Goal: Task Accomplishment & Management: Complete application form

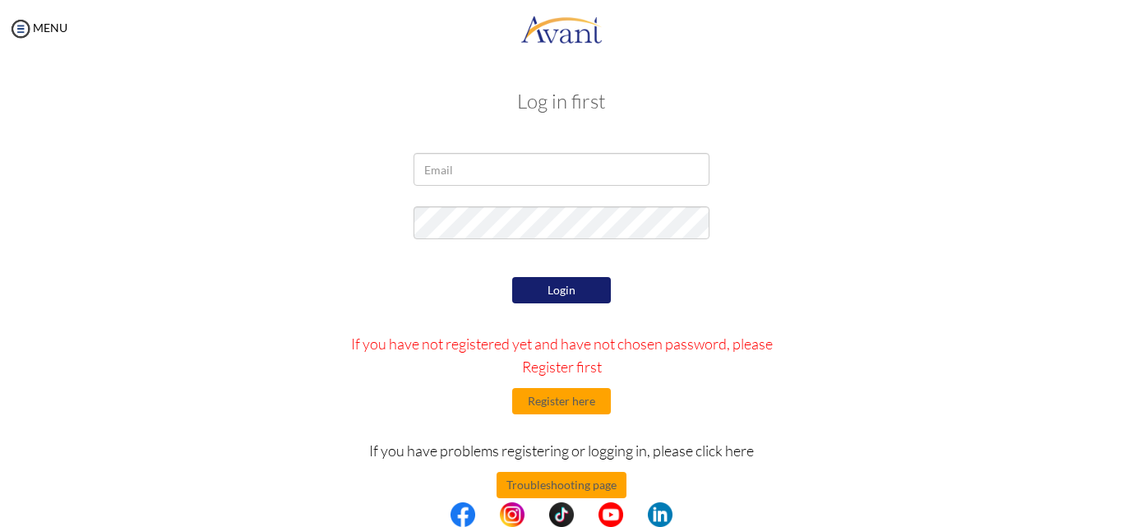
type input "[EMAIL_ADDRESS][DOMAIN_NAME]"
click at [562, 284] on button "Login" at bounding box center [561, 290] width 99 height 26
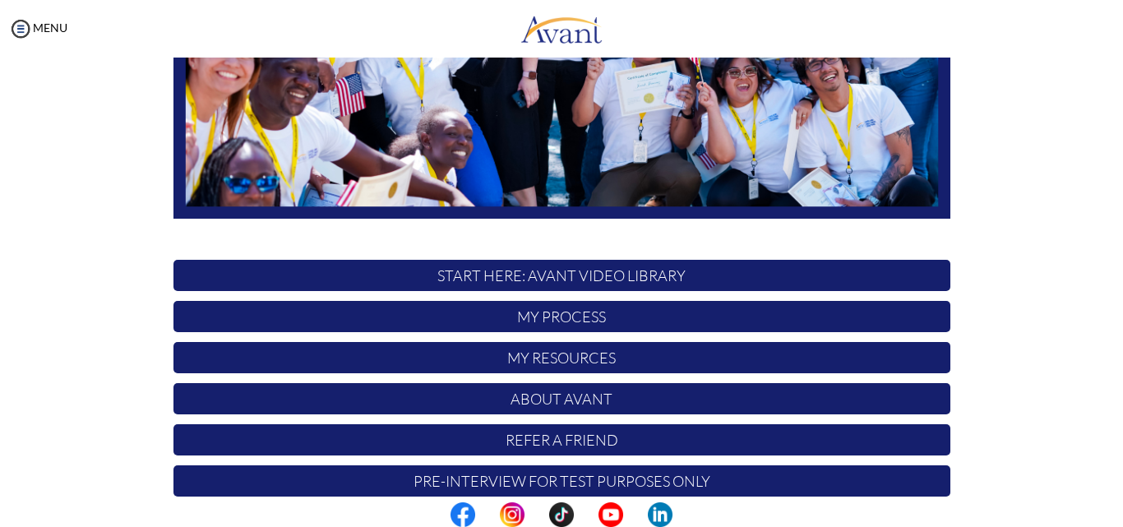
scroll to position [386, 0]
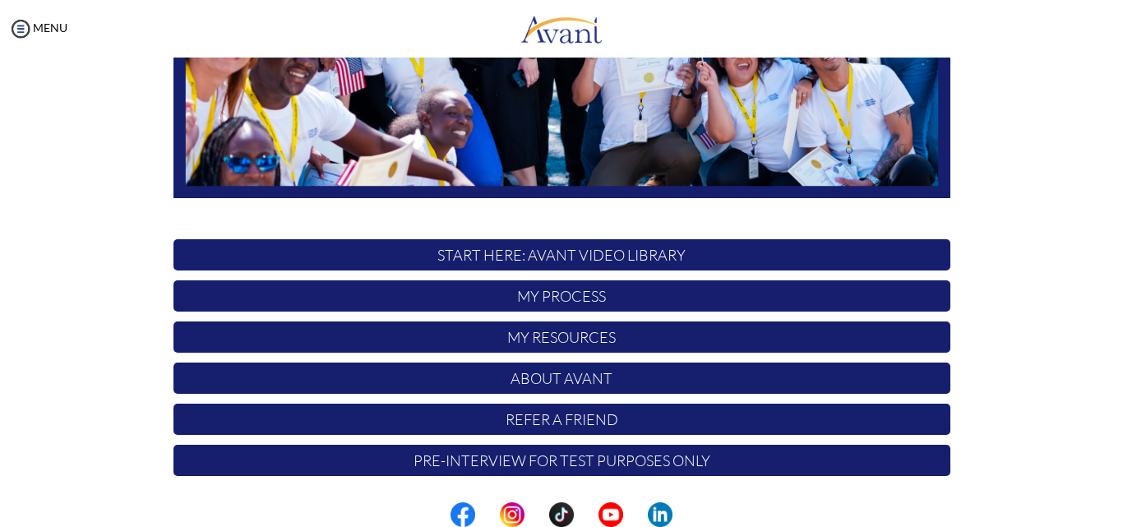
click at [588, 300] on p "My Process" at bounding box center [561, 295] width 777 height 31
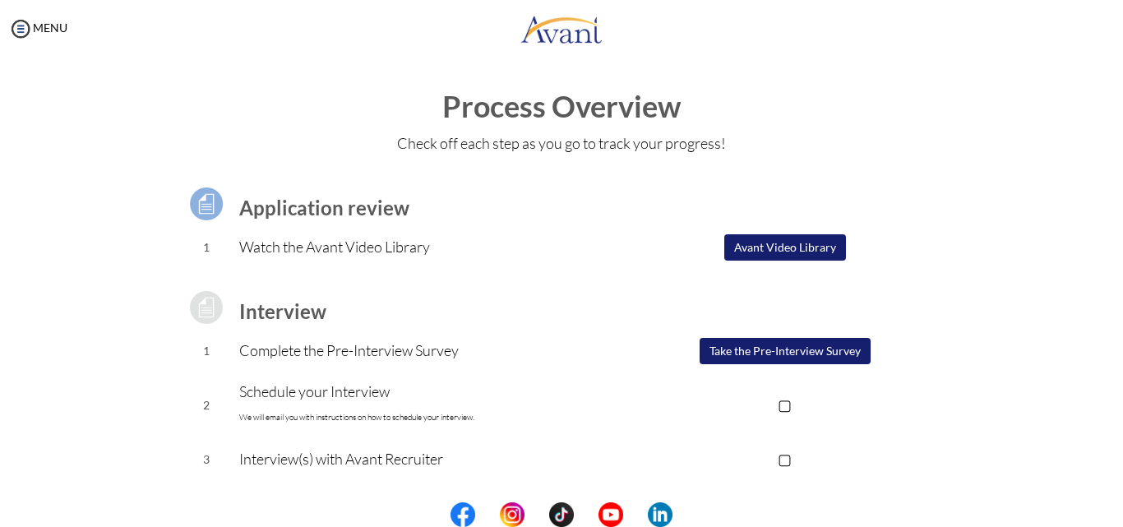
click at [794, 250] on button "Avant Video Library" at bounding box center [785, 247] width 122 height 26
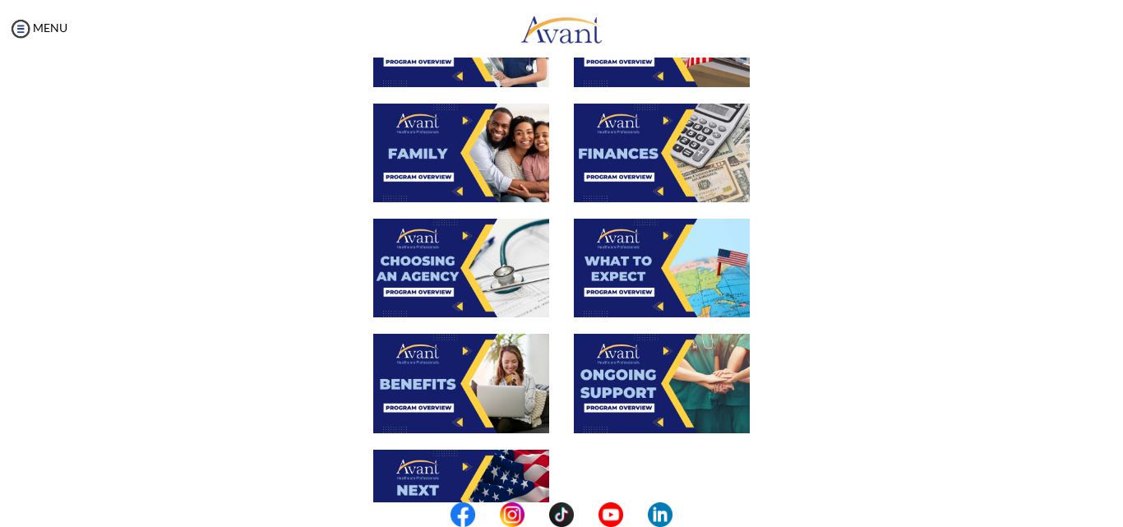
scroll to position [411, 0]
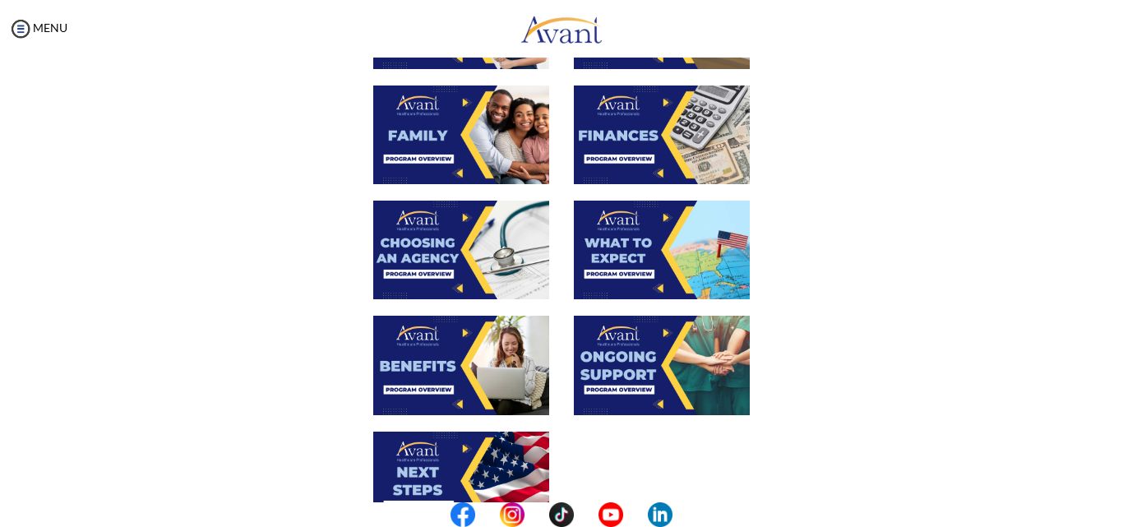
click at [650, 149] on img at bounding box center [662, 134] width 176 height 99
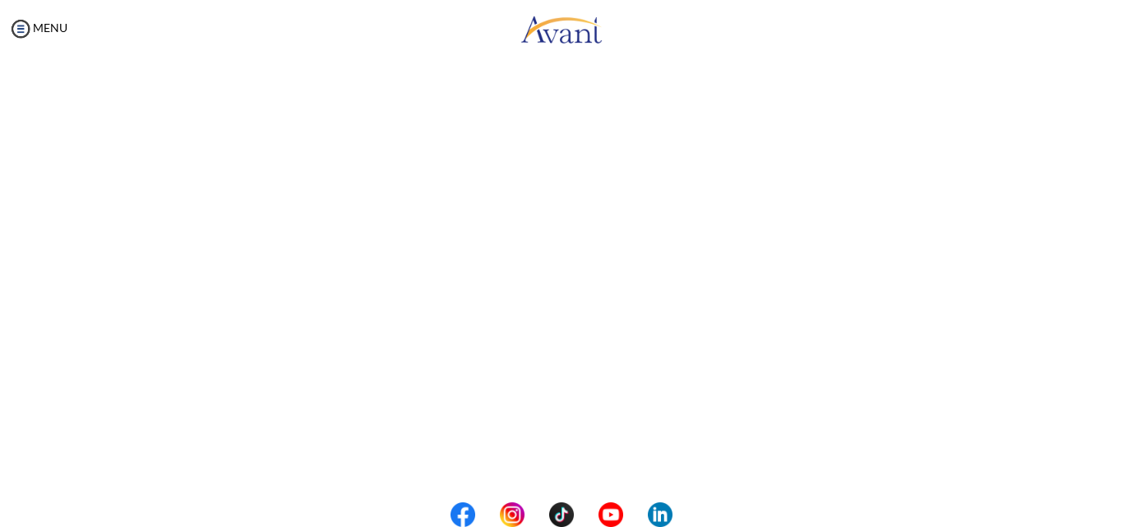
scroll to position [282, 0]
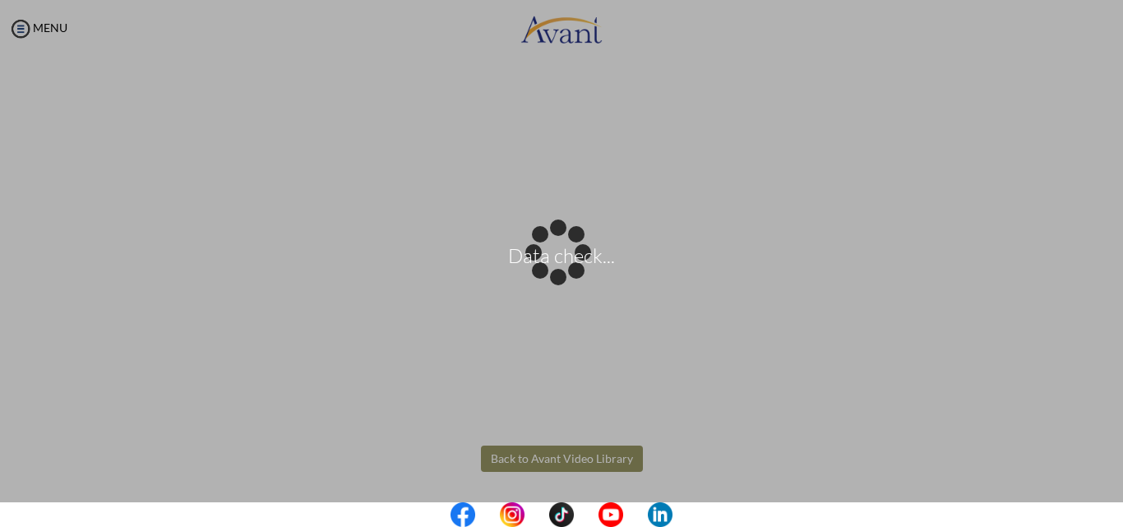
click at [547, 462] on body "Data check... Maintenance break. Please come back in 2 hours. MENU My Status Wh…" at bounding box center [561, 263] width 1123 height 527
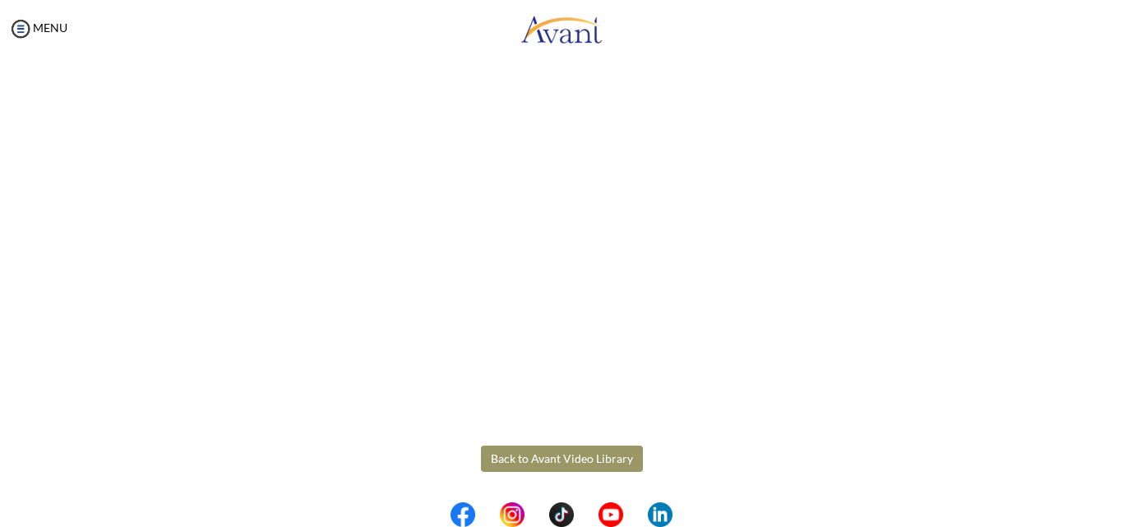
click at [558, 452] on button "Back to Avant Video Library" at bounding box center [562, 458] width 162 height 26
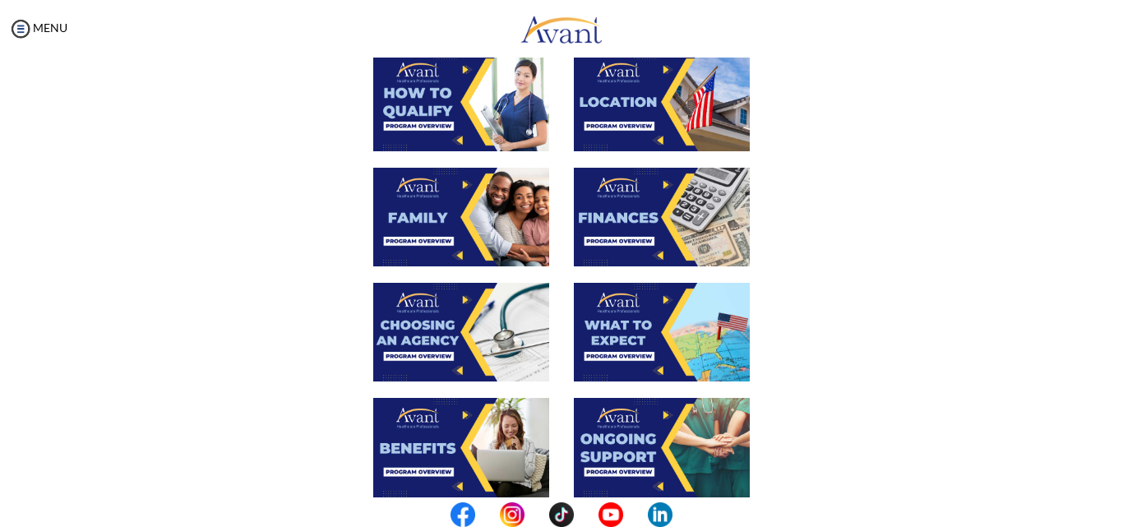
scroll to position [411, 0]
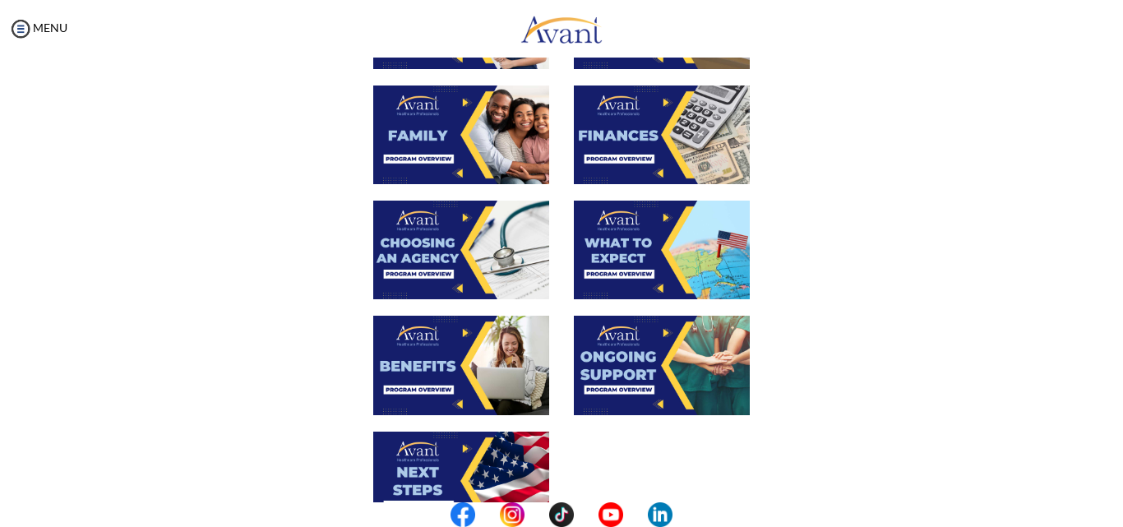
click at [654, 133] on img at bounding box center [662, 134] width 176 height 99
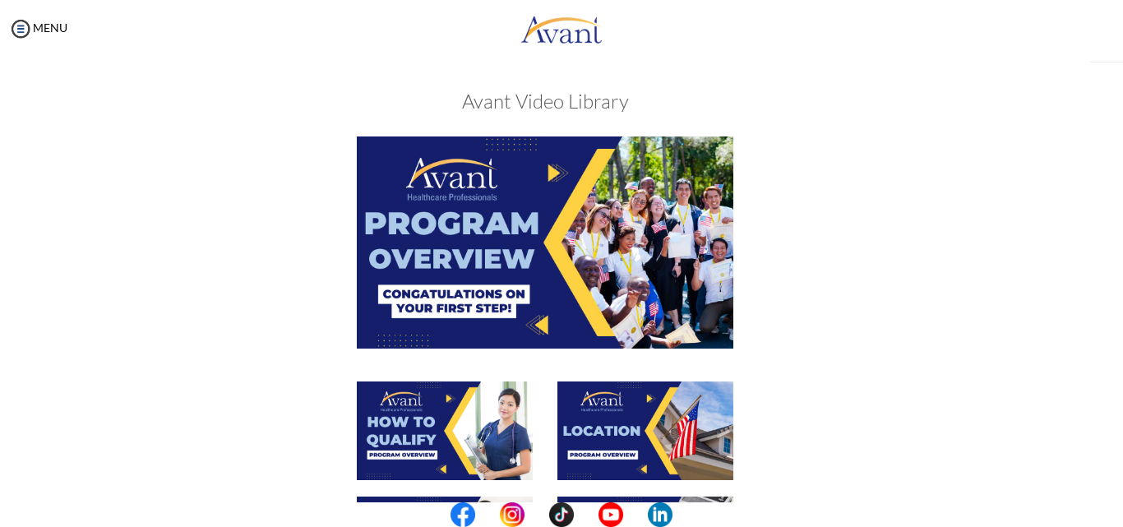
click at [654, 132] on div "My Status What is the next step? We would like you to watch the introductory vi…" at bounding box center [561, 321] width 1123 height 527
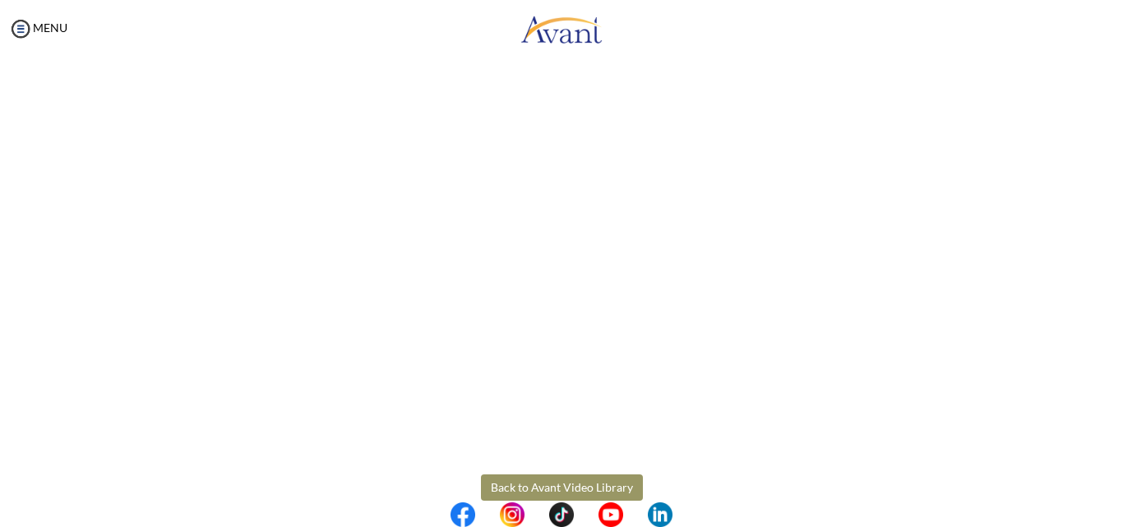
scroll to position [282, 0]
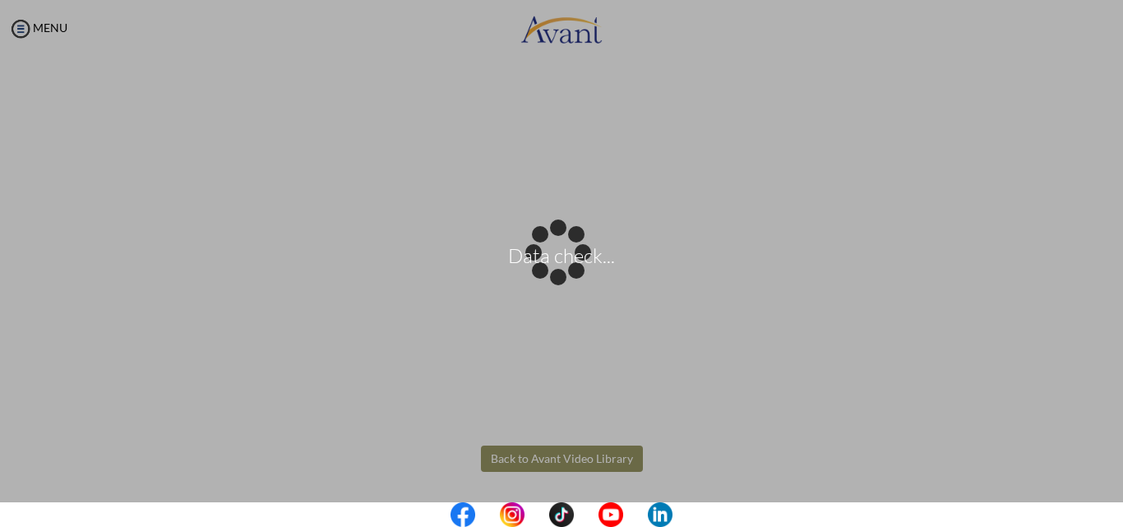
click at [574, 455] on body "Data check... Maintenance break. Please come back in 2 hours. MENU My Status Wh…" at bounding box center [561, 263] width 1123 height 527
click at [573, 275] on div "Data check..." at bounding box center [561, 263] width 23 height 23
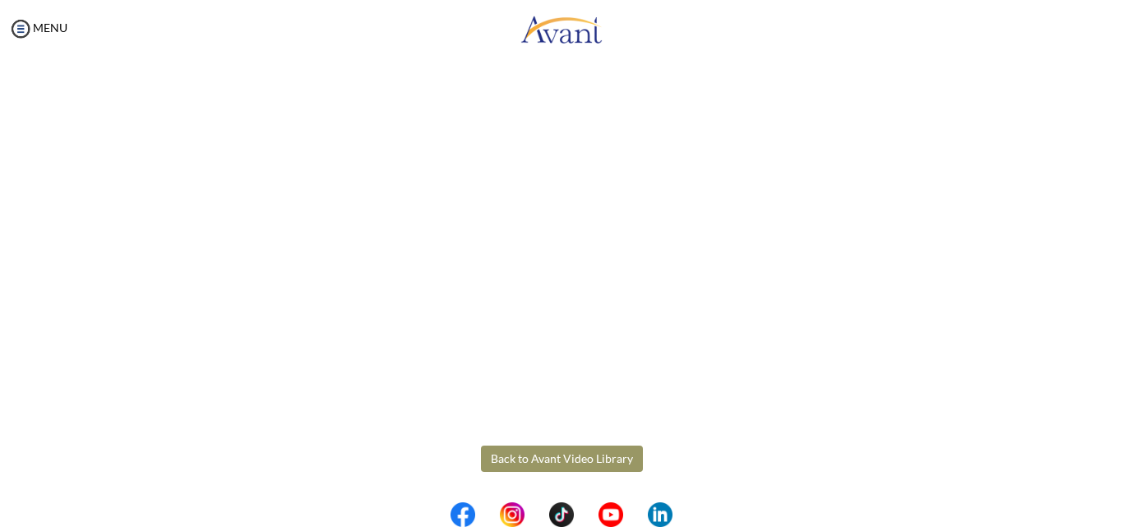
click at [574, 455] on button "Back to Avant Video Library" at bounding box center [562, 458] width 162 height 26
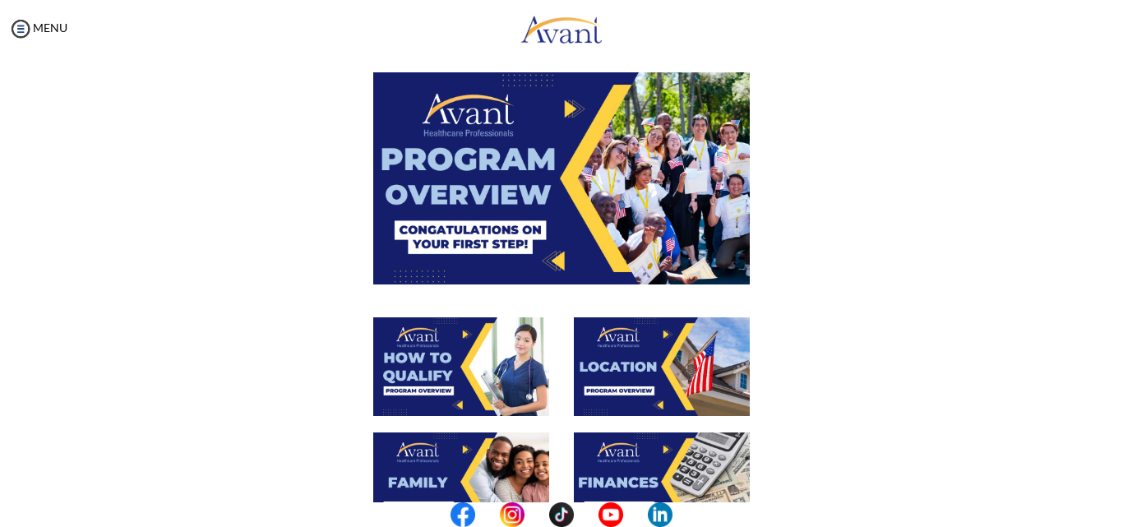
scroll to position [329, 0]
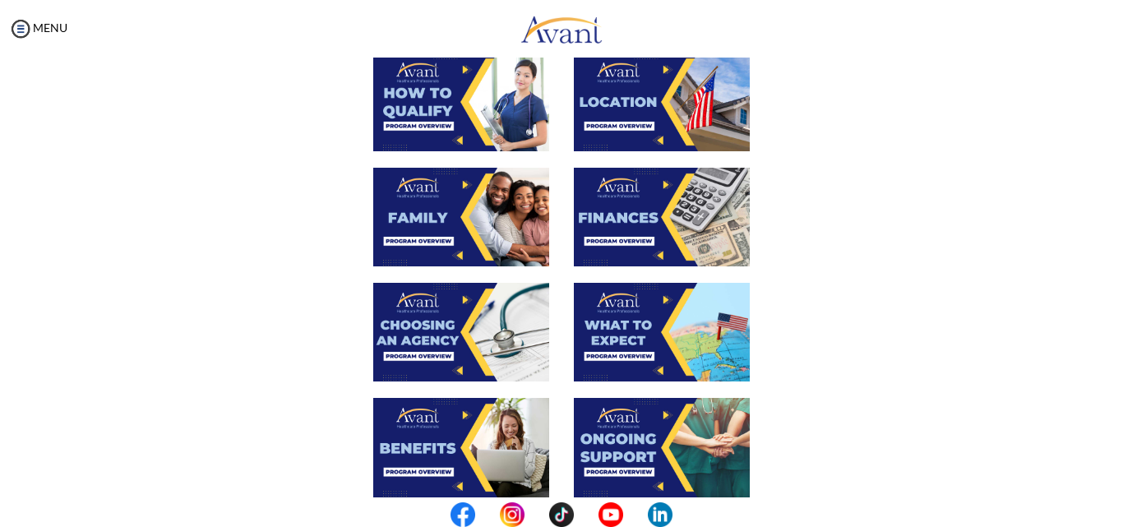
click at [427, 337] on img at bounding box center [461, 332] width 176 height 99
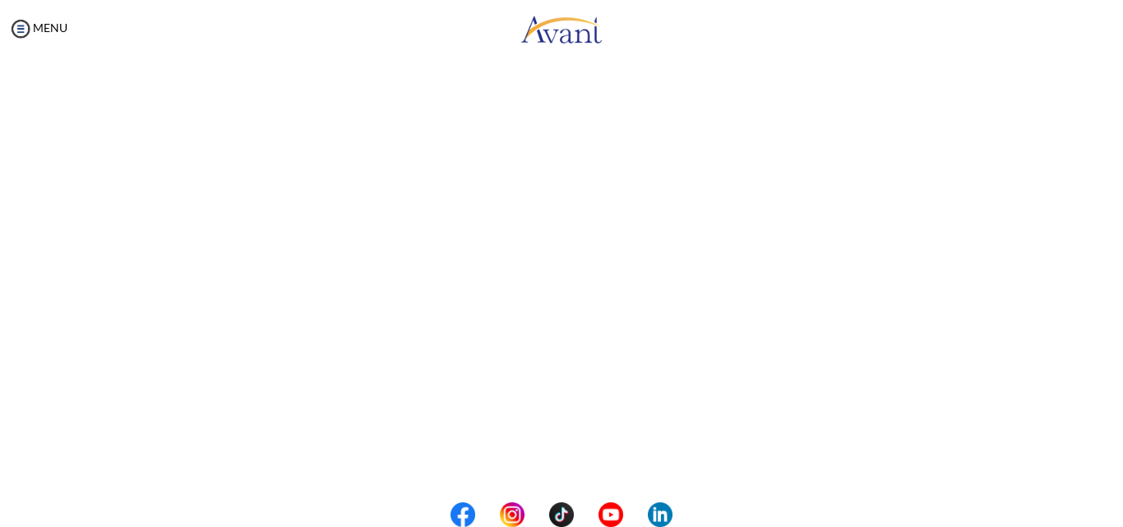
scroll to position [457, 0]
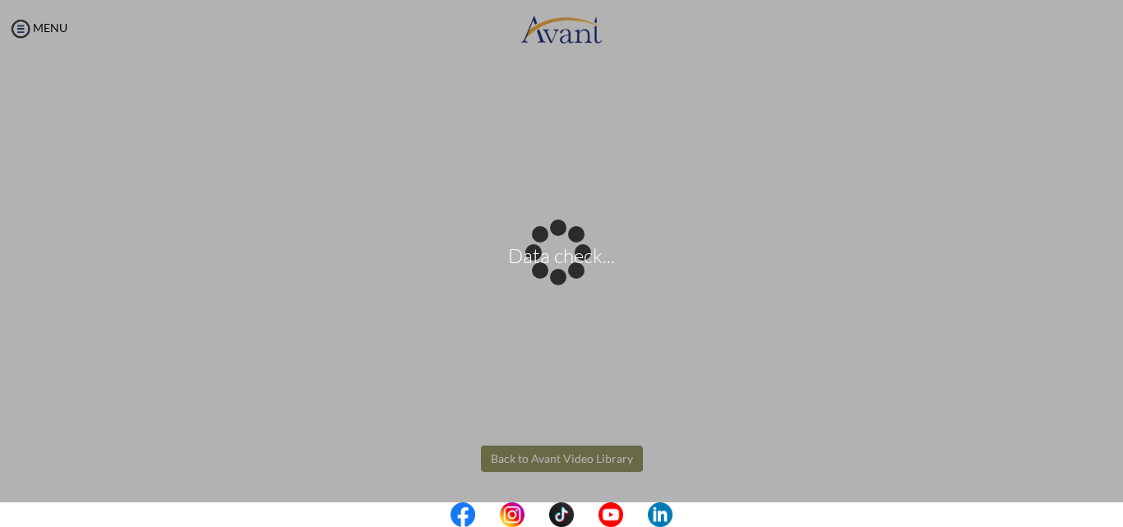
click at [593, 453] on body "Data check... Maintenance break. Please come back in 2 hours. MENU My Status Wh…" at bounding box center [561, 263] width 1123 height 527
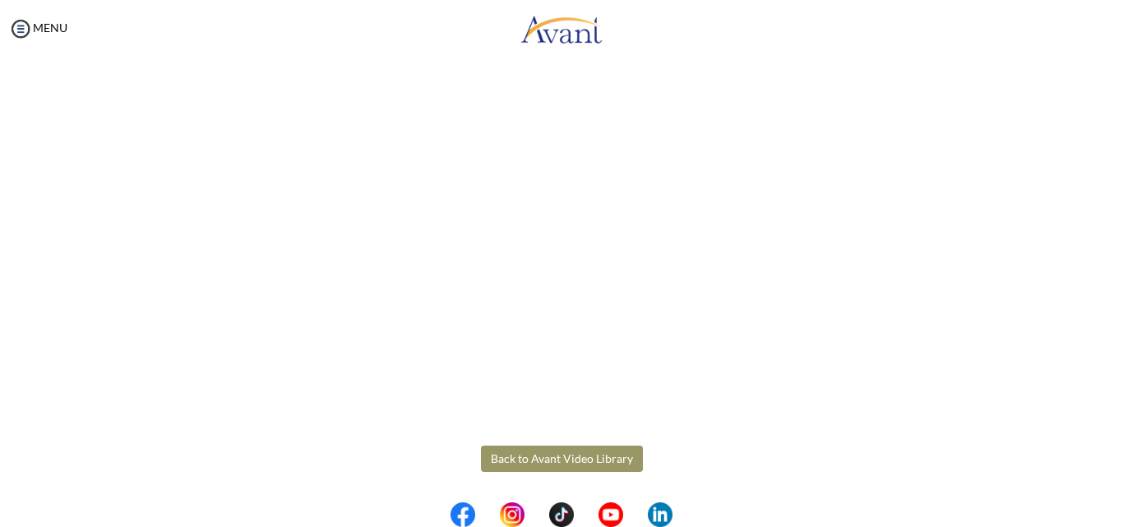
click at [592, 463] on button "Back to Avant Video Library" at bounding box center [562, 458] width 162 height 26
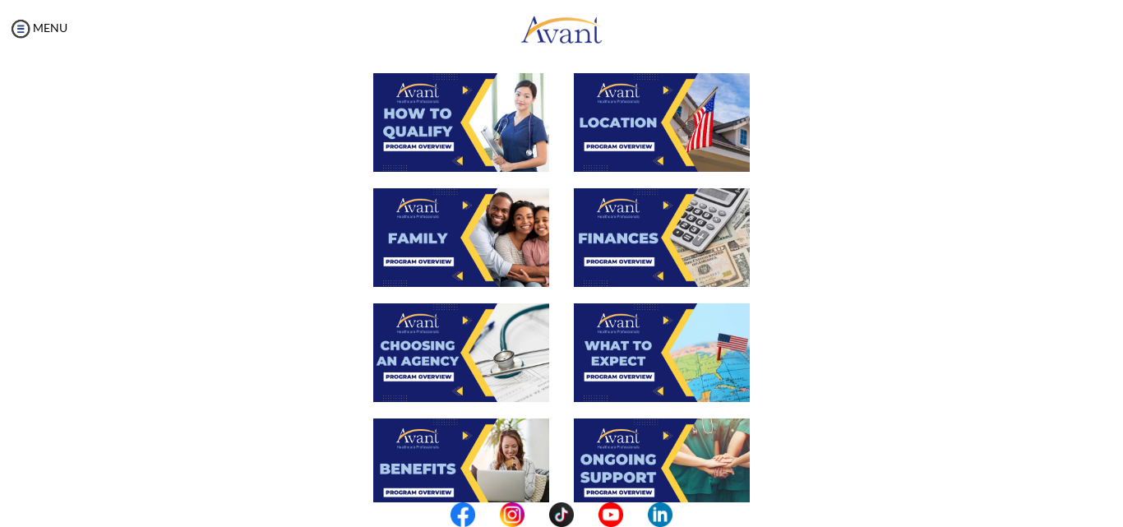
scroll to position [329, 0]
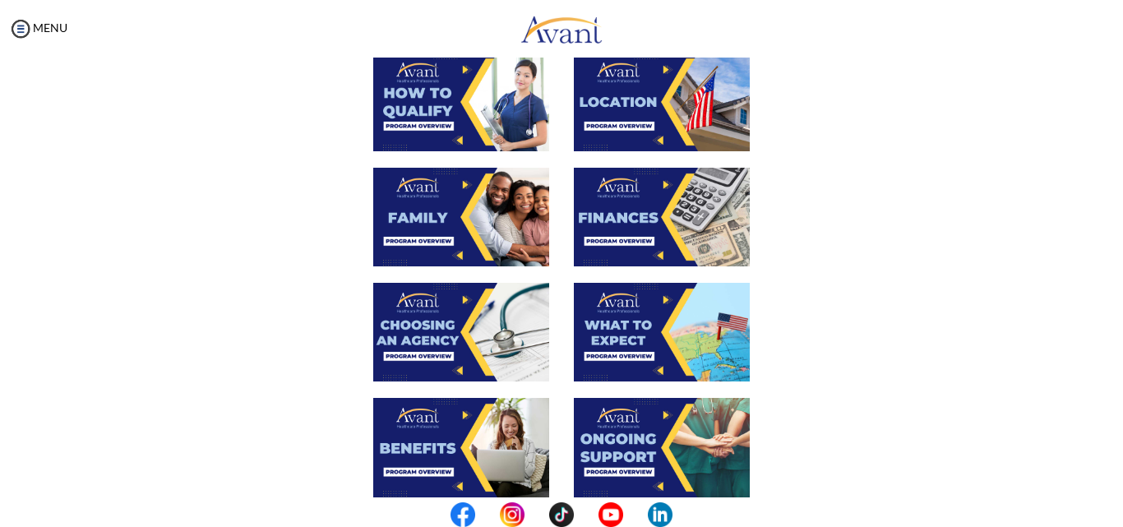
click at [645, 332] on img at bounding box center [662, 332] width 176 height 99
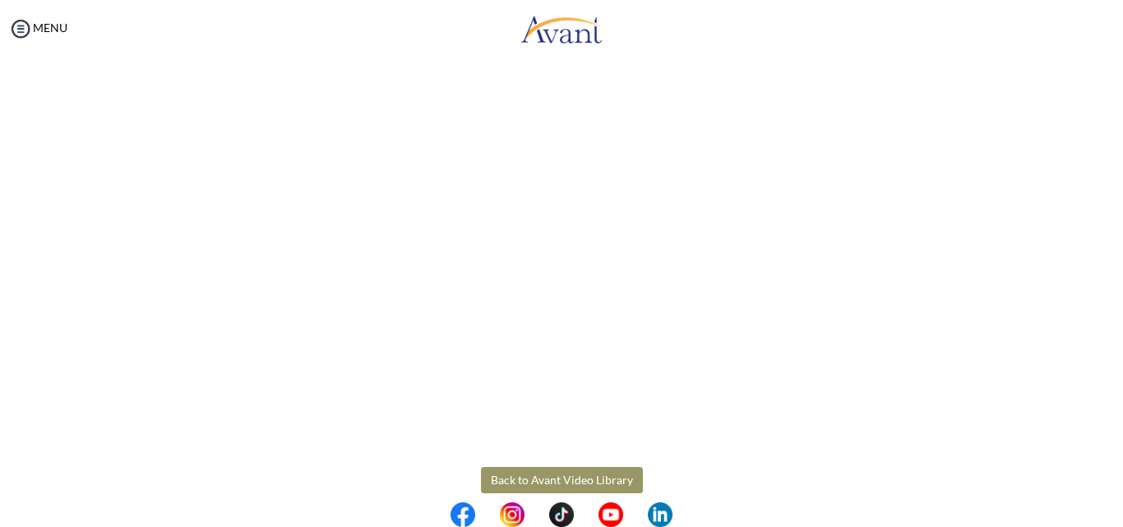
scroll to position [457, 0]
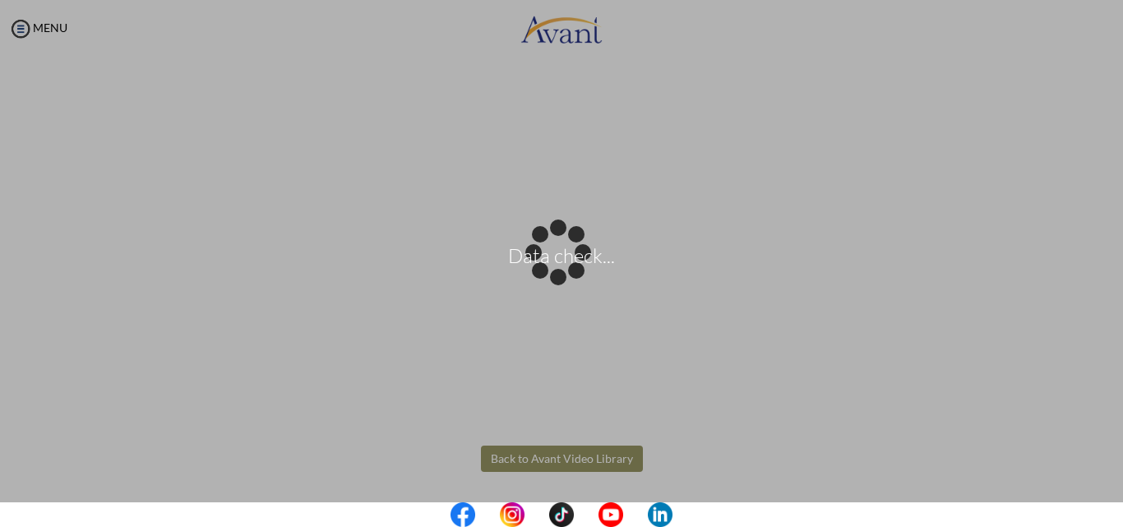
click at [561, 454] on body "Data check... Maintenance break. Please come back in 2 hours. MENU My Status Wh…" at bounding box center [561, 263] width 1123 height 527
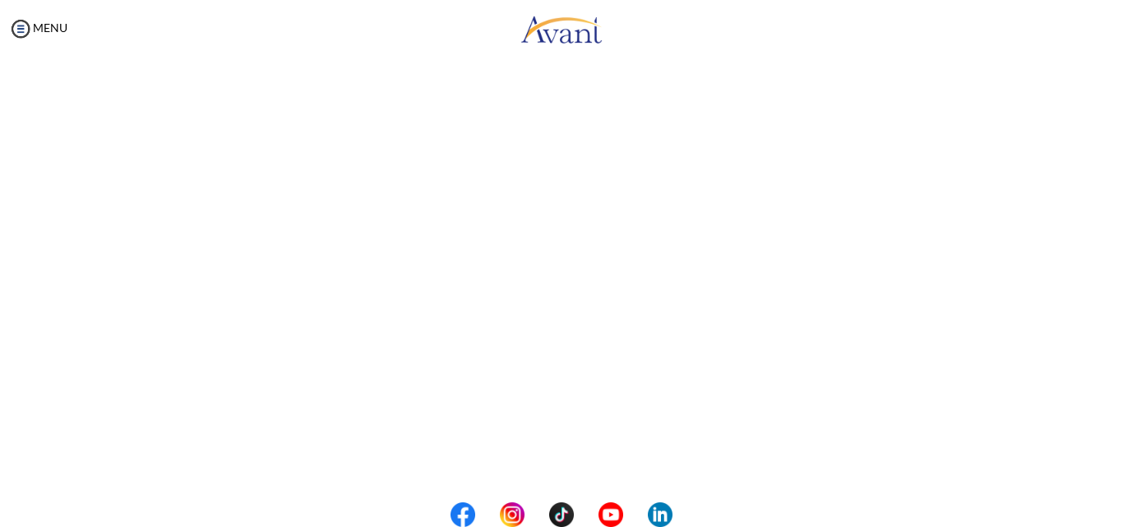
scroll to position [210, 0]
click at [1039, 358] on body "Maintenance break. Please come back in 2 hours. MENU My Status What is the next…" at bounding box center [561, 263] width 1123 height 527
click at [586, 450] on button "Back to Avant Video Library" at bounding box center [562, 458] width 162 height 26
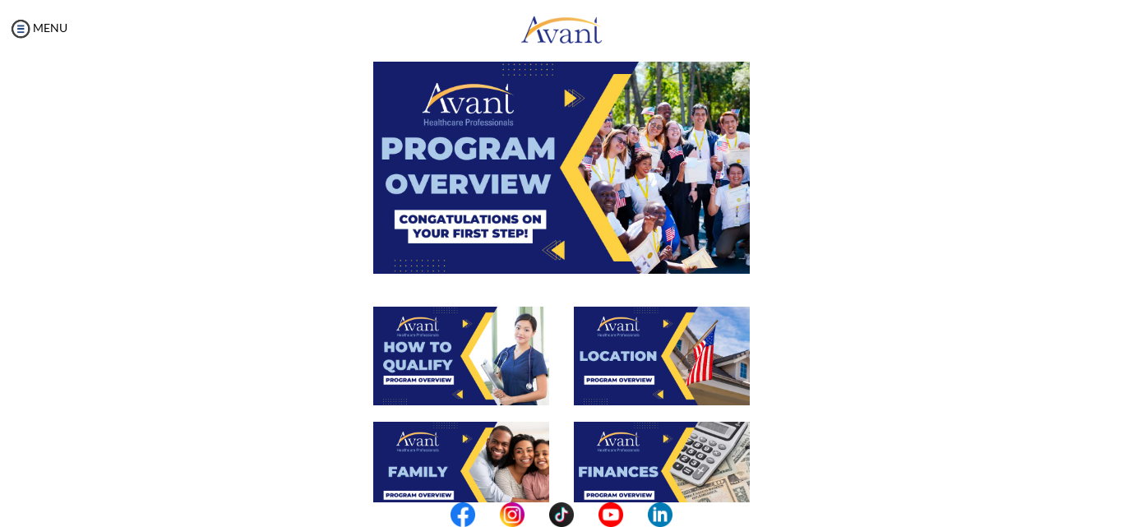
scroll to position [493, 0]
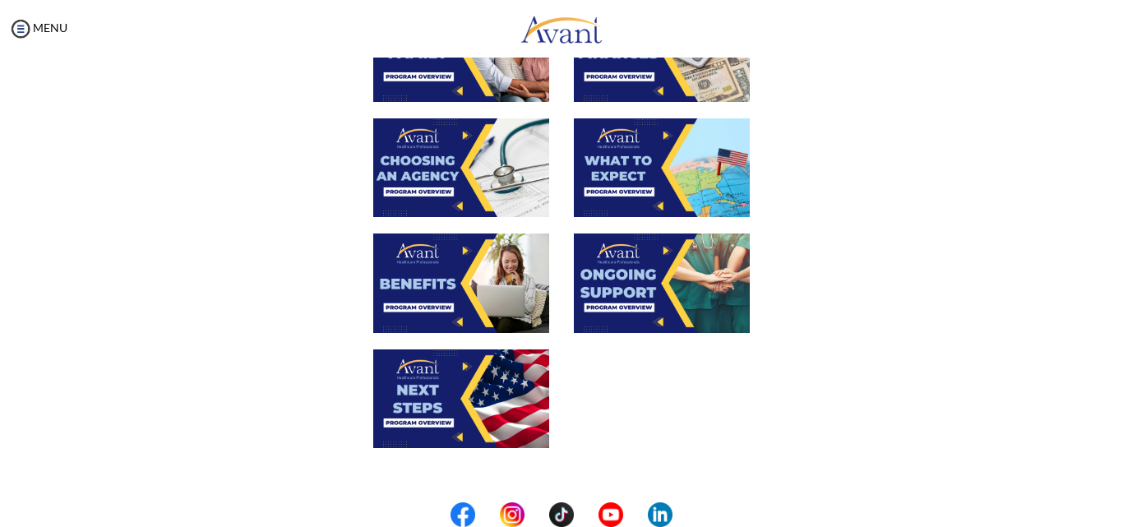
click at [632, 177] on img at bounding box center [662, 167] width 176 height 99
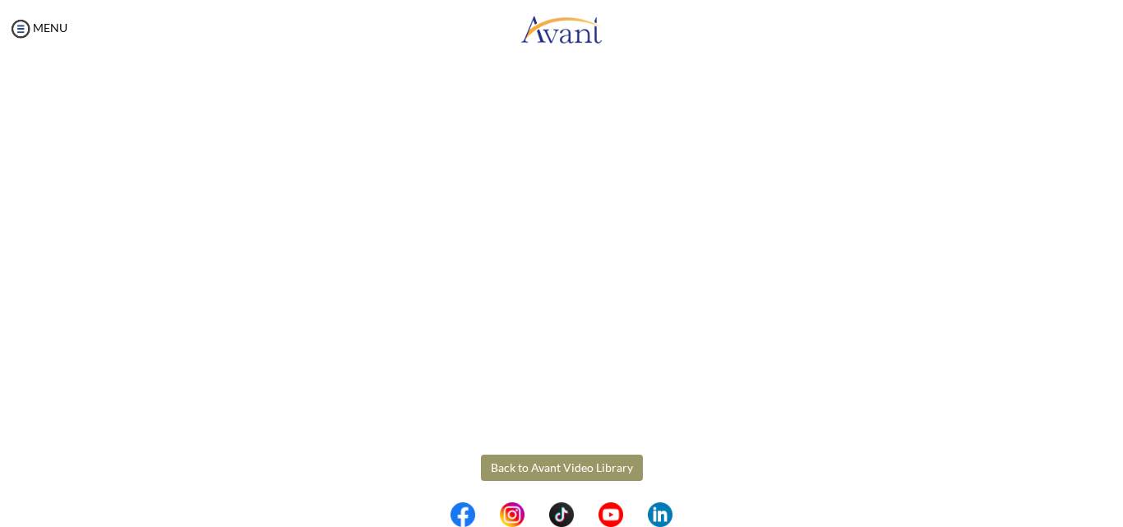
scroll to position [457, 0]
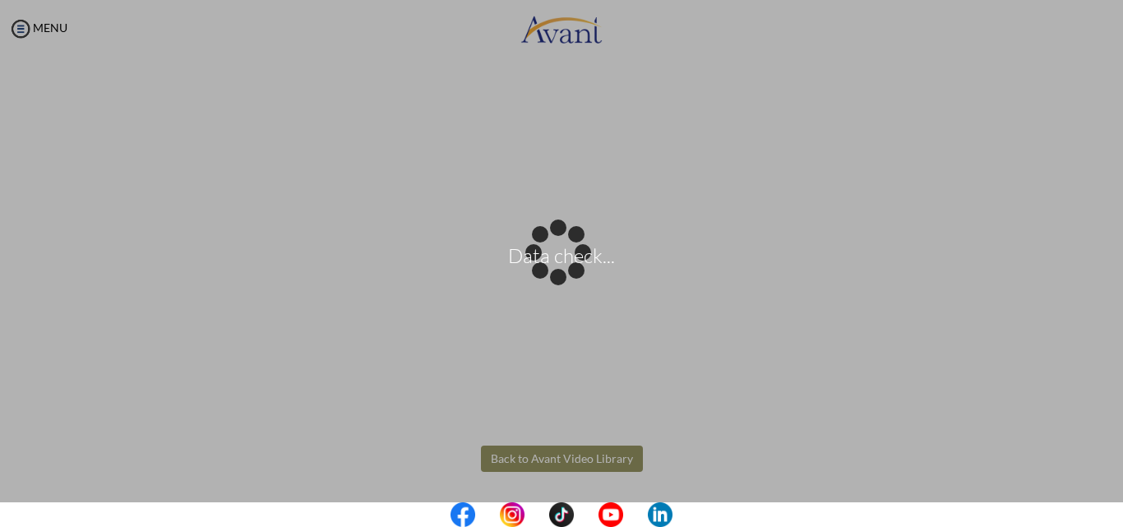
click at [585, 462] on body "Data check... Maintenance break. Please come back in 2 hours. MENU My Status Wh…" at bounding box center [561, 263] width 1123 height 527
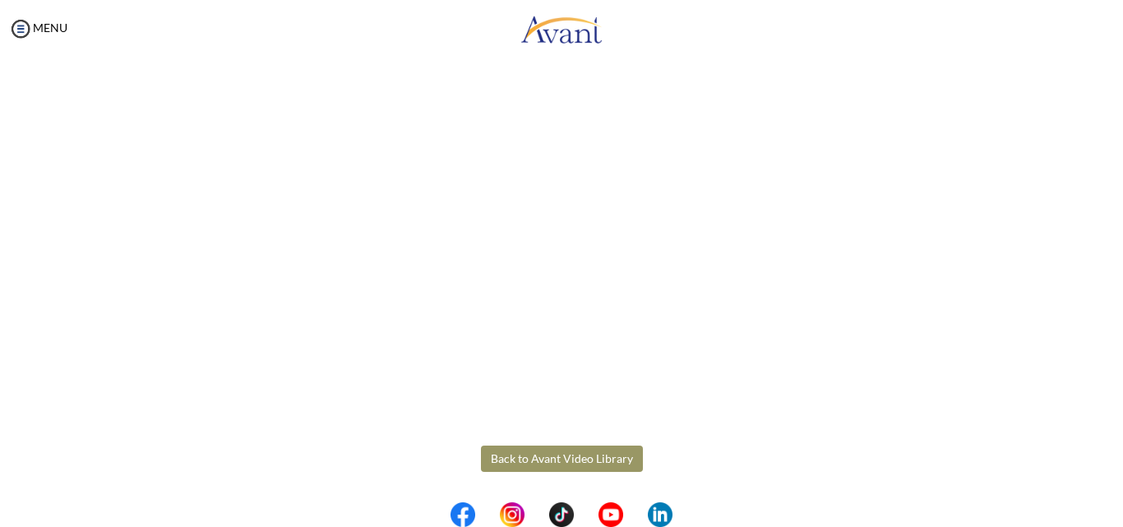
click at [564, 454] on button "Back to Avant Video Library" at bounding box center [562, 458] width 162 height 26
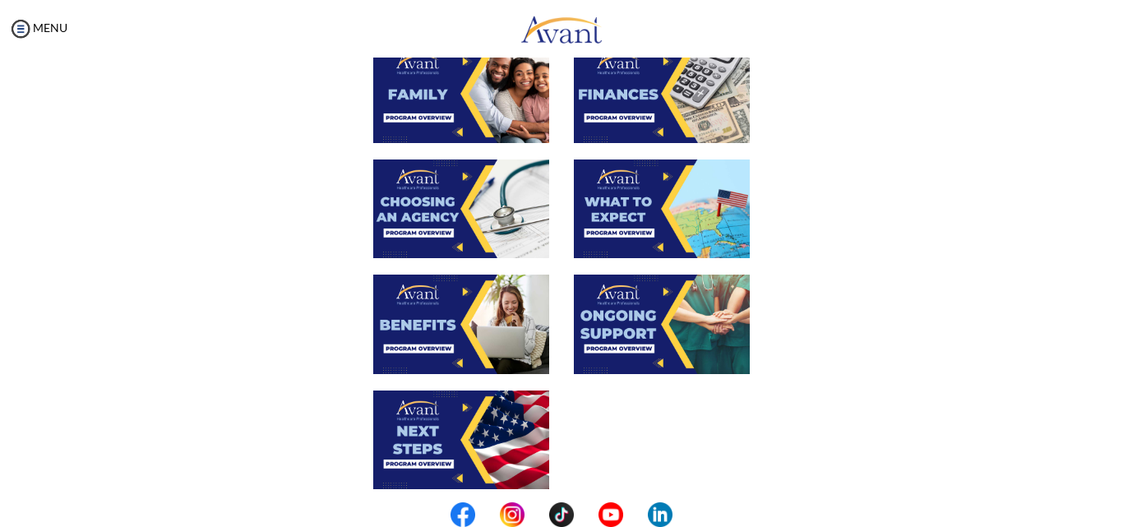
scroll to position [411, 0]
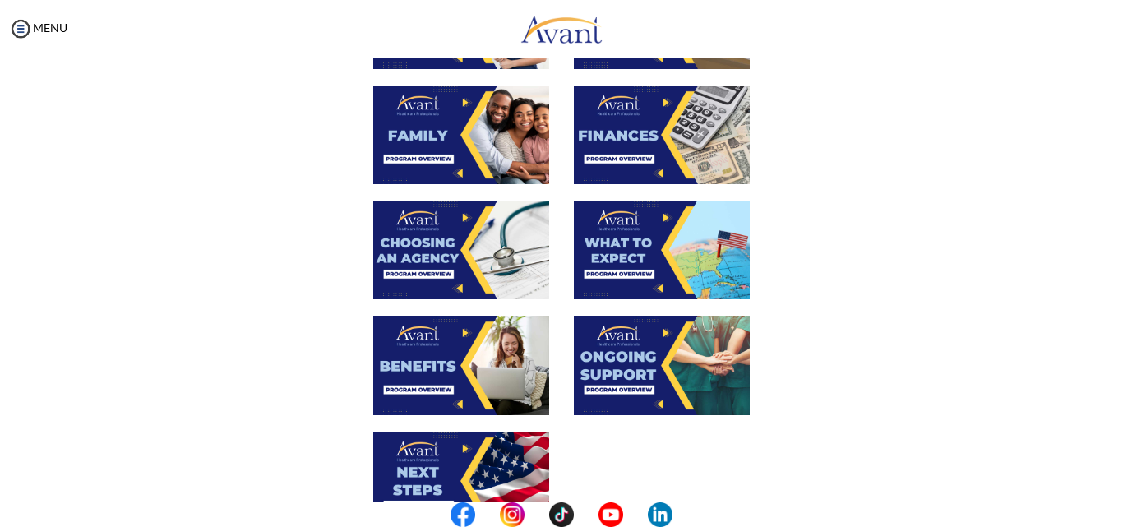
click at [643, 247] on img at bounding box center [662, 250] width 176 height 99
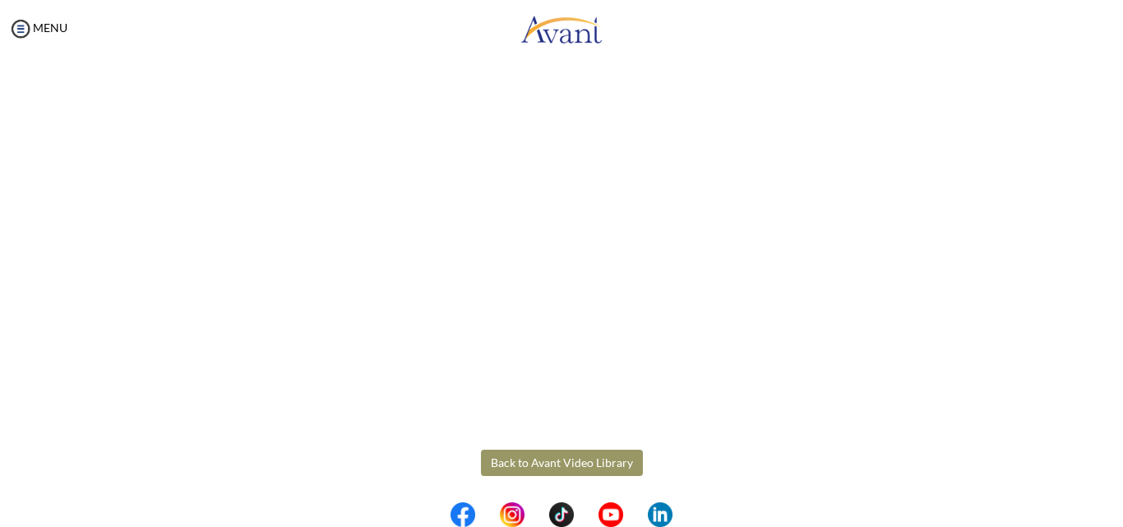
scroll to position [457, 0]
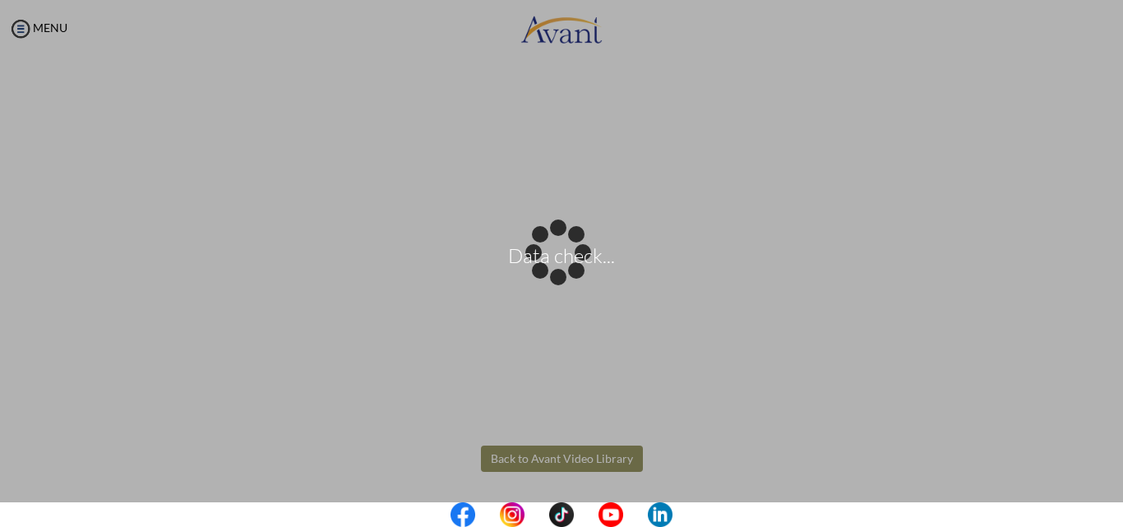
click at [597, 462] on body "Data check... Maintenance break. Please come back in 2 hours. MENU My Status Wh…" at bounding box center [561, 263] width 1123 height 527
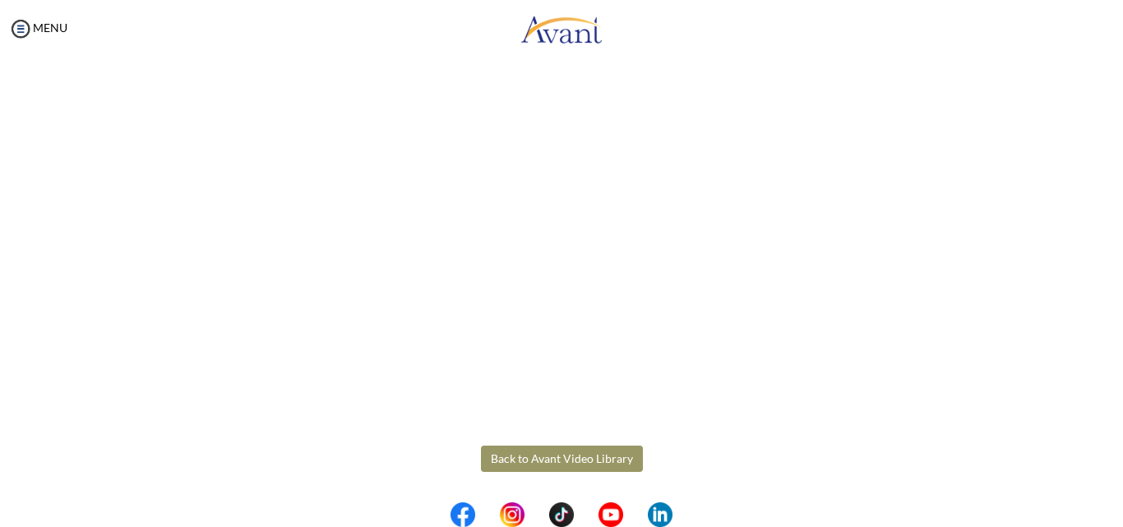
click at [594, 458] on button "Back to Avant Video Library" at bounding box center [562, 458] width 162 height 26
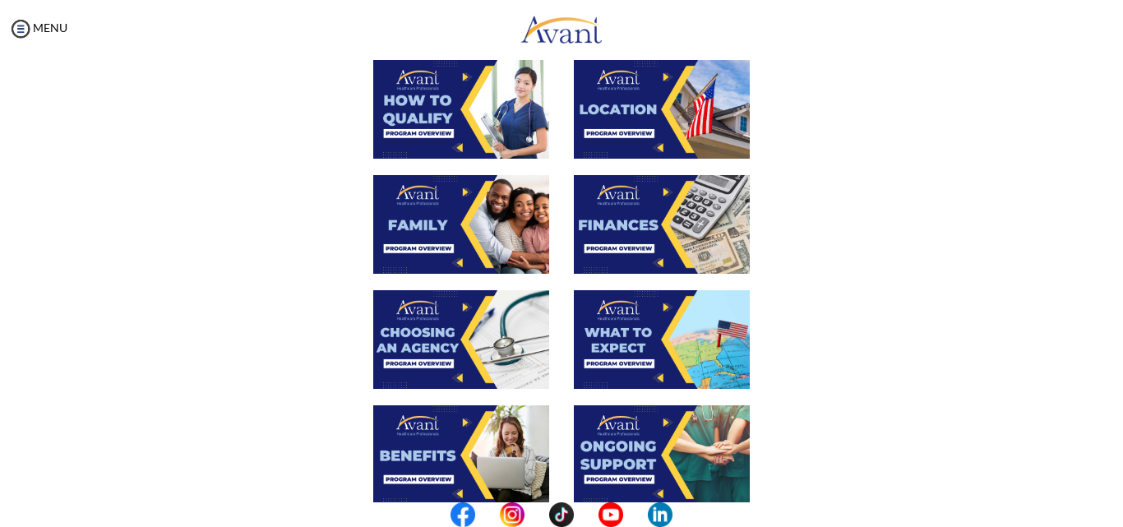
scroll to position [329, 0]
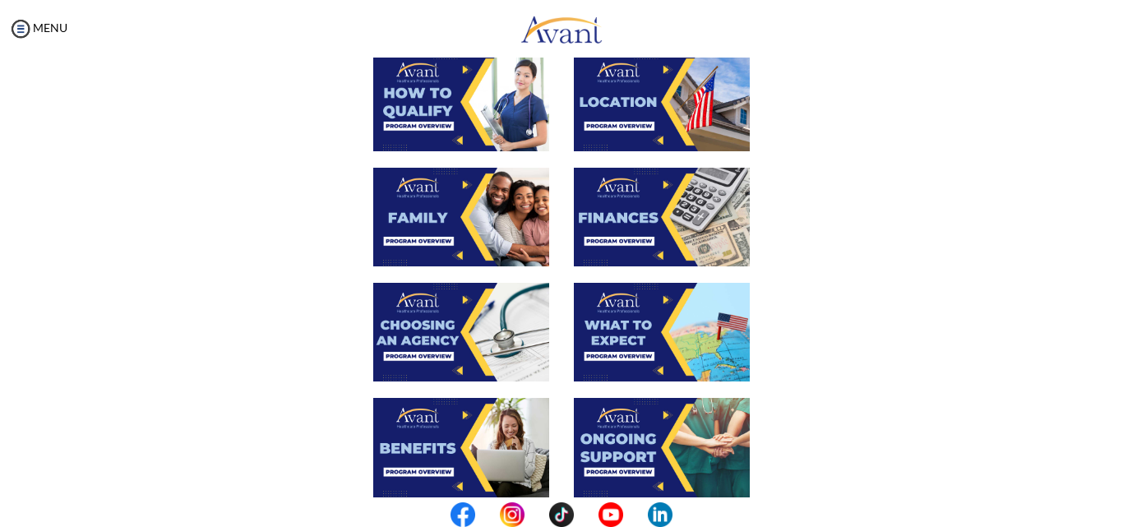
click at [624, 338] on img at bounding box center [662, 332] width 176 height 99
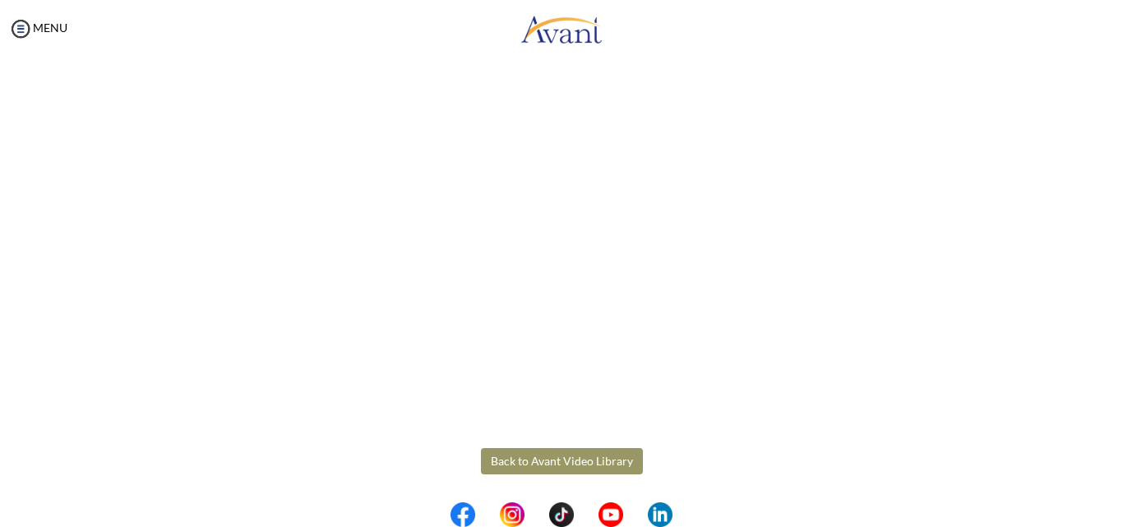
scroll to position [457, 0]
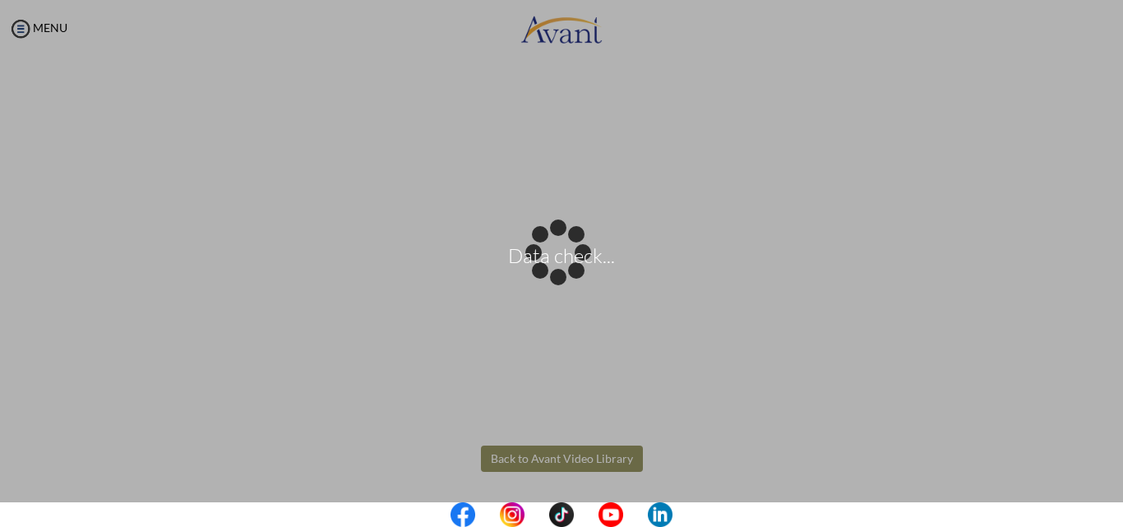
click at [557, 460] on body "Data check... Maintenance break. Please come back in 2 hours. MENU My Status Wh…" at bounding box center [561, 263] width 1123 height 527
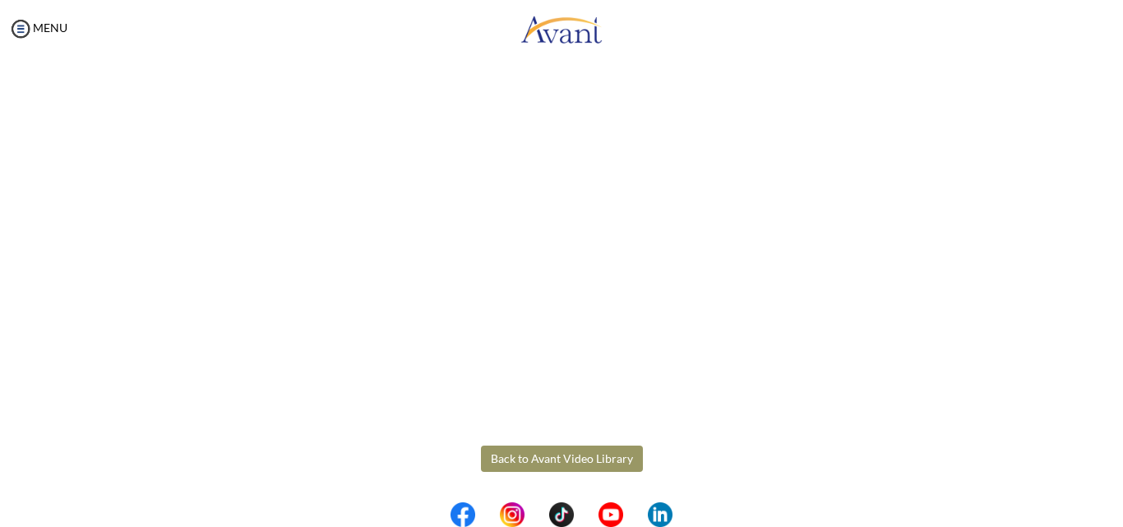
click at [557, 452] on button "Back to Avant Video Library" at bounding box center [562, 458] width 162 height 26
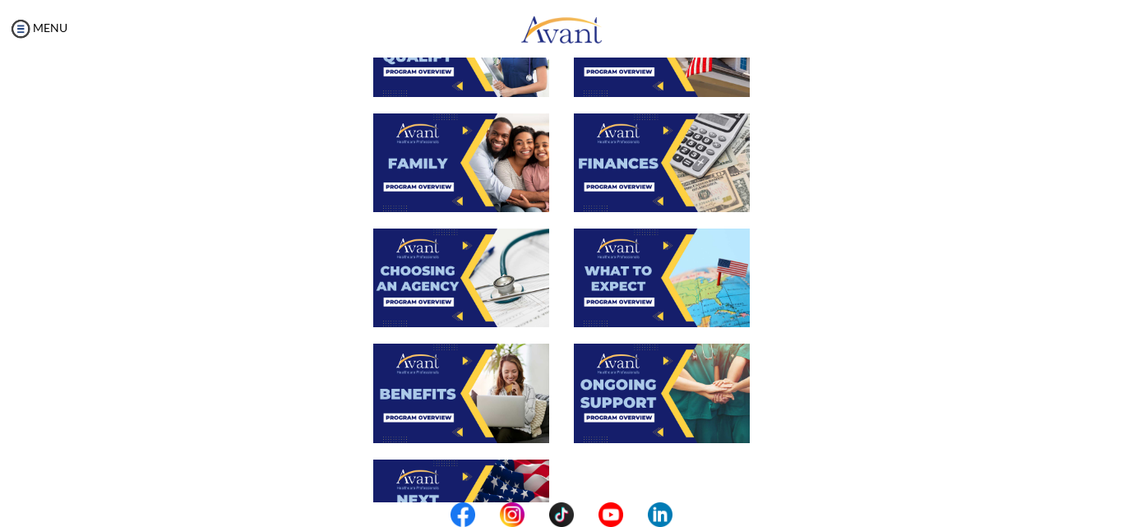
scroll to position [493, 0]
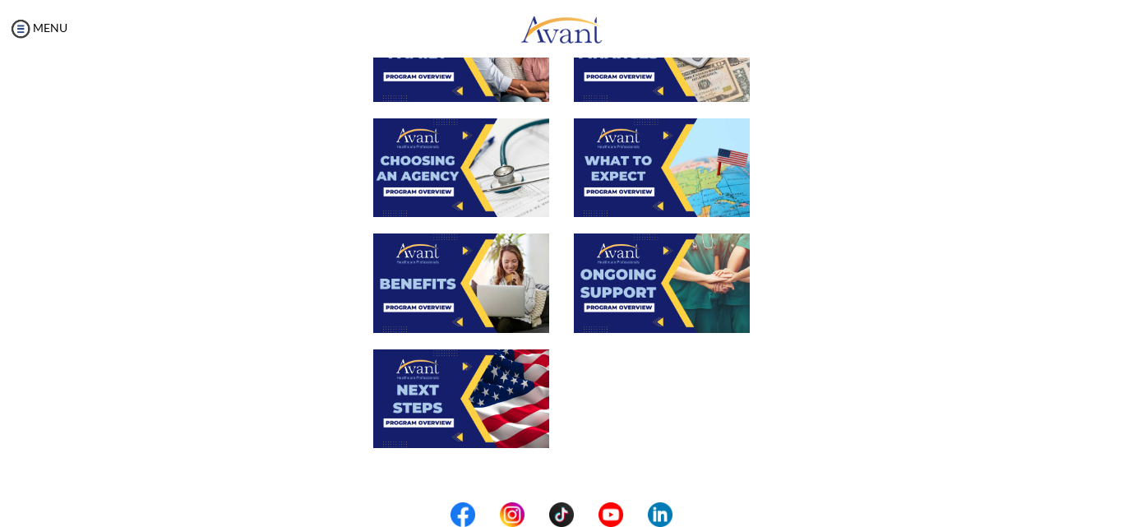
click at [418, 293] on img at bounding box center [461, 282] width 176 height 99
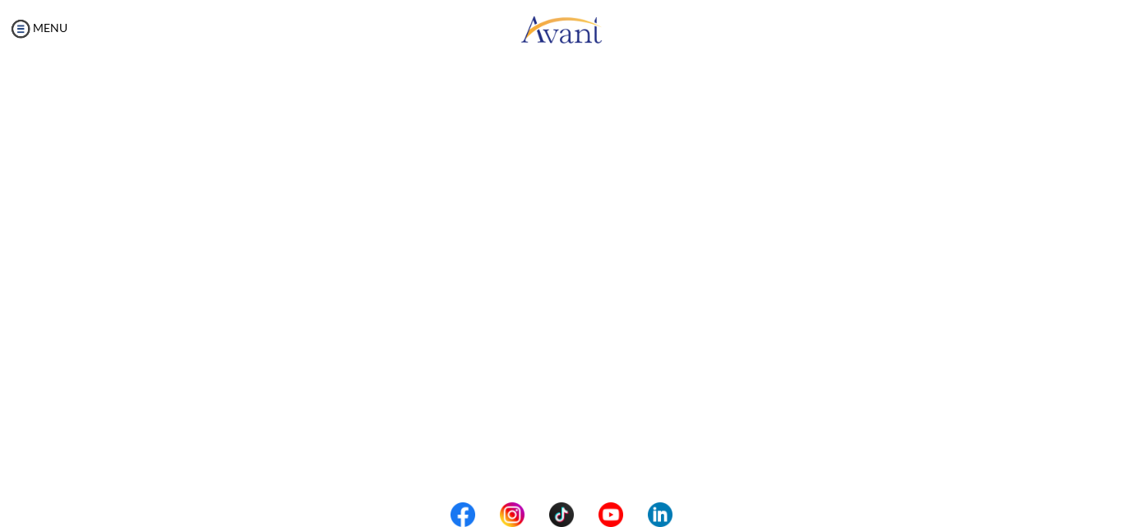
scroll to position [457, 0]
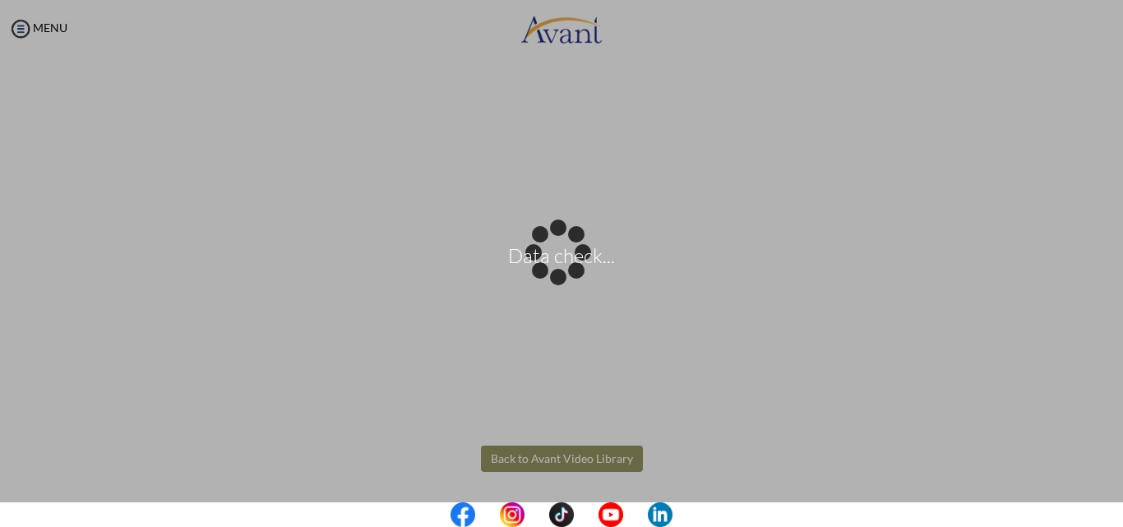
click at [540, 456] on body "Data check... Maintenance break. Please come back in 2 hours. MENU My Status Wh…" at bounding box center [561, 263] width 1123 height 527
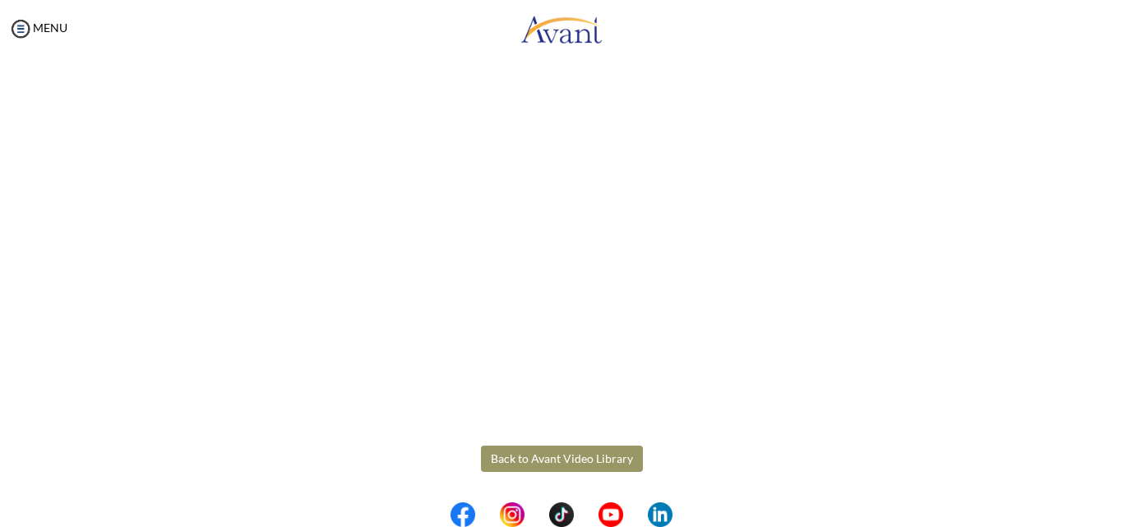
click at [540, 456] on button "Back to Avant Video Library" at bounding box center [562, 458] width 162 height 26
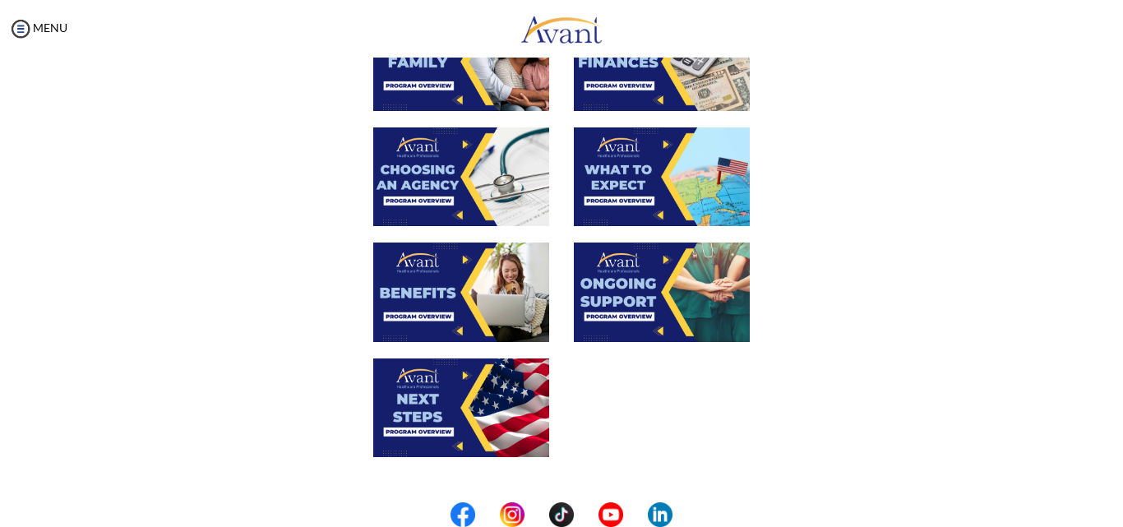
scroll to position [575, 0]
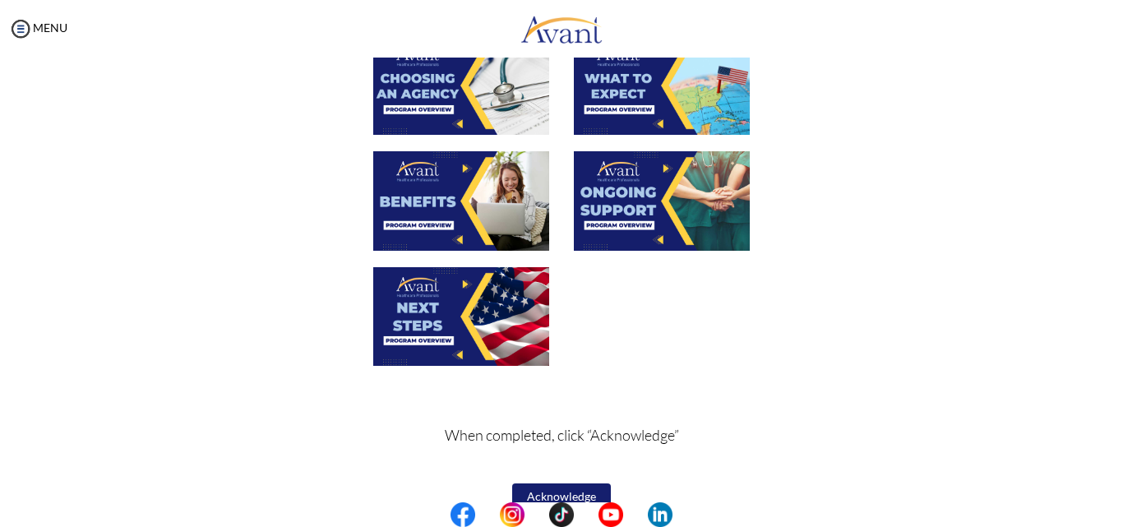
click at [652, 210] on img at bounding box center [662, 200] width 176 height 99
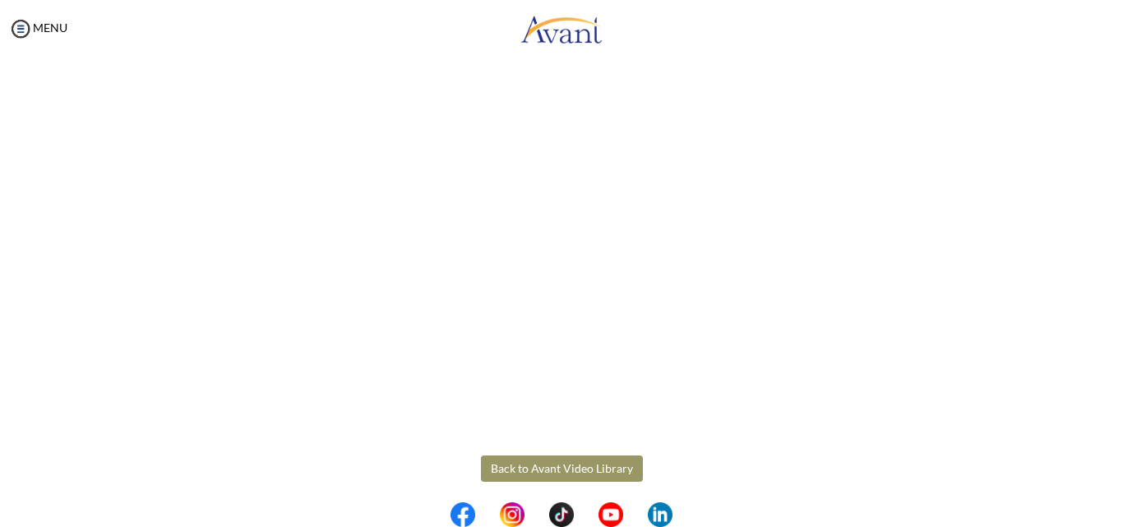
scroll to position [457, 0]
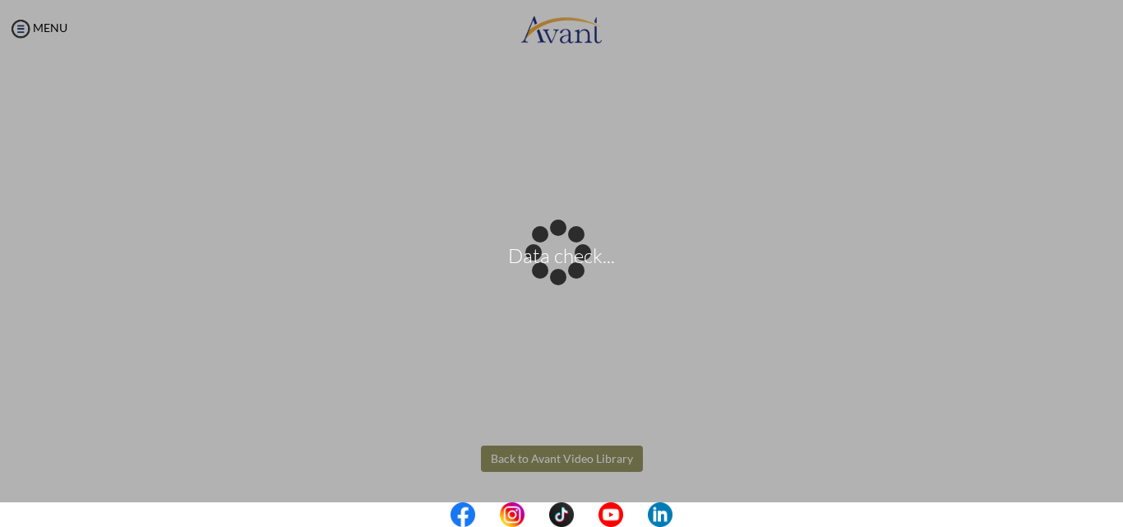
click at [532, 448] on body "Data check... Maintenance break. Please come back in 2 hours. MENU My Status Wh…" at bounding box center [561, 263] width 1123 height 527
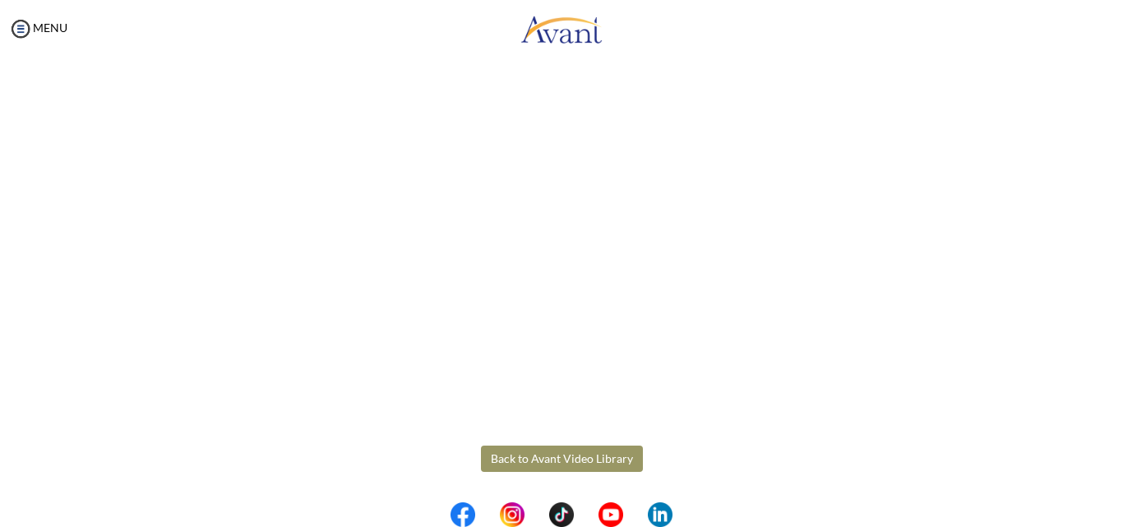
click at [551, 457] on button "Back to Avant Video Library" at bounding box center [562, 458] width 162 height 26
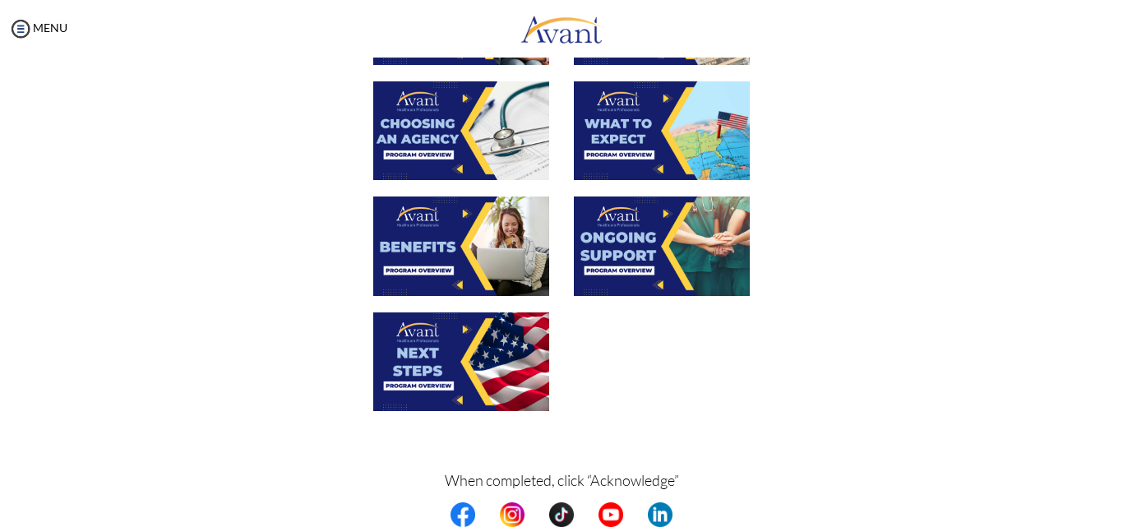
scroll to position [575, 0]
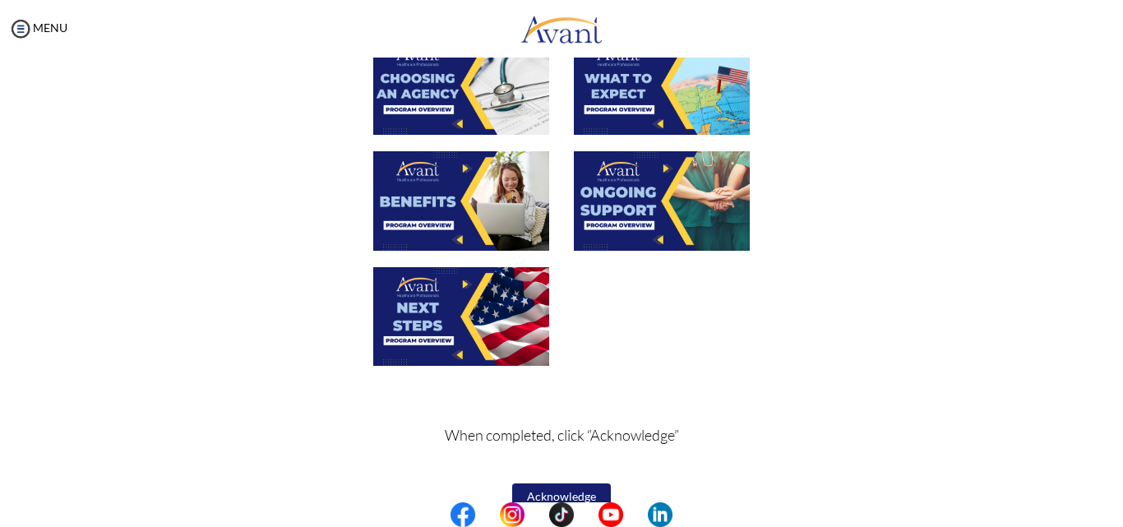
click at [432, 315] on img at bounding box center [461, 316] width 176 height 99
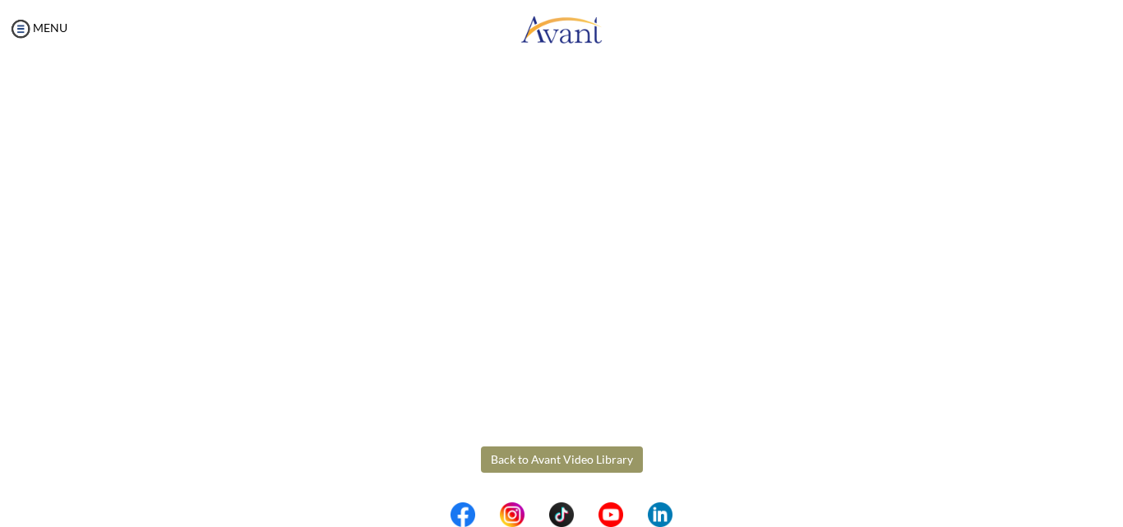
scroll to position [457, 0]
click at [575, 451] on body "Maintenance break. Please come back in 2 hours. MENU My Status What is the next…" at bounding box center [561, 263] width 1123 height 527
click at [575, 451] on button "Back to Avant Video Library" at bounding box center [562, 458] width 162 height 26
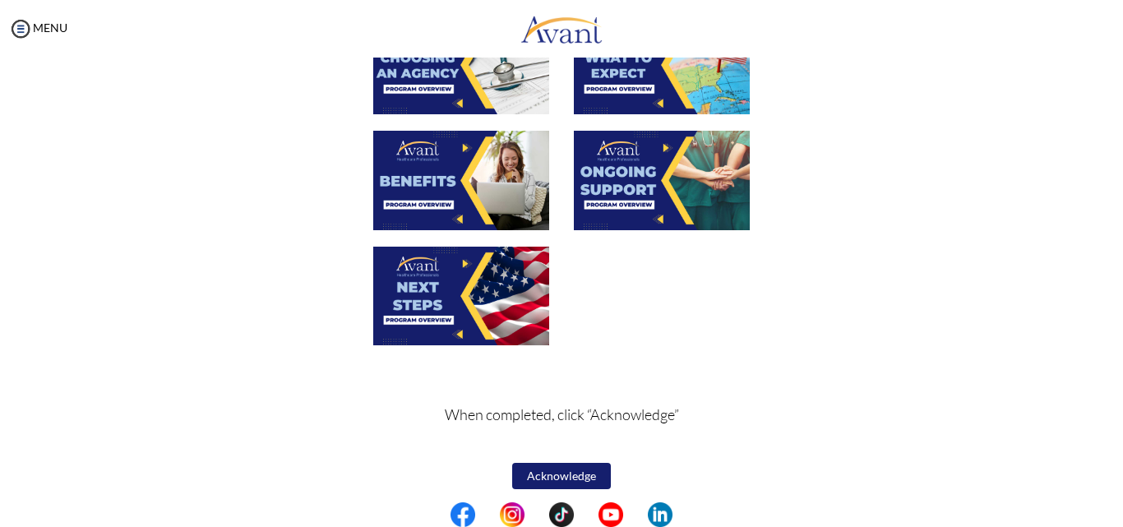
scroll to position [603, 0]
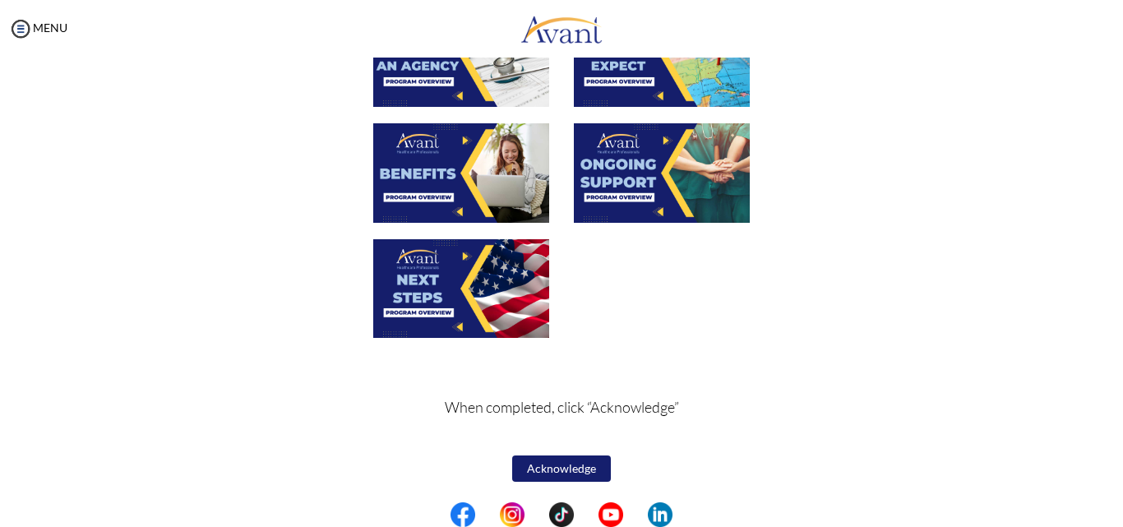
click at [578, 464] on button "Acknowledge" at bounding box center [561, 468] width 99 height 26
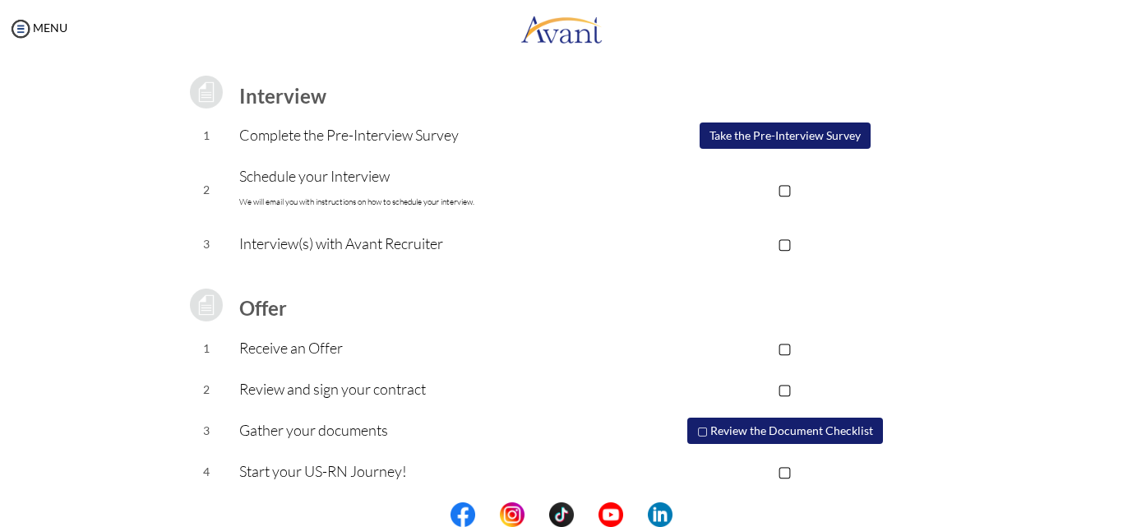
scroll to position [221, 0]
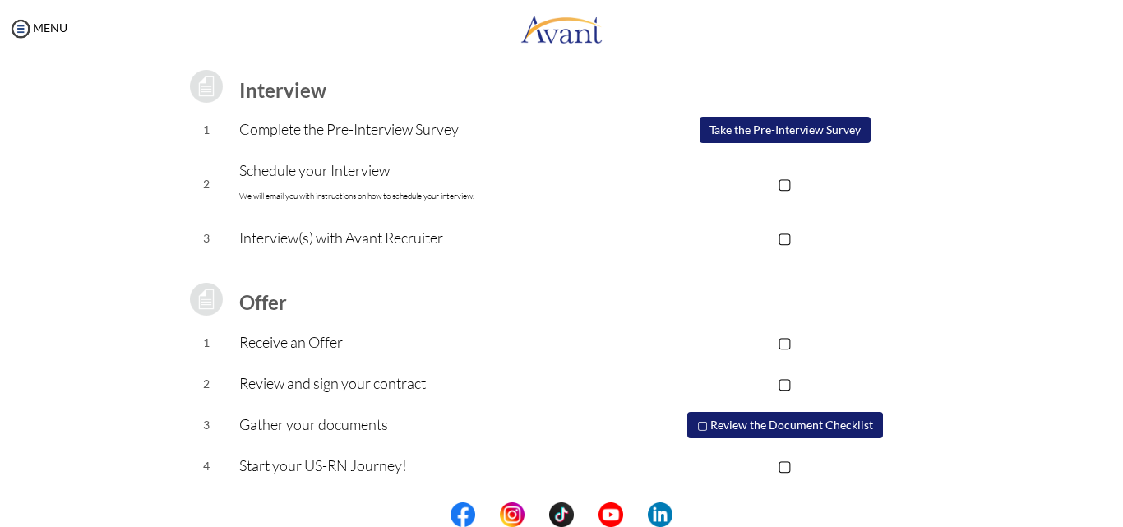
click at [759, 423] on button "▢ Review the Document Checklist" at bounding box center [785, 425] width 196 height 26
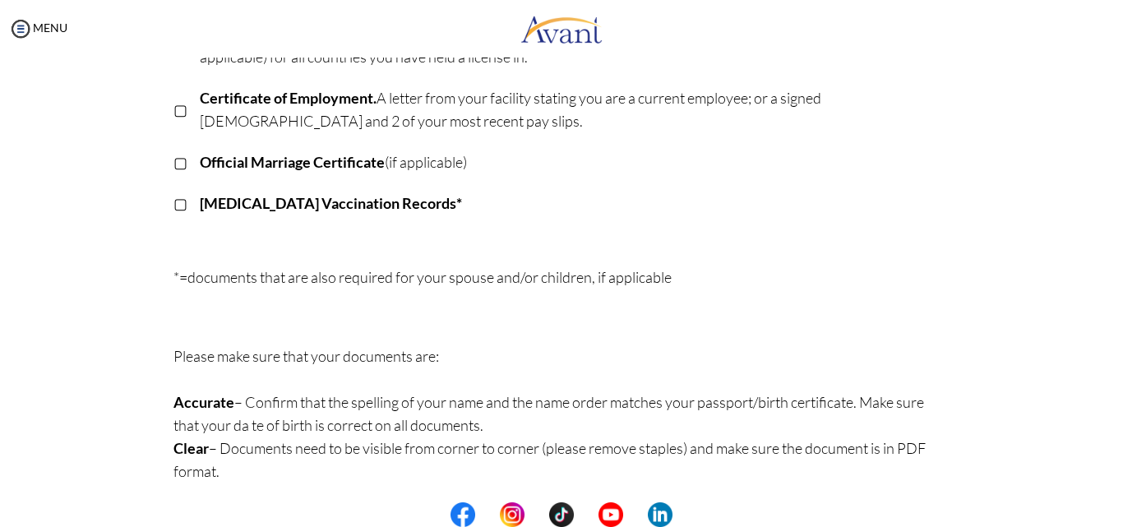
scroll to position [484, 0]
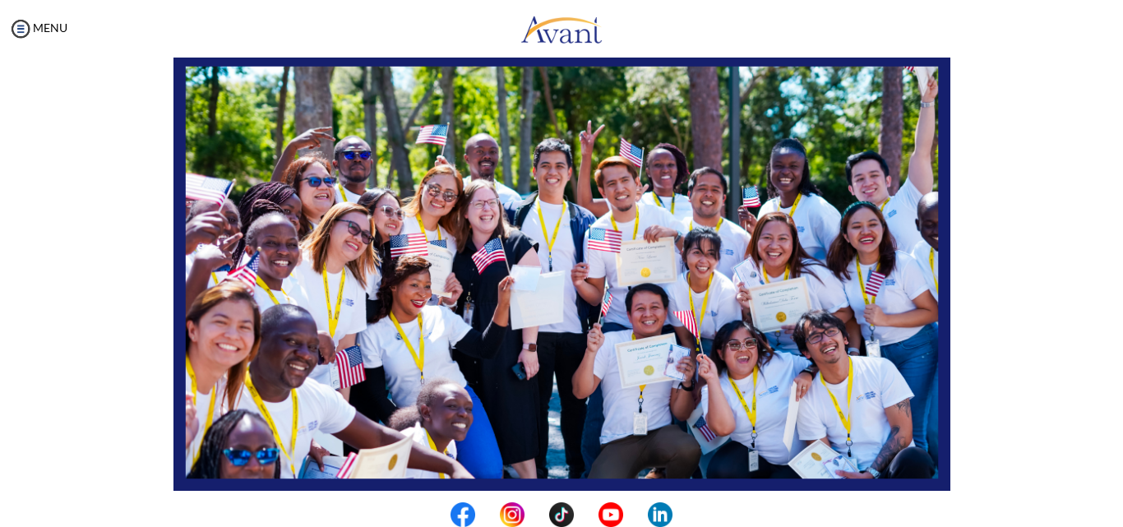
scroll to position [386, 0]
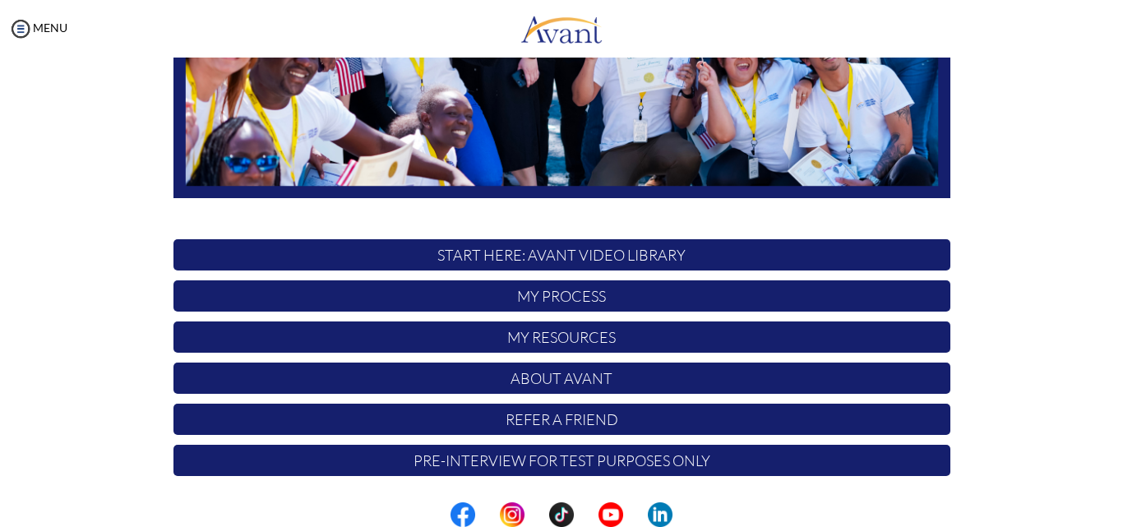
click at [568, 342] on p "My Resources" at bounding box center [561, 336] width 777 height 31
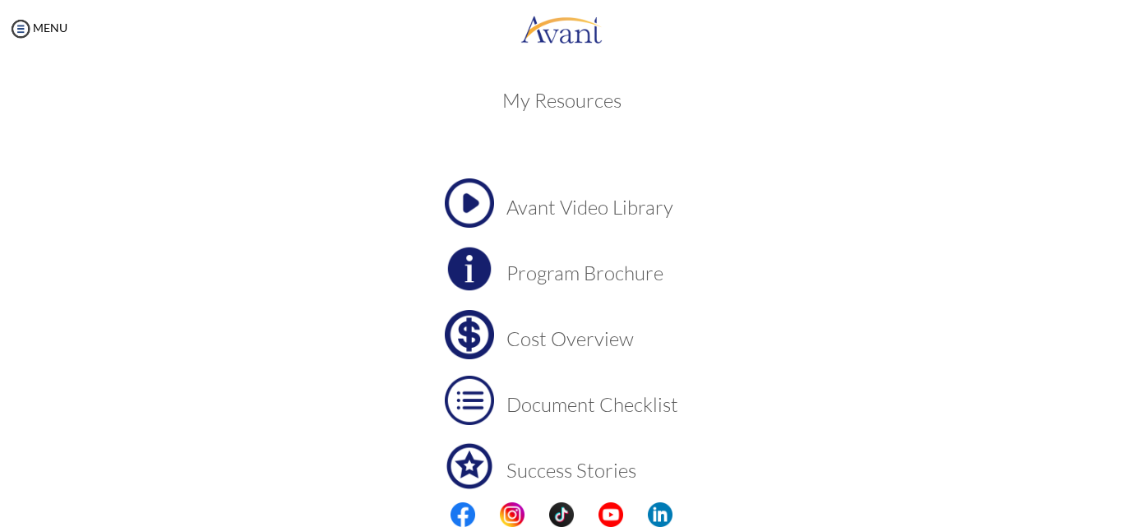
scroll to position [0, 0]
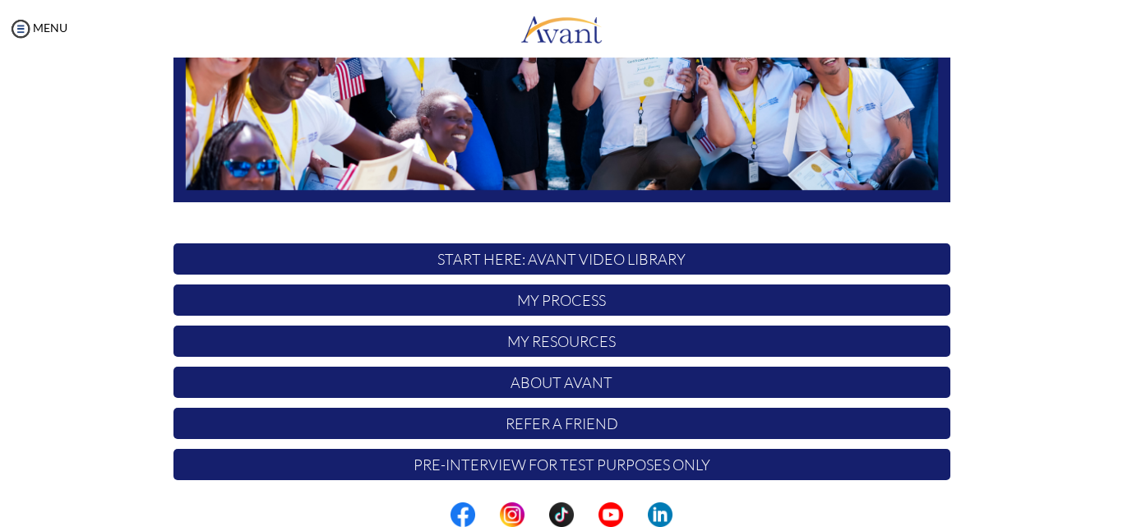
scroll to position [386, 0]
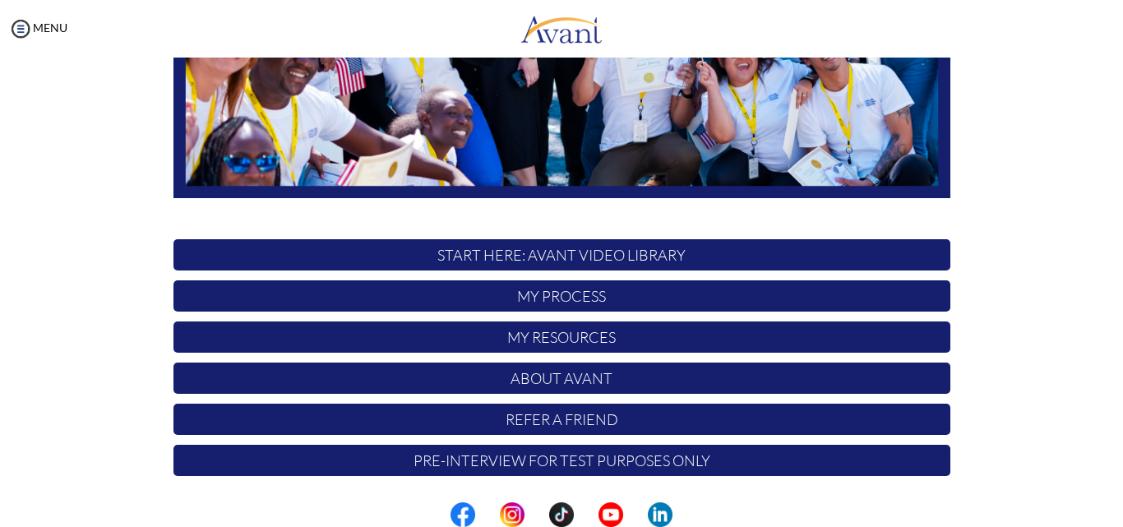
click at [565, 298] on p "My Process" at bounding box center [561, 295] width 777 height 31
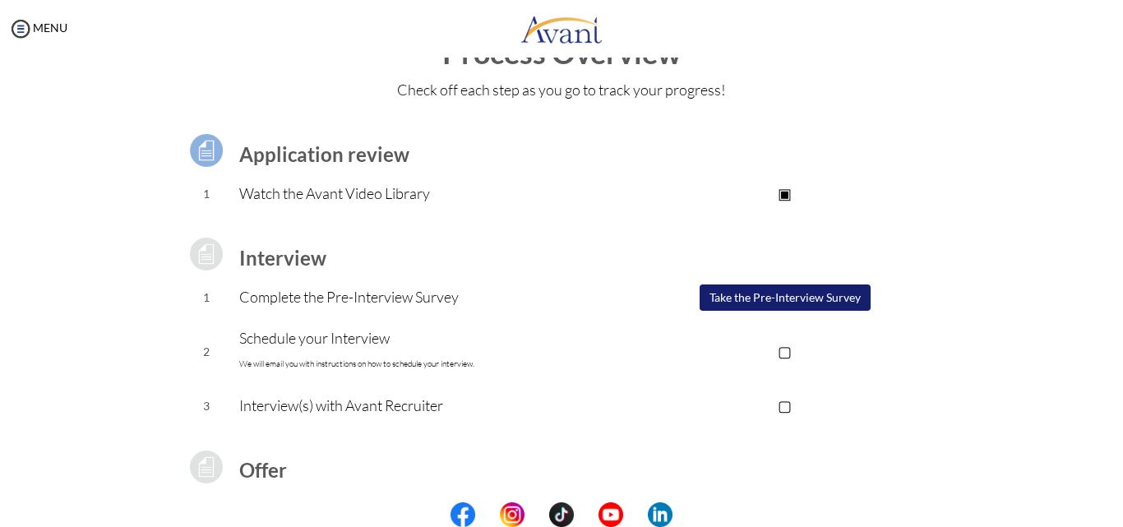
scroll to position [164, 0]
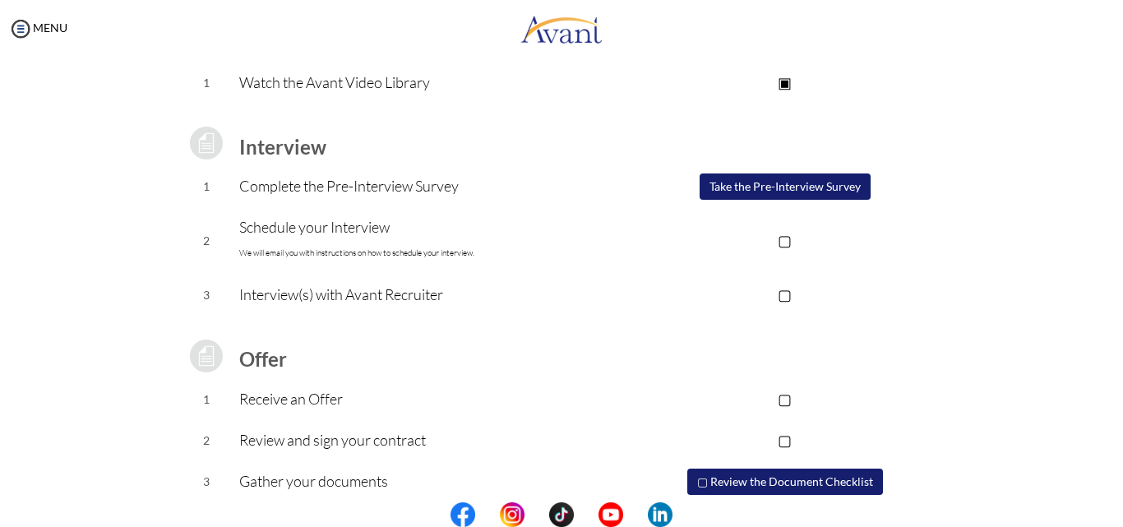
click at [768, 187] on button "Take the Pre-Interview Survey" at bounding box center [784, 186] width 171 height 26
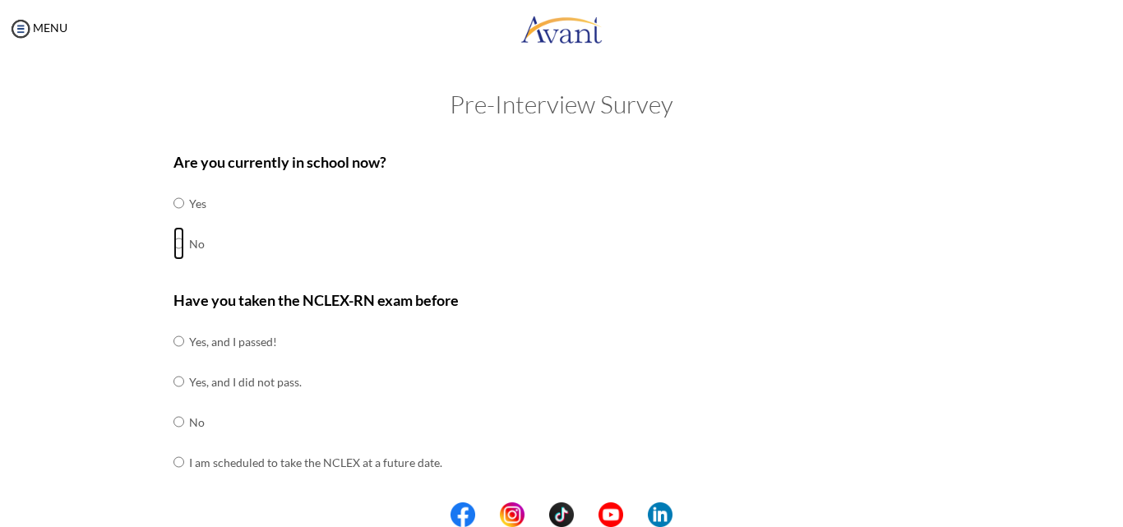
click at [173, 243] on input "radio" at bounding box center [178, 243] width 11 height 33
radio input "true"
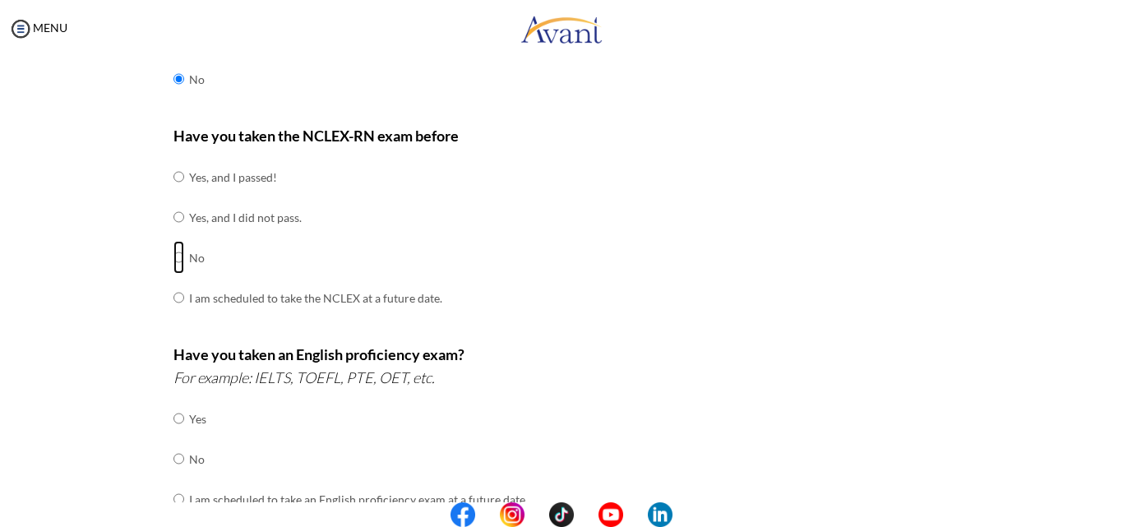
click at [173, 256] on input "radio" at bounding box center [178, 257] width 11 height 33
radio input "true"
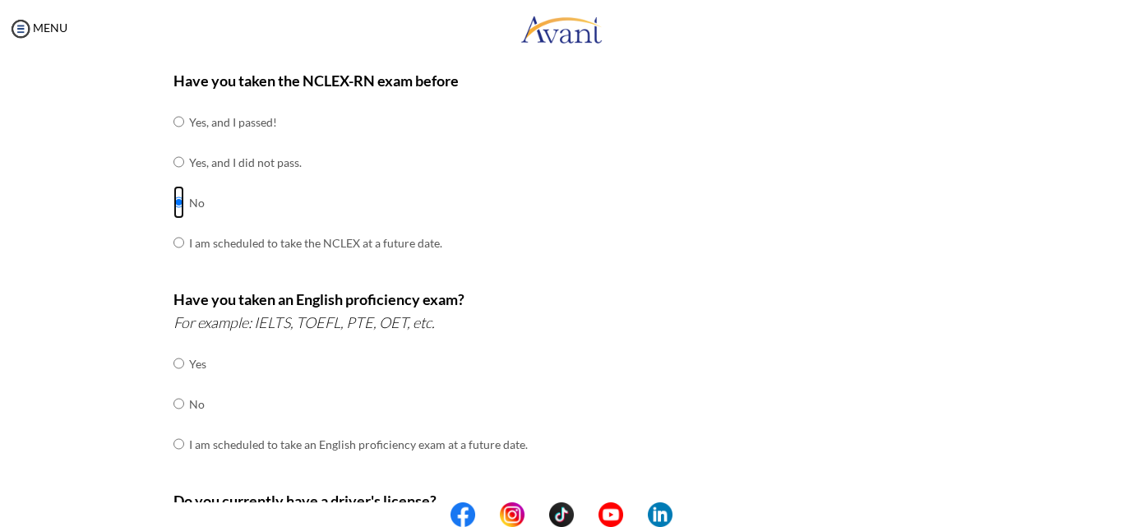
scroll to position [329, 0]
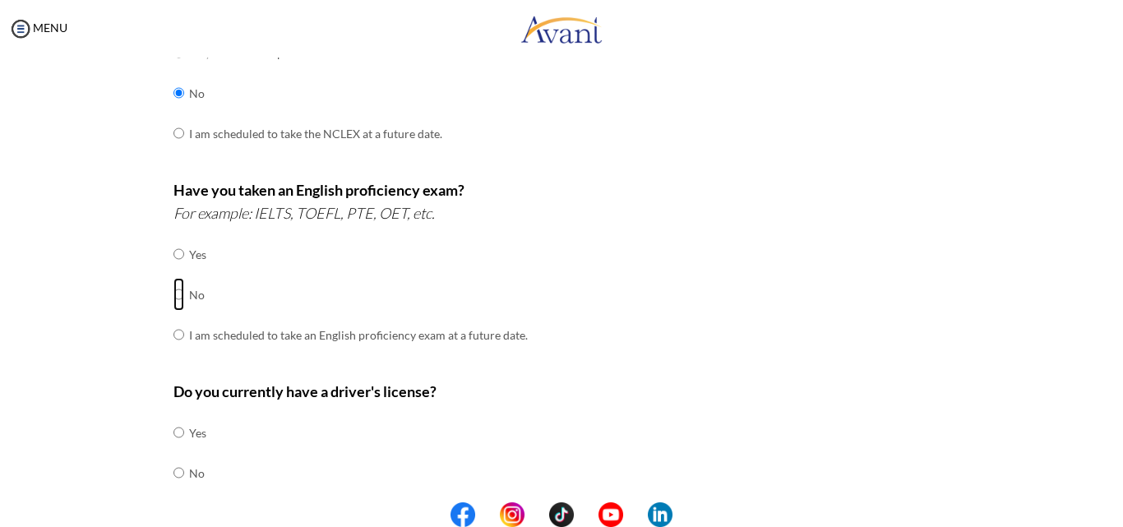
click at [173, 294] on input "radio" at bounding box center [178, 294] width 11 height 33
radio input "true"
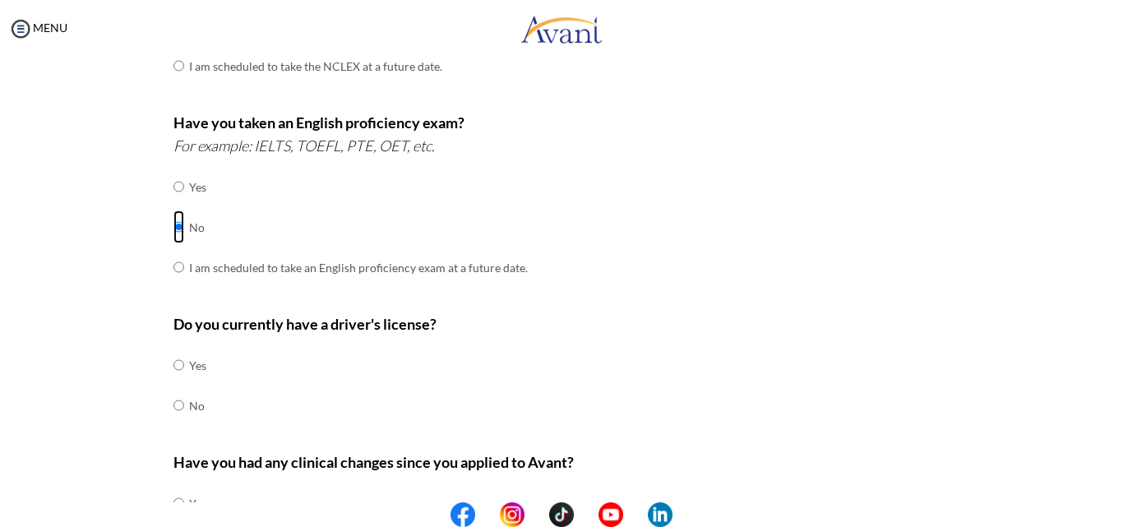
scroll to position [493, 0]
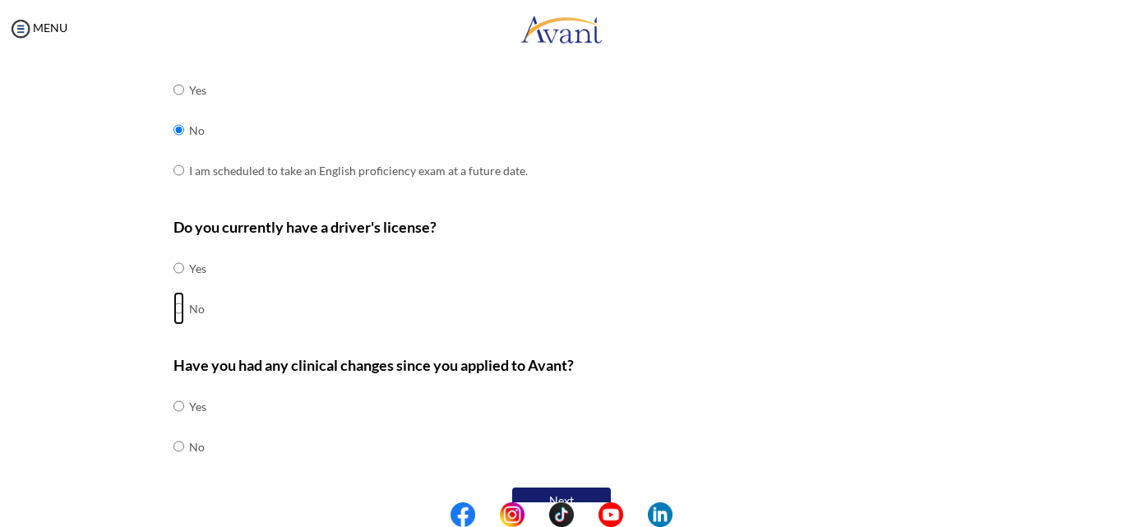
click at [173, 306] on input "radio" at bounding box center [178, 308] width 11 height 33
radio input "true"
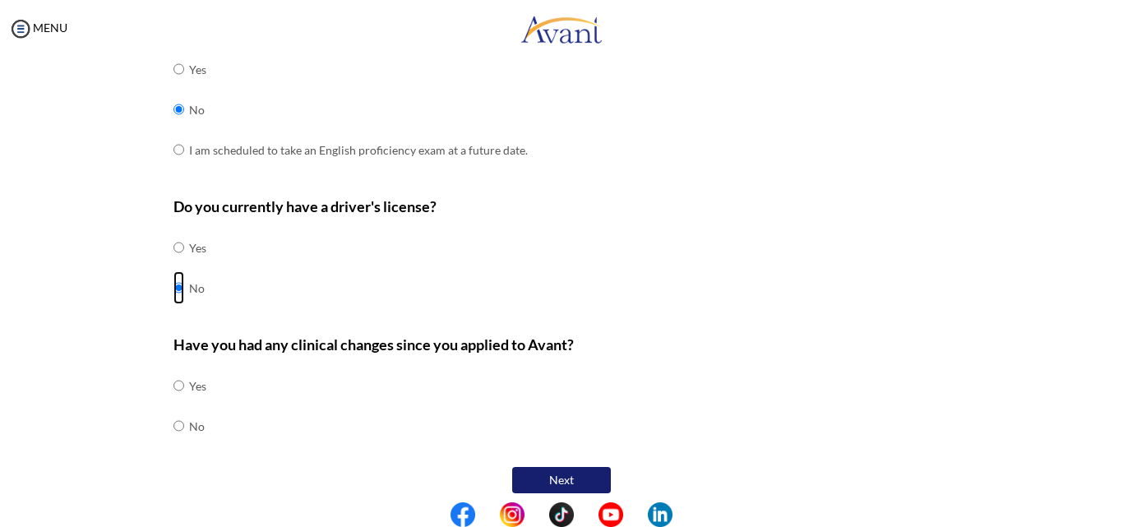
scroll to position [525, 0]
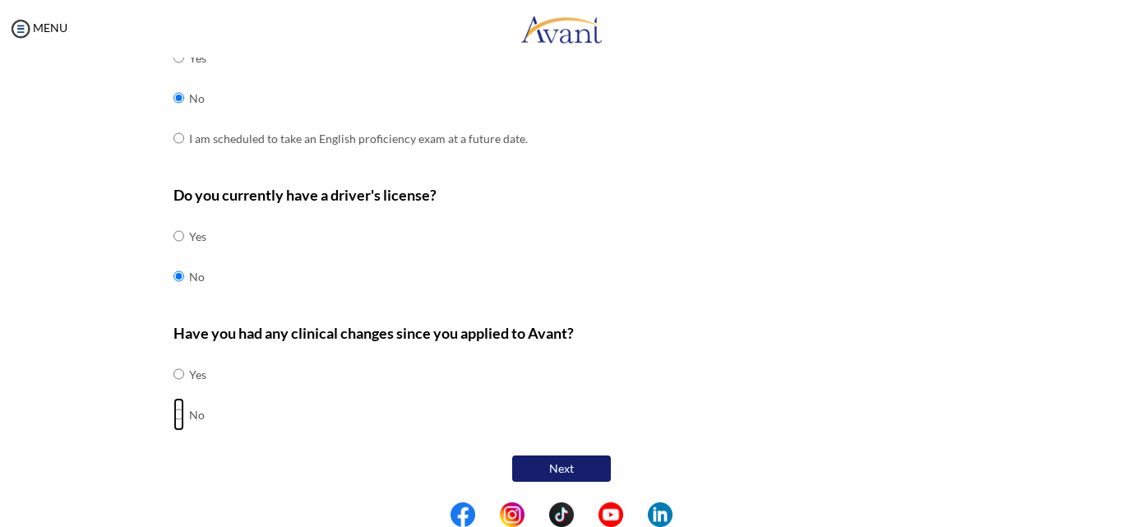
click at [173, 414] on input "radio" at bounding box center [178, 414] width 11 height 33
radio input "true"
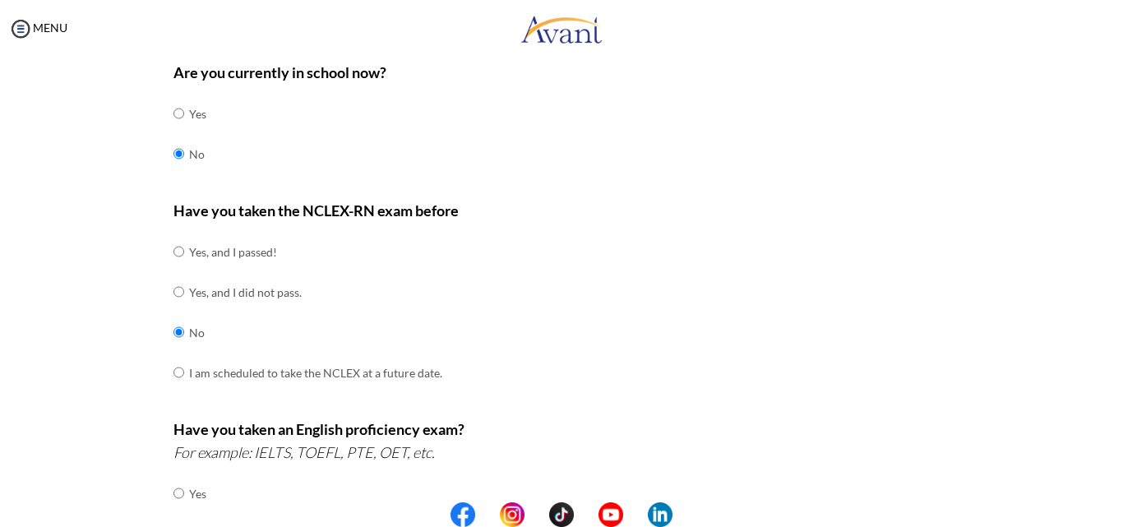
scroll to position [0, 0]
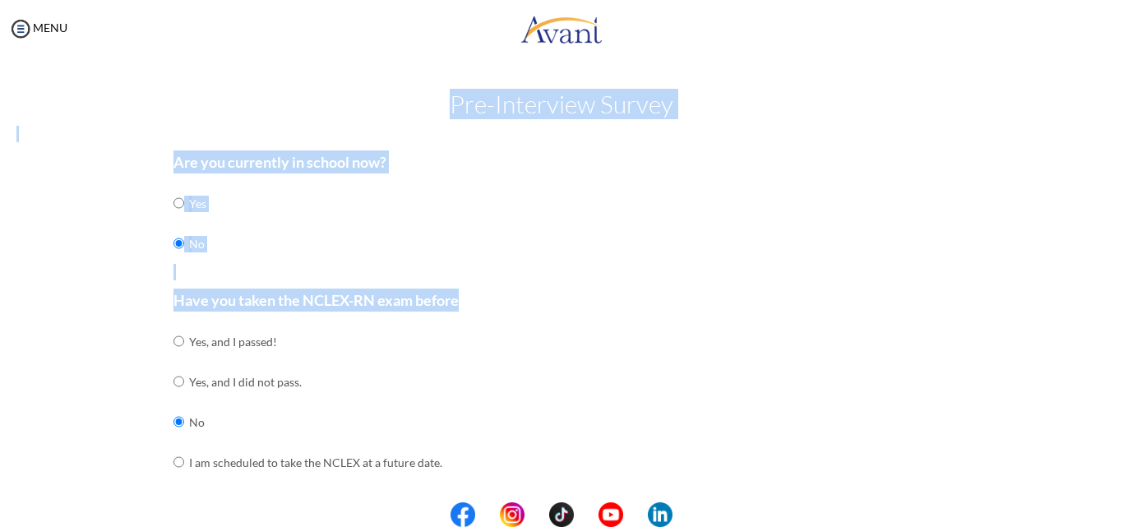
drag, startPoint x: 445, startPoint y: 102, endPoint x: 491, endPoint y: 428, distance: 329.6
click at [593, 227] on div "Are you currently in school now? Yes No" at bounding box center [561, 215] width 777 height 130
click at [582, 104] on h2 "Pre-Interview Survey" at bounding box center [561, 103] width 1090 height 27
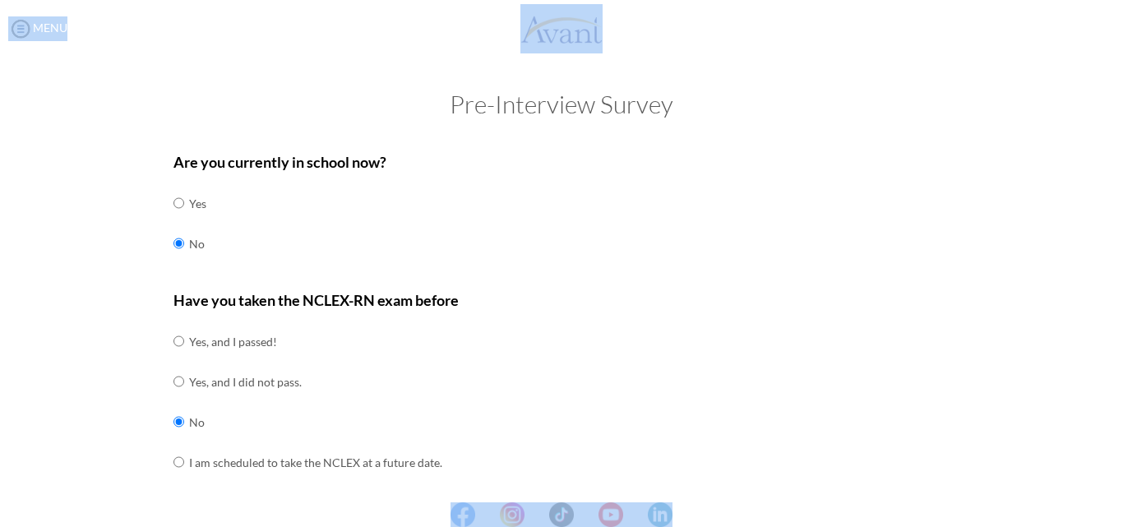
drag, startPoint x: 437, startPoint y: 95, endPoint x: 459, endPoint y: 453, distance: 359.0
click at [403, 519] on body "Maintenance break. Please come back in 2 hours. MENU My Status What is the next…" at bounding box center [561, 263] width 1123 height 527
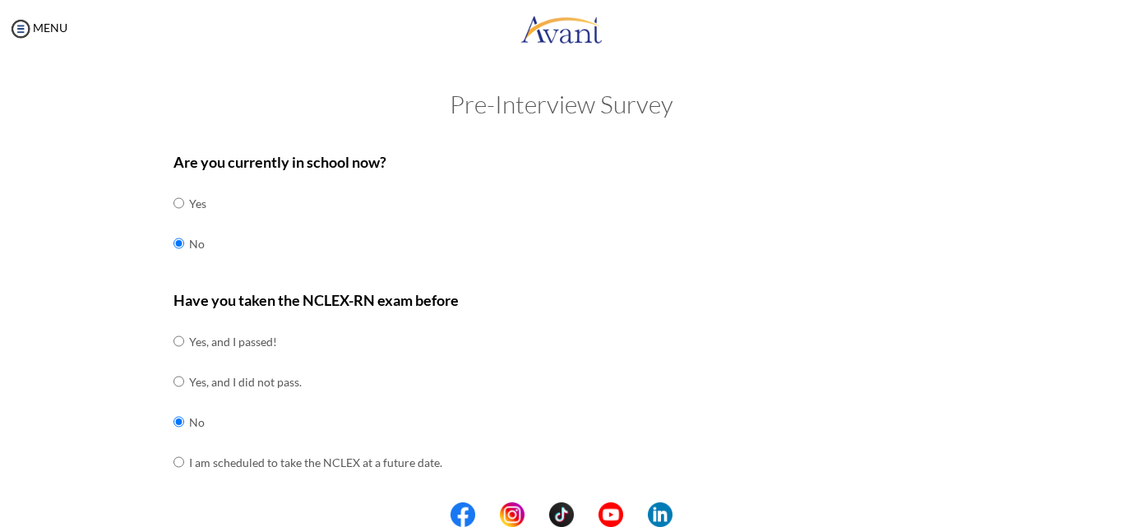
drag, startPoint x: 708, startPoint y: 392, endPoint x: 697, endPoint y: 393, distance: 11.5
click at [708, 392] on div "Have you taken the NCLEX-RN exam before Yes, and I passed! Yes, and I did not p…" at bounding box center [561, 393] width 777 height 210
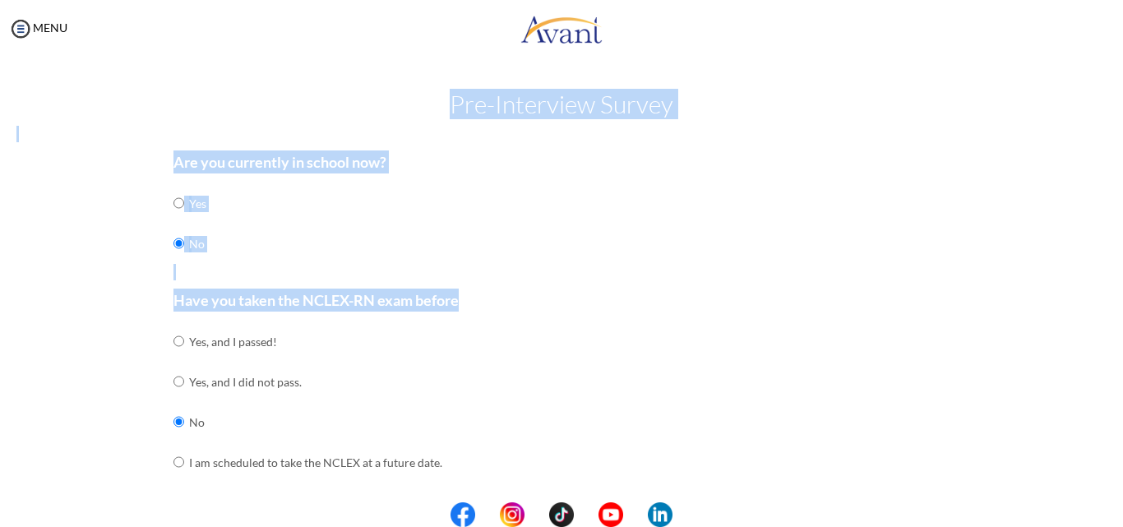
drag, startPoint x: 449, startPoint y: 95, endPoint x: 741, endPoint y: 411, distance: 430.3
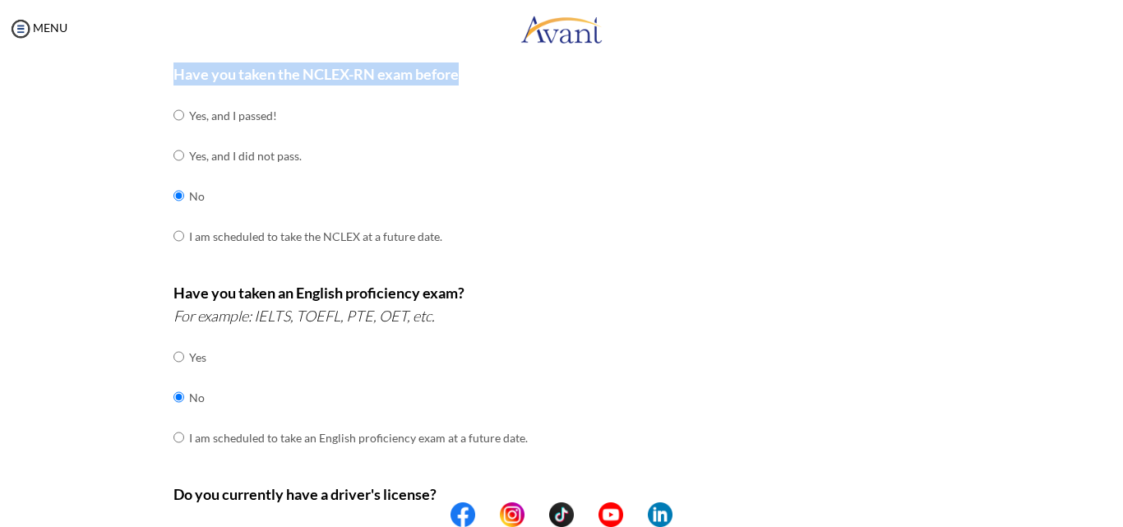
scroll to position [247, 0]
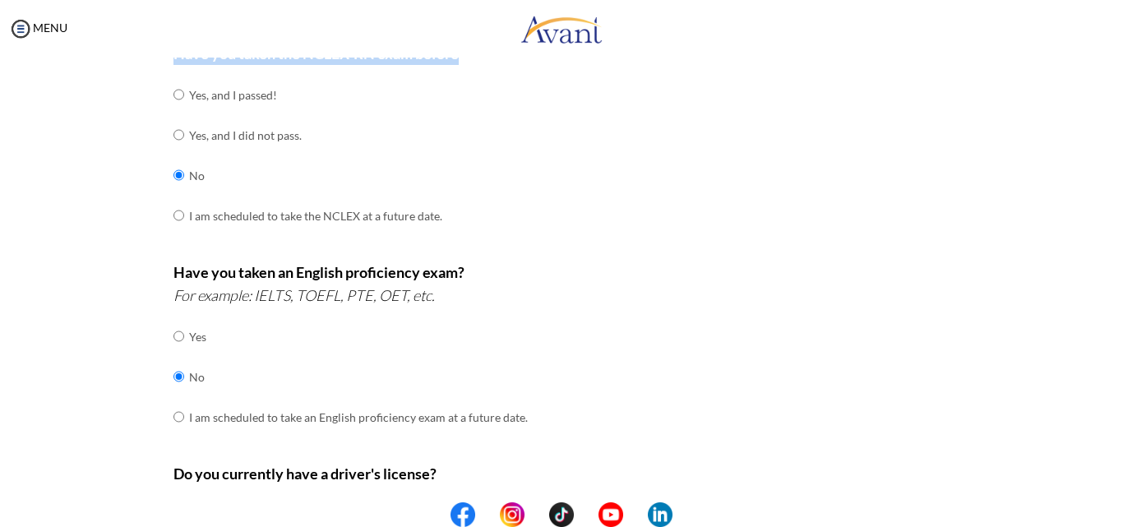
copy div "Pre-Interview Survey Are you currently in school now? Yes No Have you taken the…"
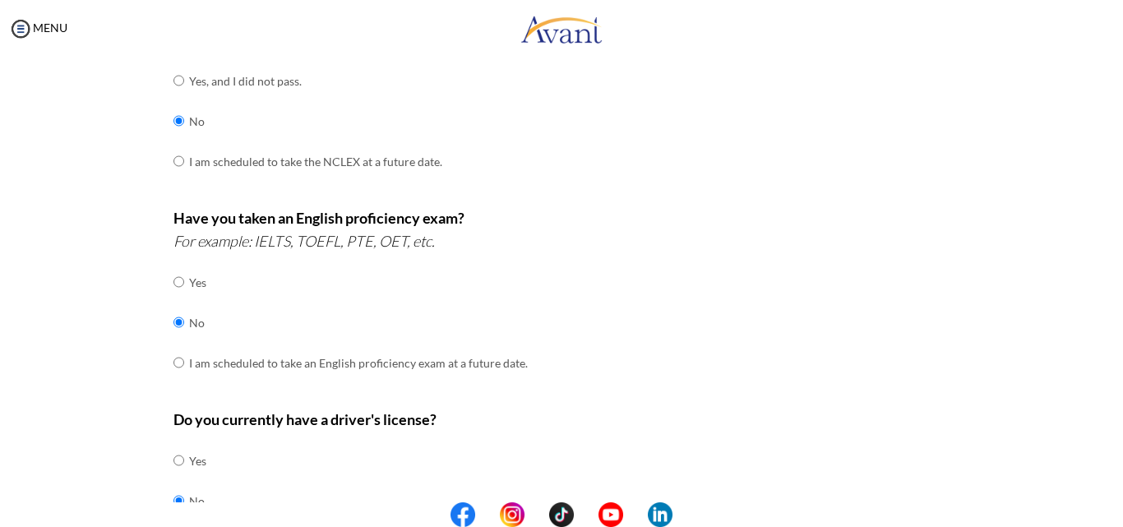
scroll to position [329, 0]
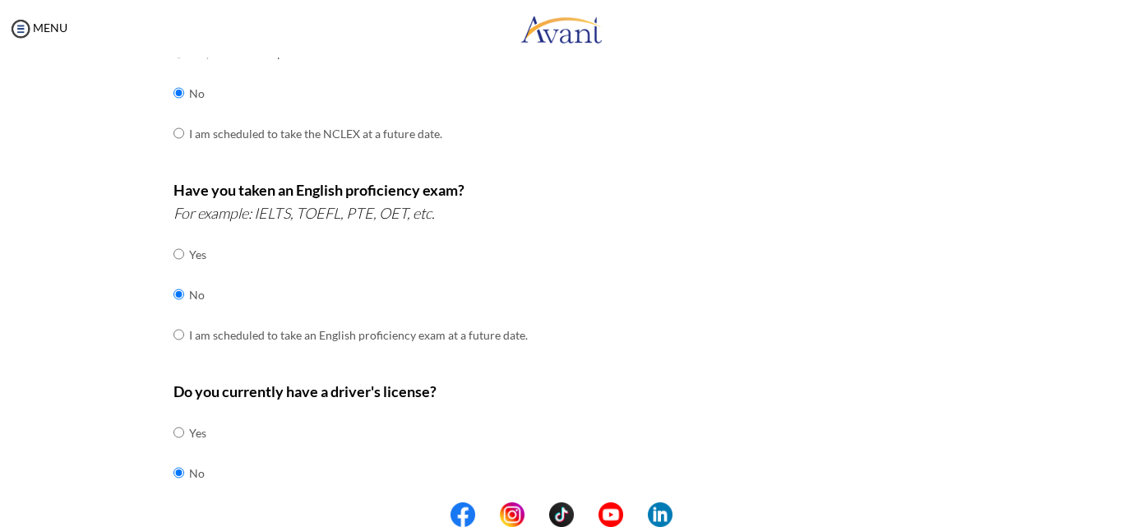
click at [360, 128] on td "I am scheduled to take the NCLEX at a future date." at bounding box center [315, 133] width 253 height 40
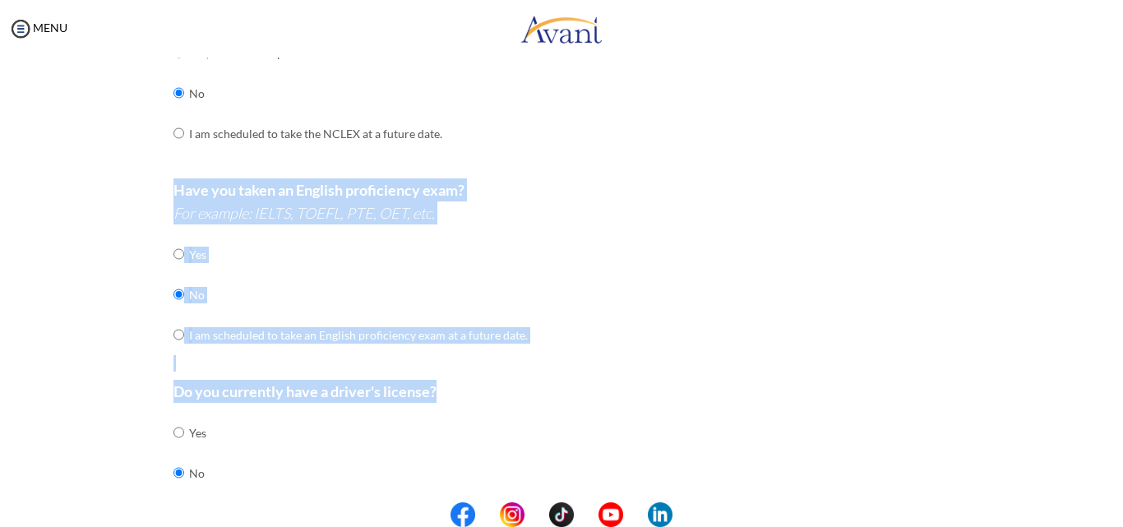
drag, startPoint x: 168, startPoint y: 182, endPoint x: 264, endPoint y: 467, distance: 300.7
click at [264, 467] on div "Are you currently in school now? Yes No Have you taken the NCLEX-RN exam before…" at bounding box center [561, 252] width 777 height 860
copy div "Have you taken an English proficiency exam? For example: IELTS, TOEFL, PTE, OET…"
click at [261, 394] on b "Do you currently have a driver's license?" at bounding box center [304, 391] width 263 height 18
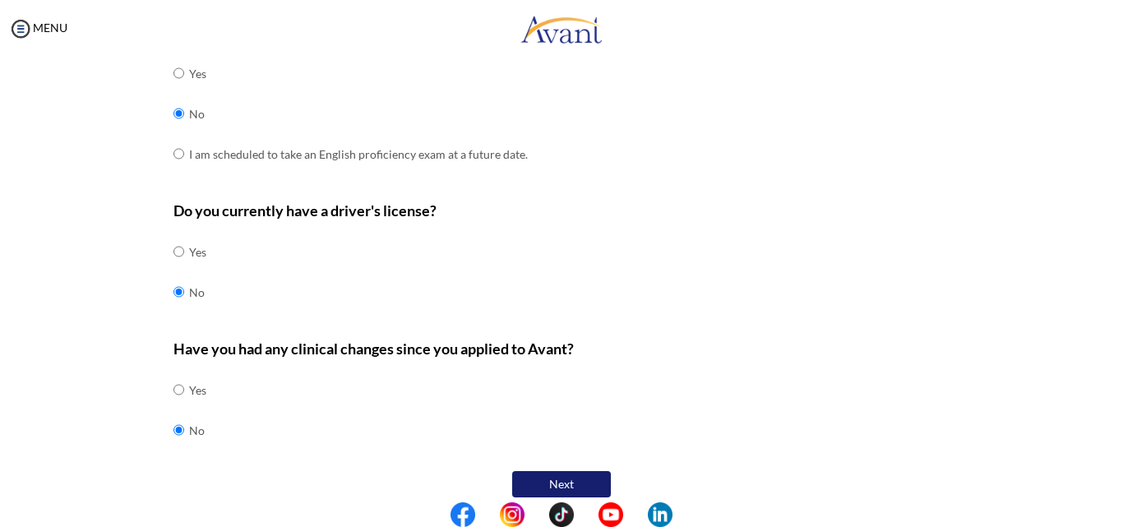
scroll to position [525, 0]
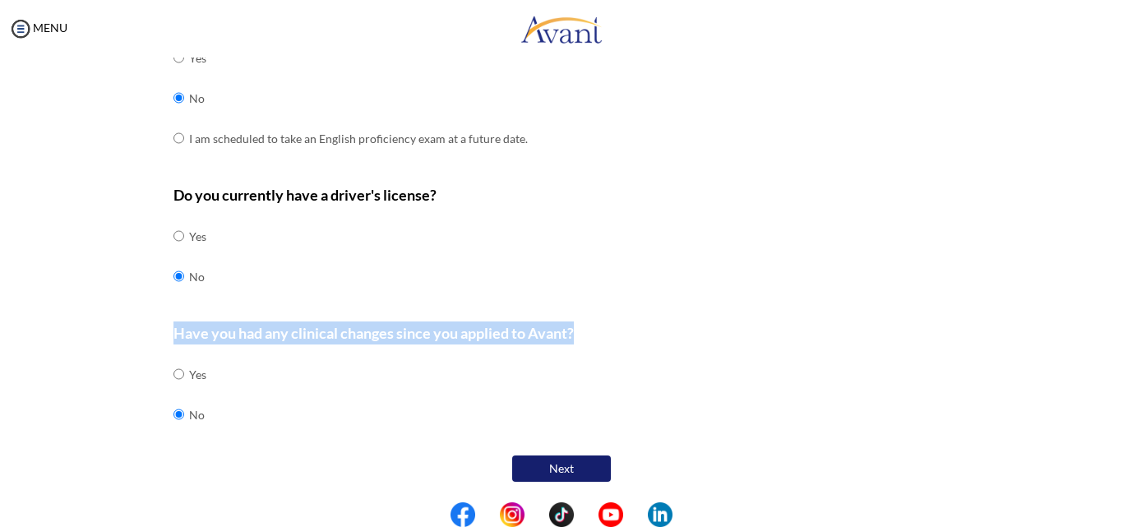
drag, startPoint x: 164, startPoint y: 332, endPoint x: 298, endPoint y: 414, distance: 157.9
click at [298, 414] on div "Are you currently in school now? Yes No Have you taken the NCLEX-RN exam before…" at bounding box center [561, 51] width 801 height 869
copy div "Have you had any clinical changes since you applied to Avant?"
click at [480, 331] on b "Have you had any clinical changes since you applied to Avant?" at bounding box center [373, 333] width 400 height 18
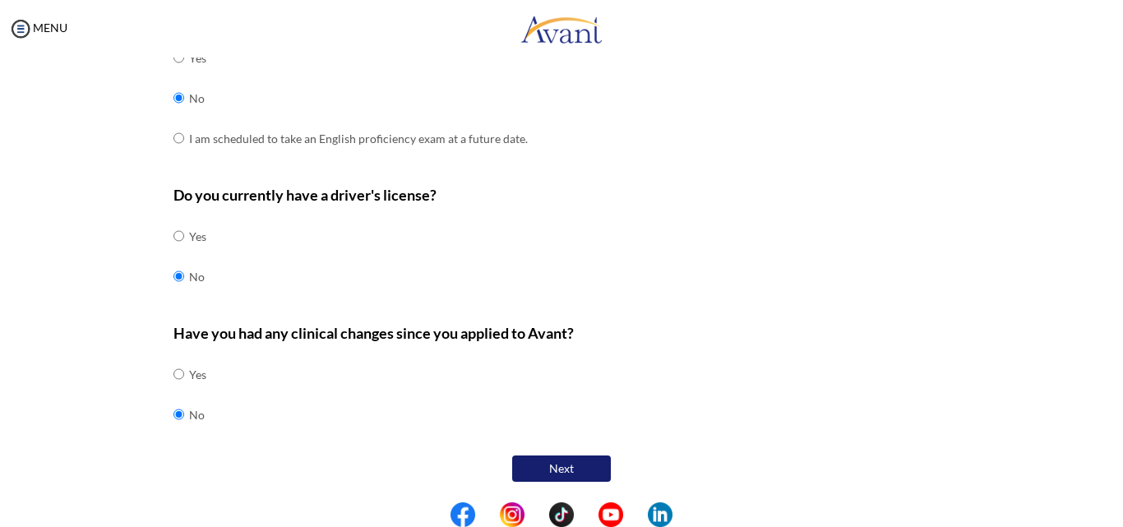
click at [577, 464] on button "Next" at bounding box center [561, 468] width 99 height 26
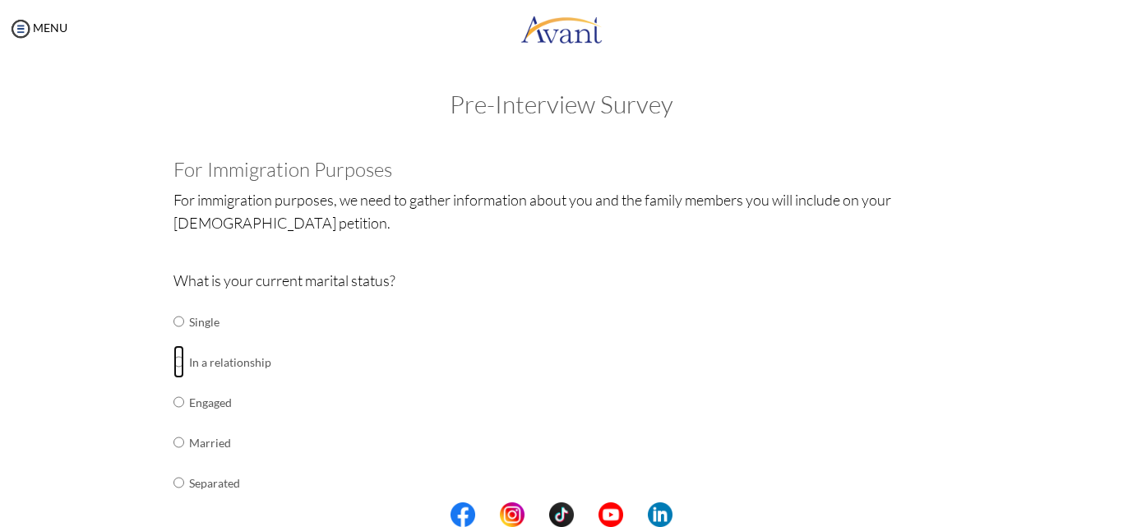
click at [173, 362] on input "radio" at bounding box center [178, 361] width 11 height 33
radio input "true"
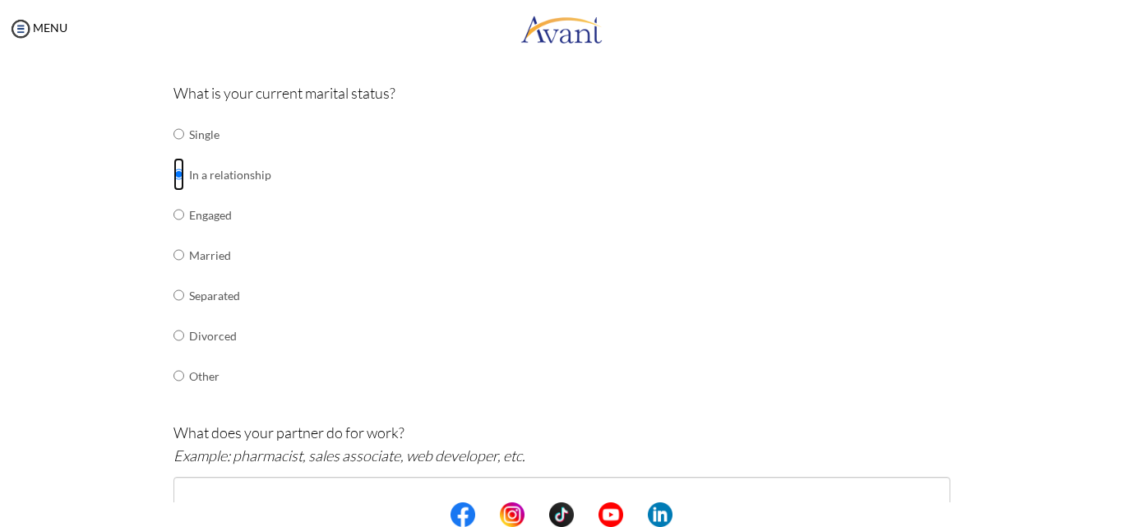
scroll to position [185, 0]
click at [173, 175] on input "radio" at bounding box center [178, 176] width 11 height 33
click at [173, 178] on input "radio" at bounding box center [178, 176] width 11 height 33
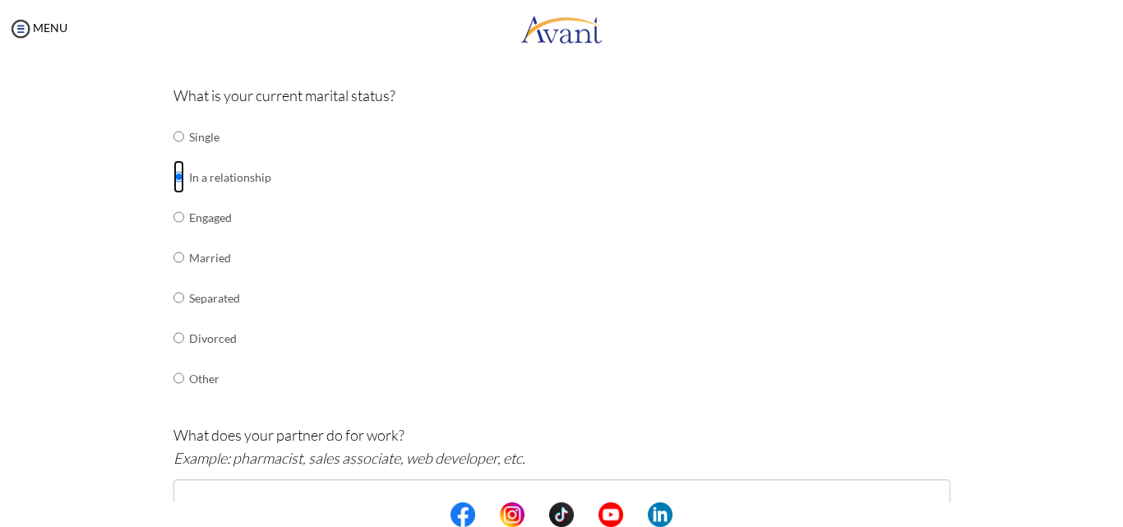
click at [173, 178] on input "radio" at bounding box center [178, 176] width 11 height 33
click at [173, 133] on input "radio" at bounding box center [178, 136] width 11 height 33
radio input "true"
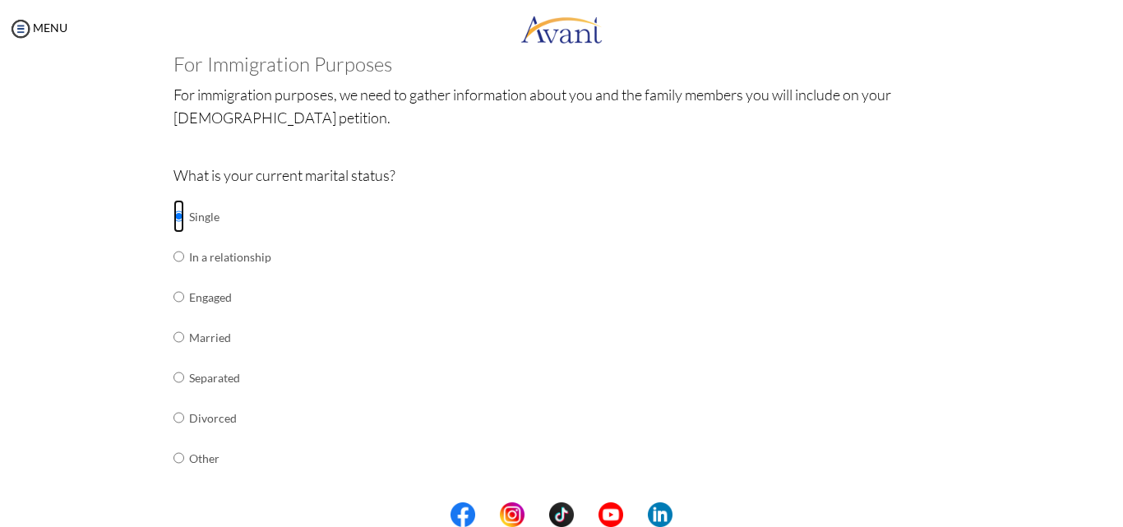
scroll to position [103, 0]
click at [173, 260] on input "radio" at bounding box center [178, 258] width 11 height 33
radio input "true"
click at [173, 298] on input "radio" at bounding box center [178, 299] width 11 height 33
radio input "true"
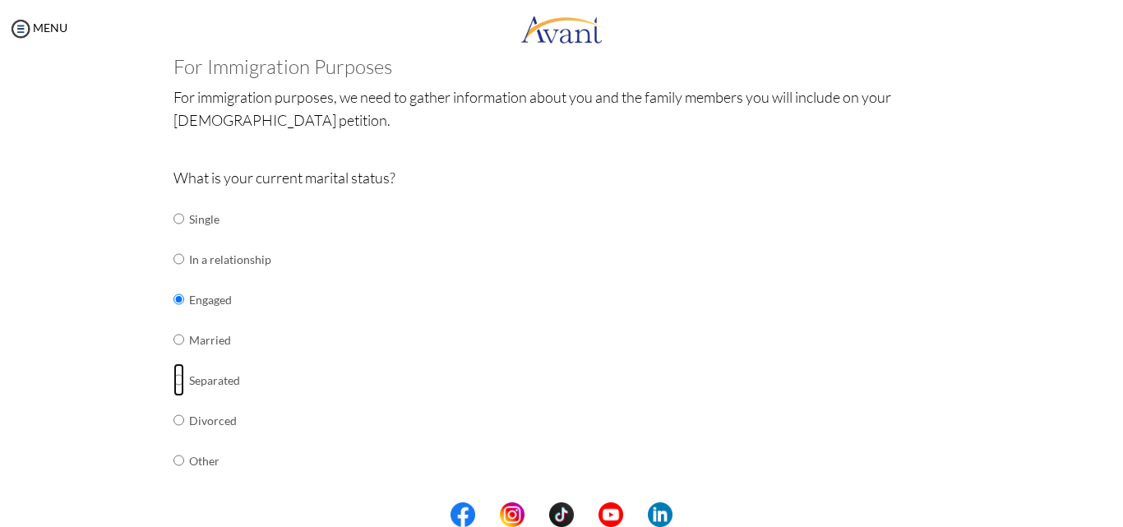
click at [173, 381] on input "radio" at bounding box center [178, 379] width 11 height 33
radio input "true"
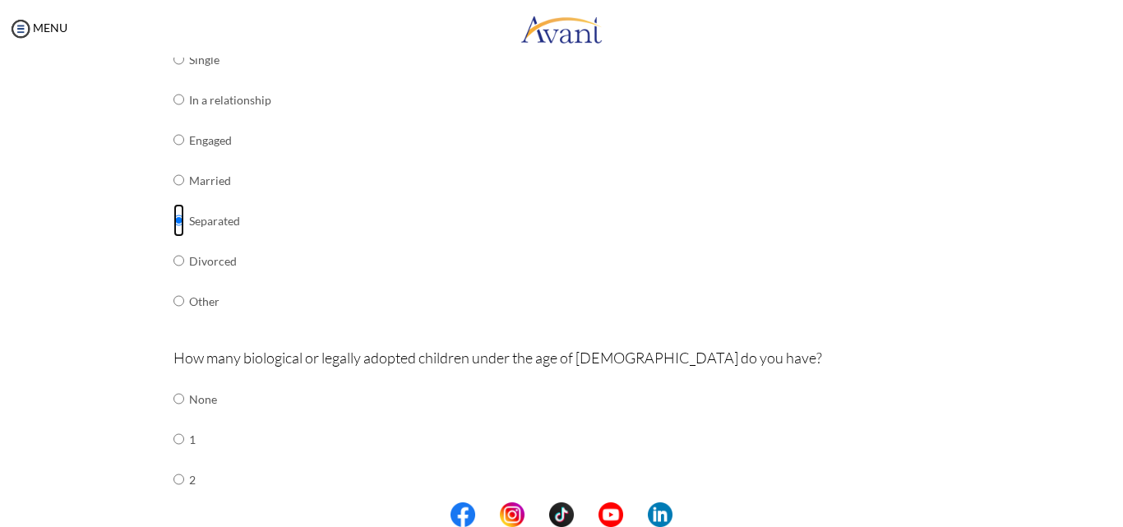
scroll to position [175, 0]
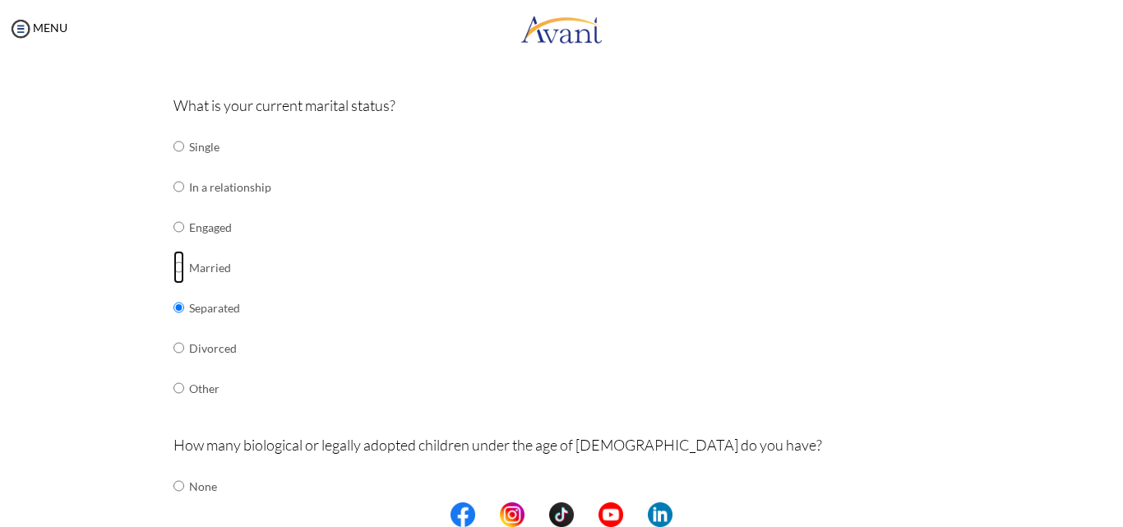
click at [173, 267] on input "radio" at bounding box center [178, 267] width 11 height 33
radio input "true"
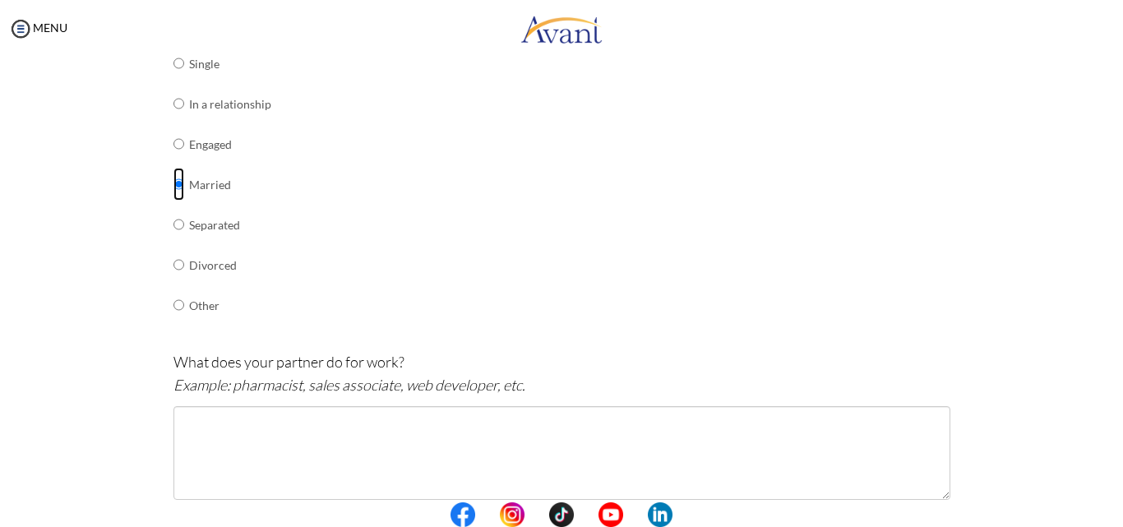
scroll to position [257, 0]
click at [173, 145] on input "radio" at bounding box center [178, 144] width 11 height 33
radio input "true"
click at [173, 226] on input "radio" at bounding box center [178, 225] width 11 height 33
radio input "true"
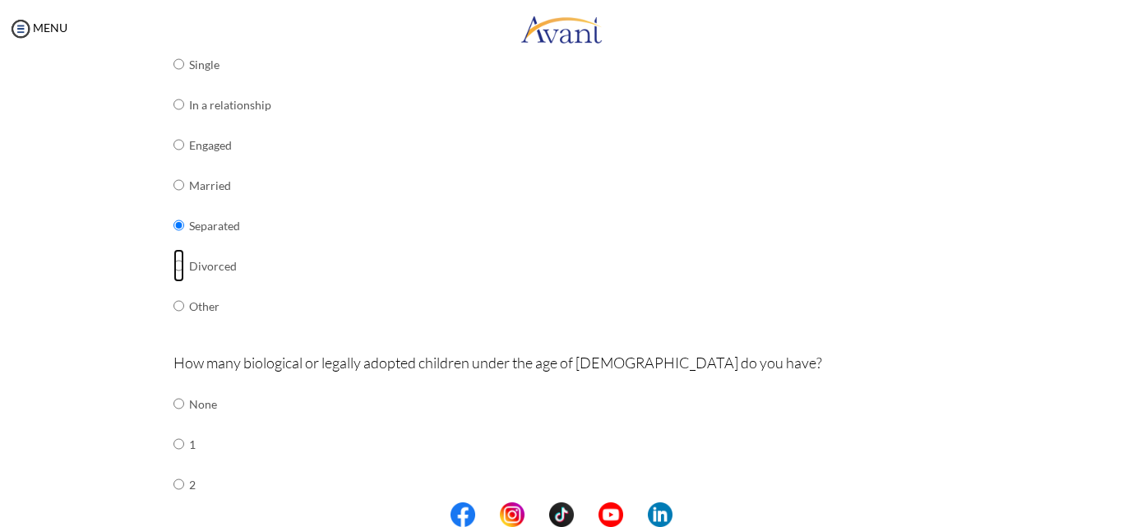
click at [173, 265] on input "radio" at bounding box center [178, 265] width 11 height 33
radio input "true"
click at [173, 68] on input "radio" at bounding box center [178, 64] width 11 height 33
radio input "true"
click at [173, 103] on input "radio" at bounding box center [178, 104] width 11 height 33
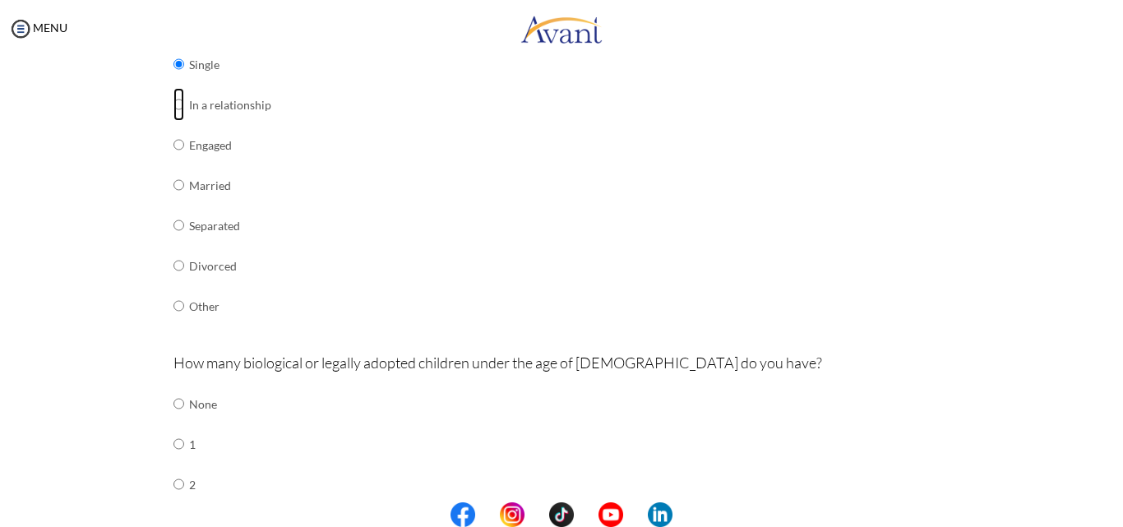
radio input "true"
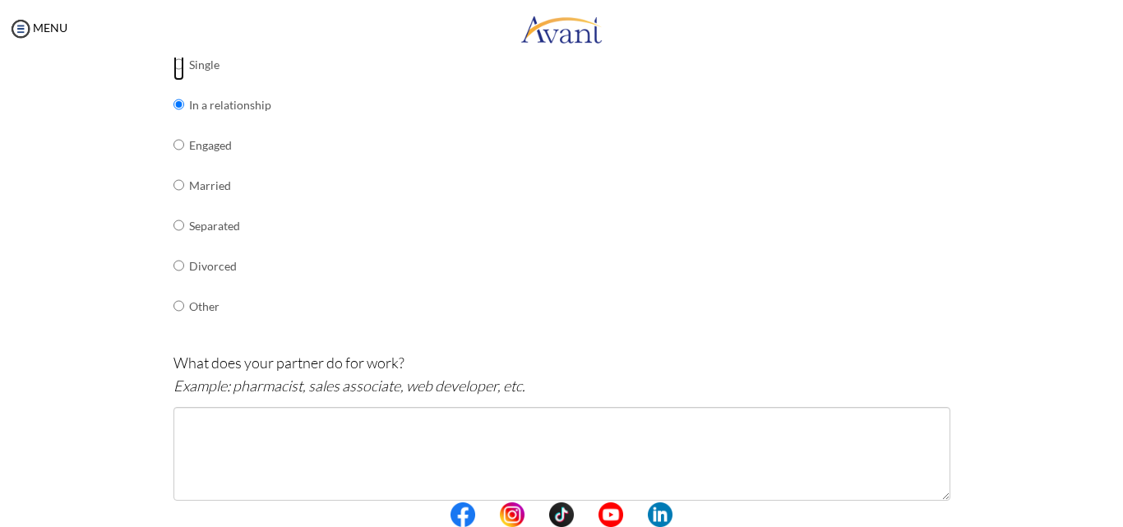
click at [173, 63] on input "radio" at bounding box center [178, 64] width 11 height 33
radio input "true"
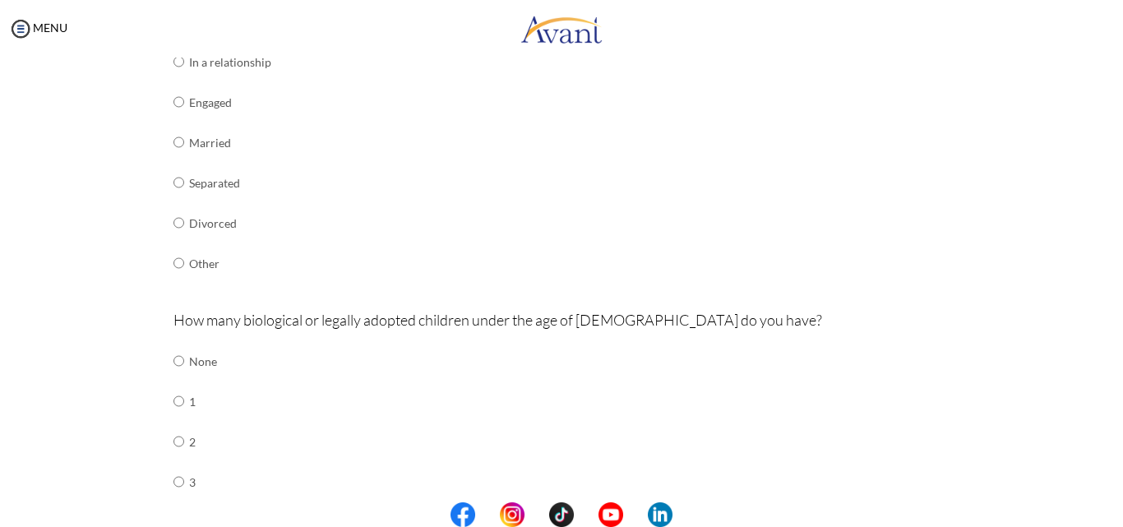
scroll to position [329, 0]
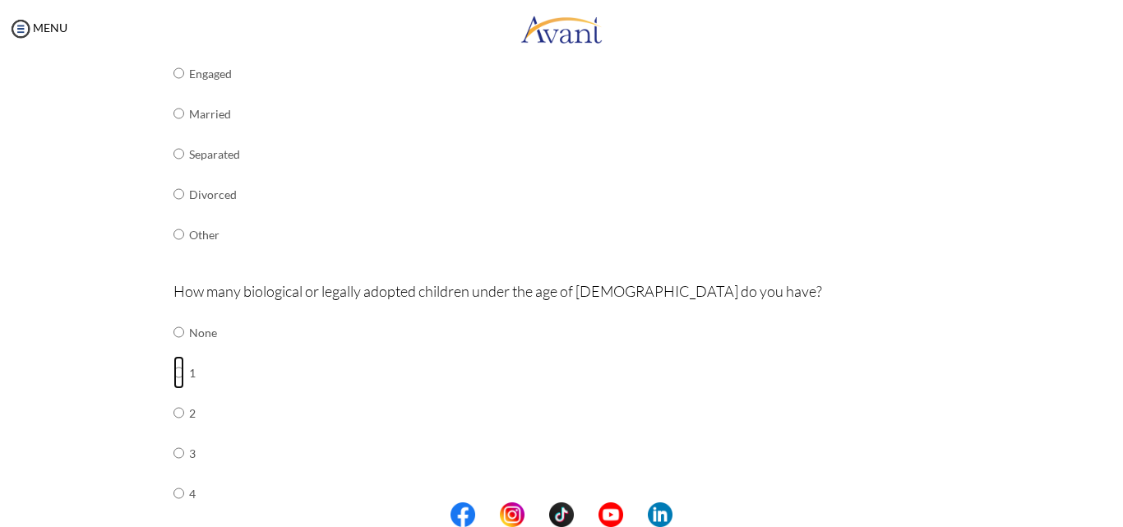
click at [173, 374] on input "radio" at bounding box center [178, 372] width 11 height 33
radio input "true"
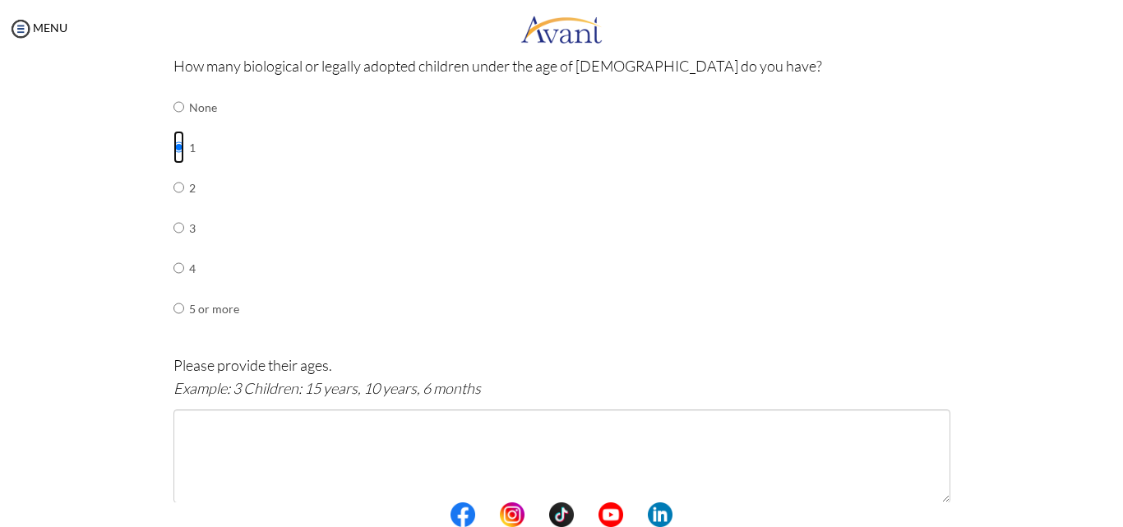
scroll to position [740, 0]
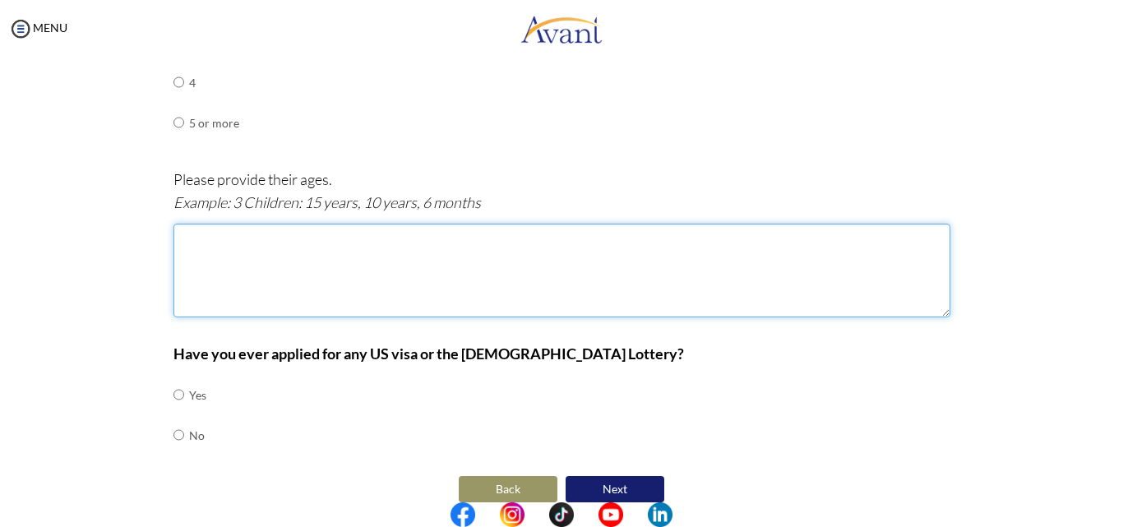
click at [199, 251] on textarea at bounding box center [561, 271] width 777 height 94
type textarea "15yrs"
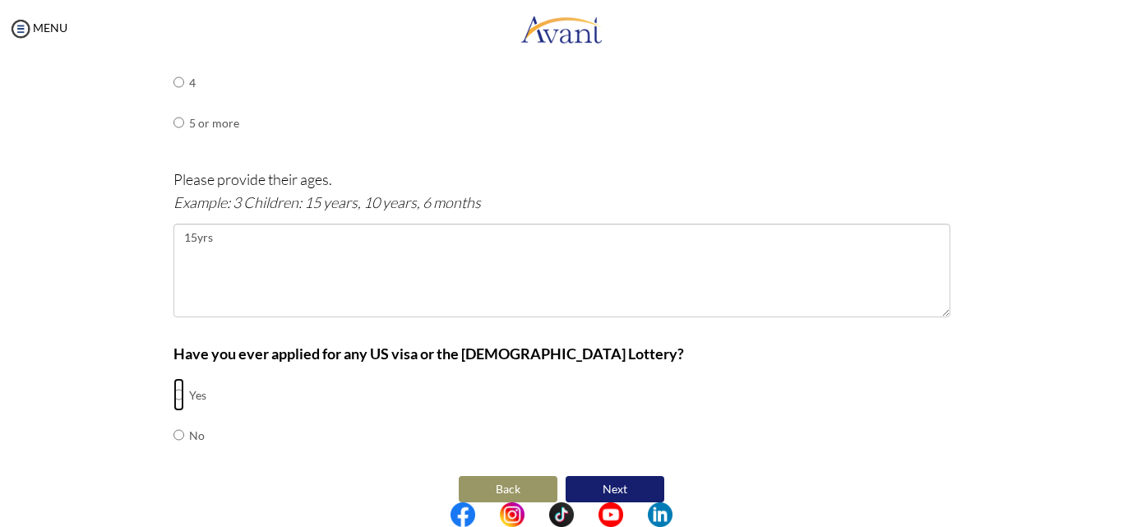
click at [173, 392] on input "radio" at bounding box center [178, 394] width 11 height 33
radio input "true"
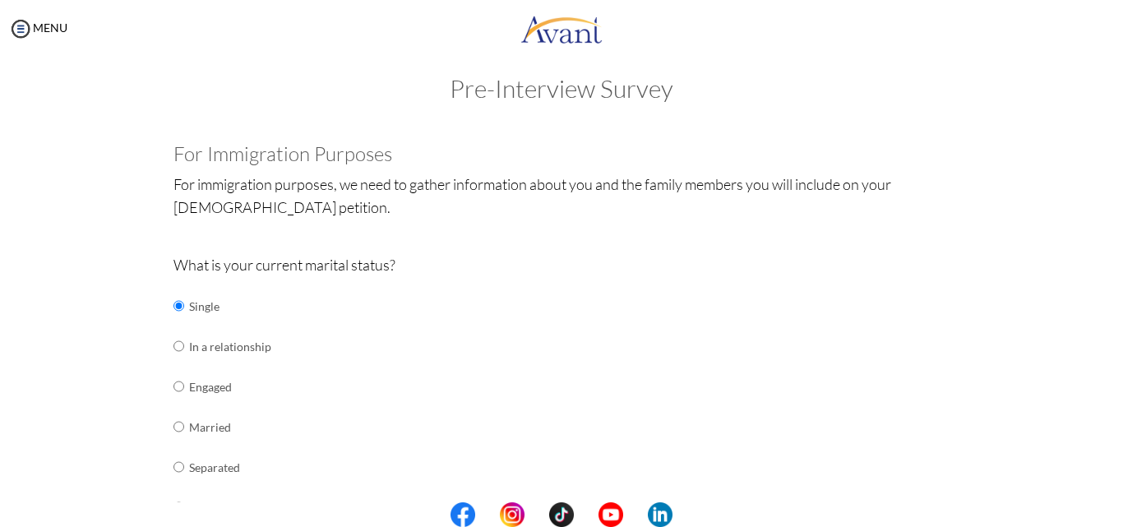
scroll to position [0, 0]
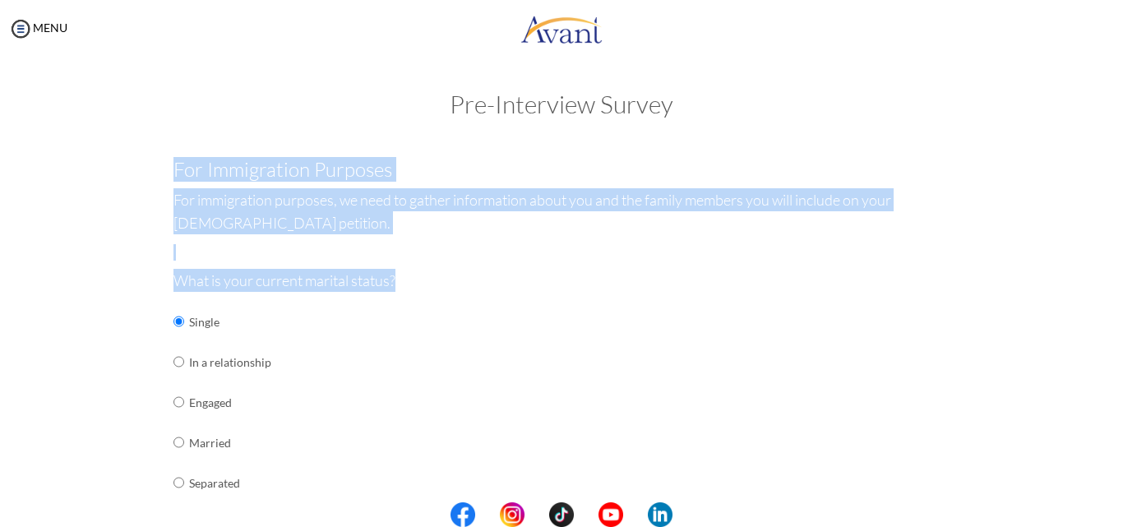
drag, startPoint x: 168, startPoint y: 165, endPoint x: 327, endPoint y: 467, distance: 340.8
copy div "For Immigration Purposes For immigration purposes, we need to gather informatio…"
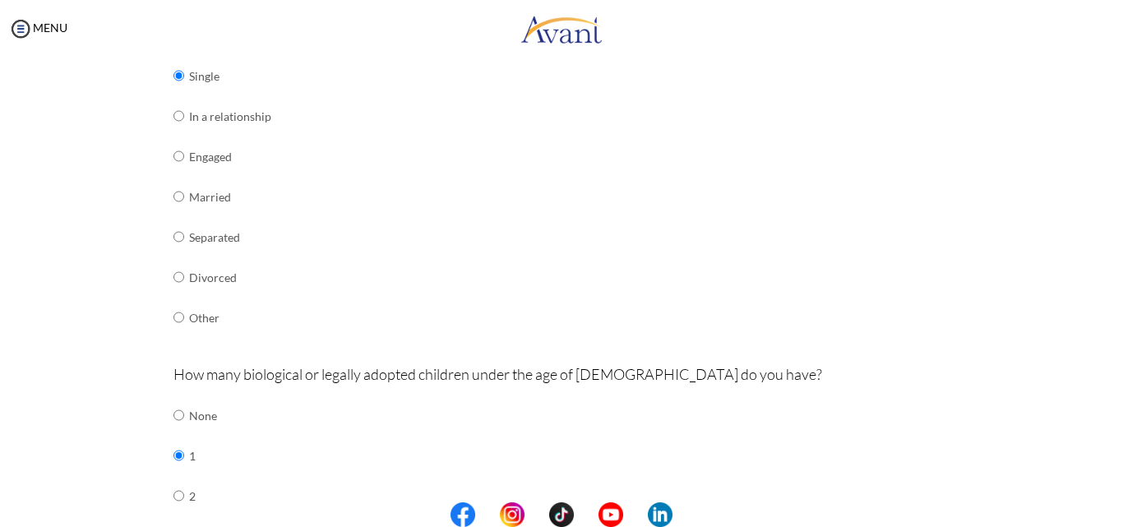
scroll to position [247, 0]
click at [210, 278] on td "Divorced" at bounding box center [230, 276] width 82 height 40
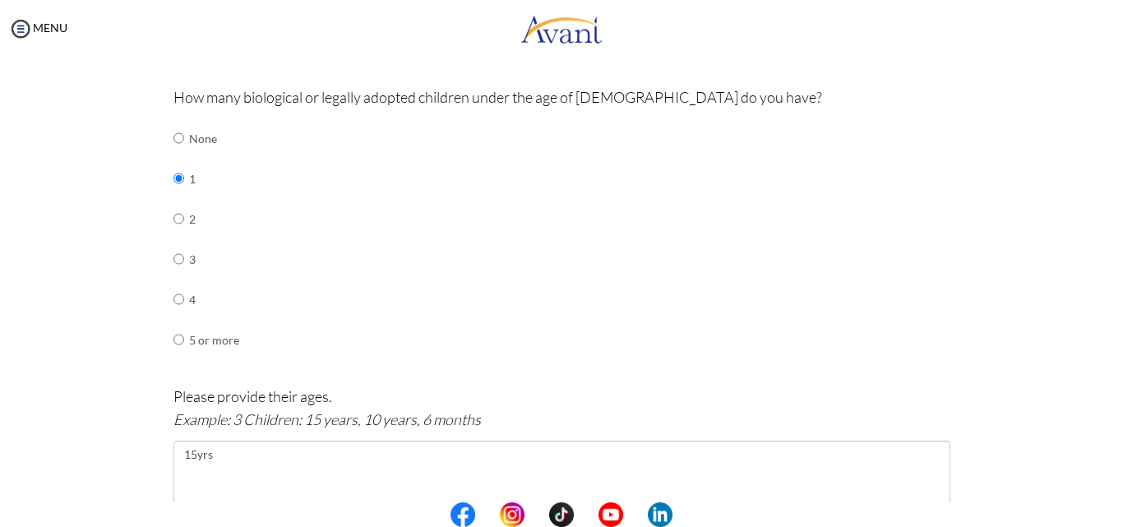
scroll to position [493, 0]
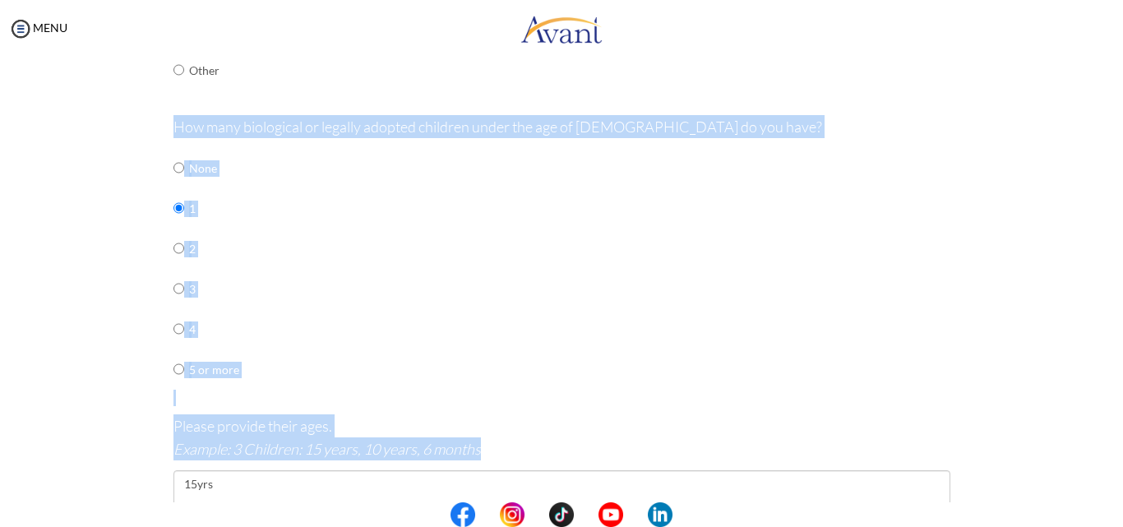
drag, startPoint x: 168, startPoint y: 125, endPoint x: 324, endPoint y: 492, distance: 398.9
click at [324, 492] on div "For Immigration Purposes For immigration purposes, we need to gather informatio…" at bounding box center [561, 209] width 777 height 1087
copy div "How many biological or legally adopted children under the age of 21 do you have…"
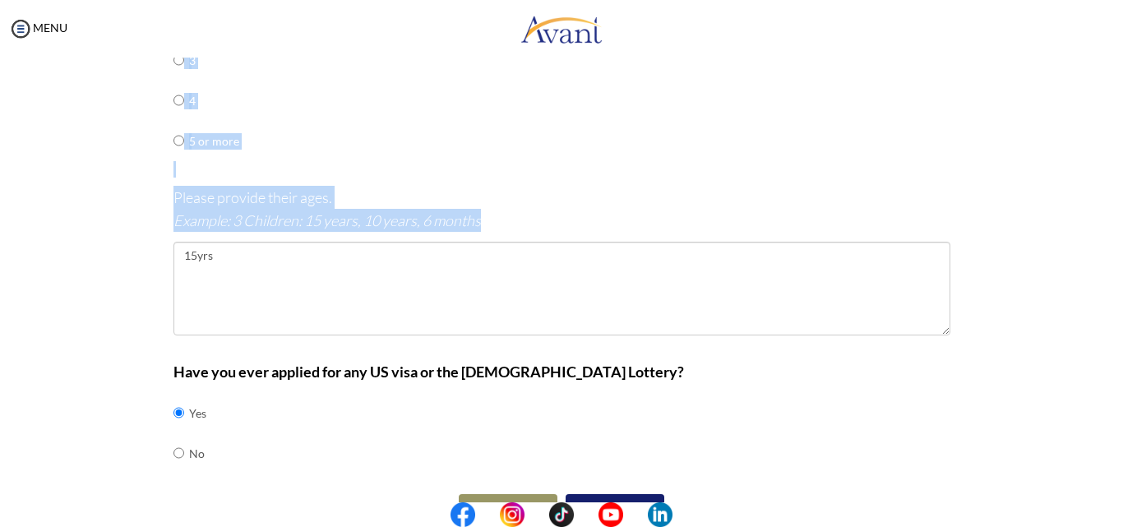
scroll to position [740, 0]
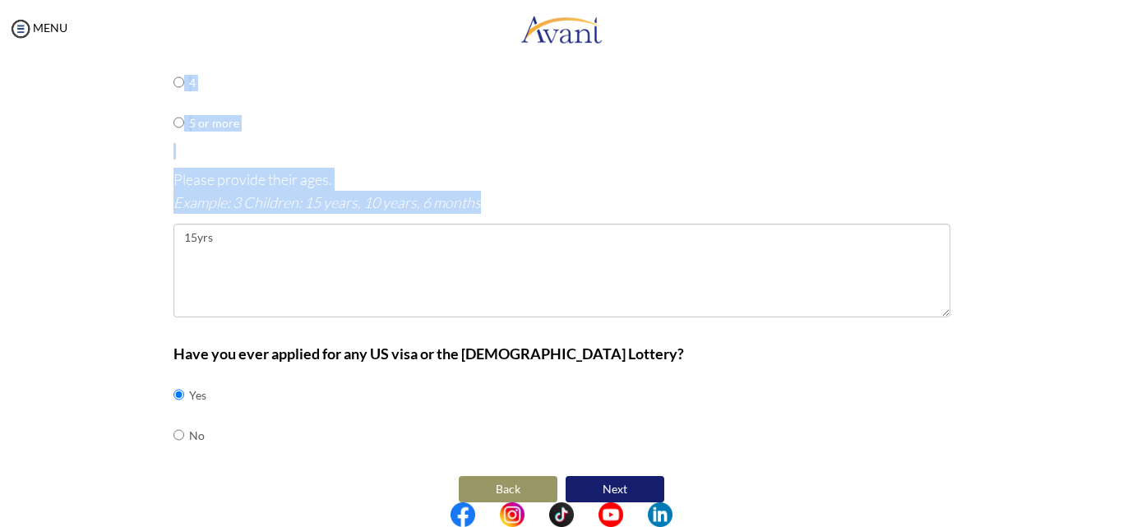
click at [310, 194] on icon "Example: 3 Children: 15 years, 10 years, 6 months" at bounding box center [326, 202] width 307 height 18
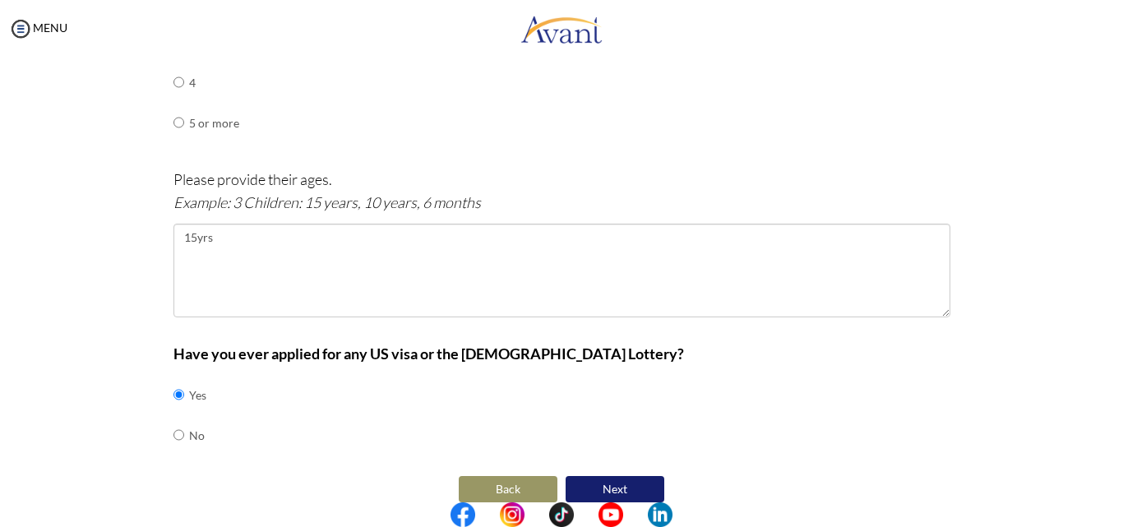
scroll to position [760, 0]
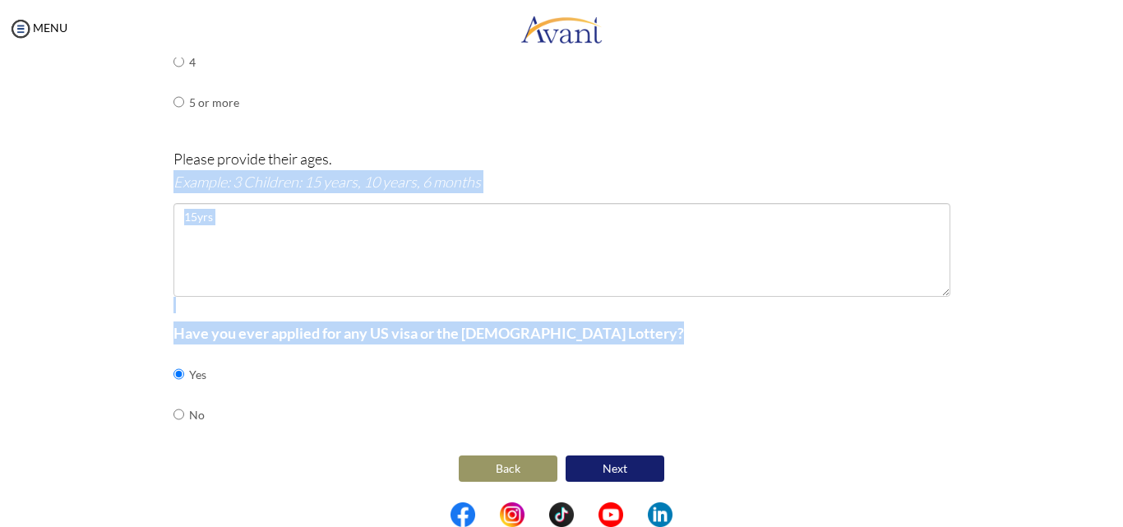
drag, startPoint x: 167, startPoint y: 182, endPoint x: 272, endPoint y: 375, distance: 219.9
copy div "Example: 3 Children: 15 years, 10 years, 6 months Is your spouse and/or childre…"
click at [492, 325] on b "Have you ever applied for any US visa or the [DEMOGRAPHIC_DATA] Lottery?" at bounding box center [428, 333] width 510 height 18
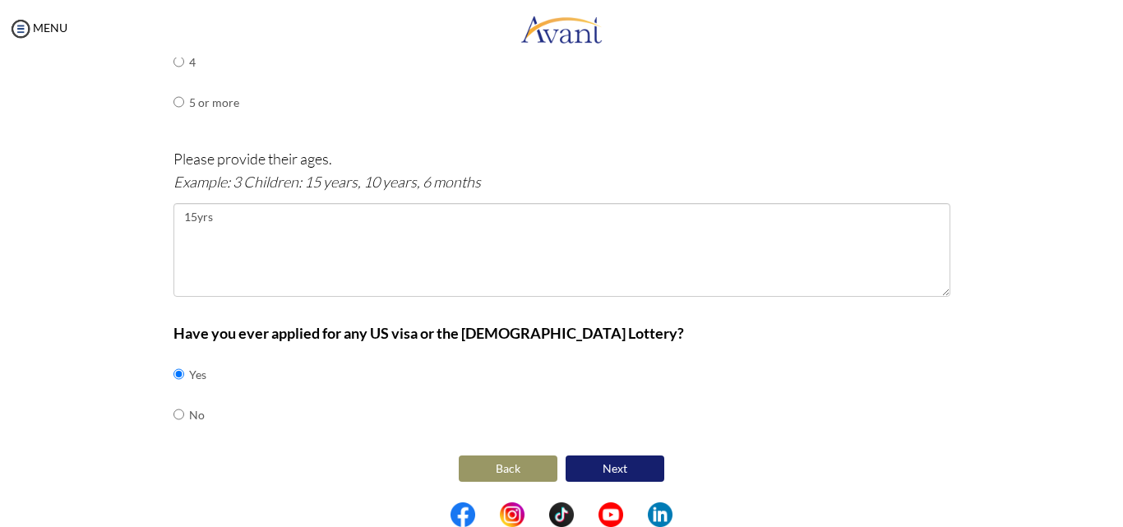
click at [626, 468] on button "Next" at bounding box center [614, 468] width 99 height 26
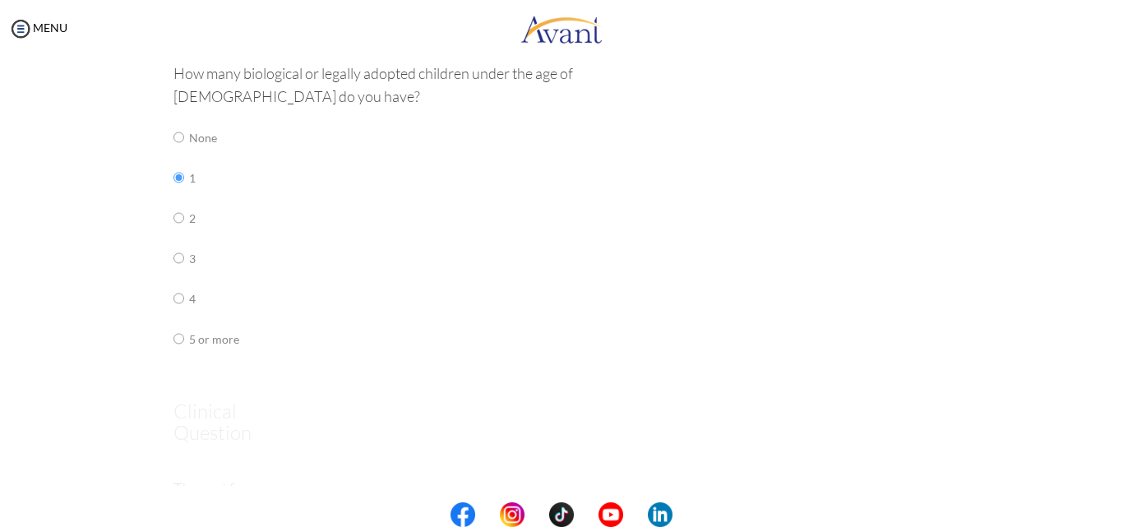
scroll to position [33, 0]
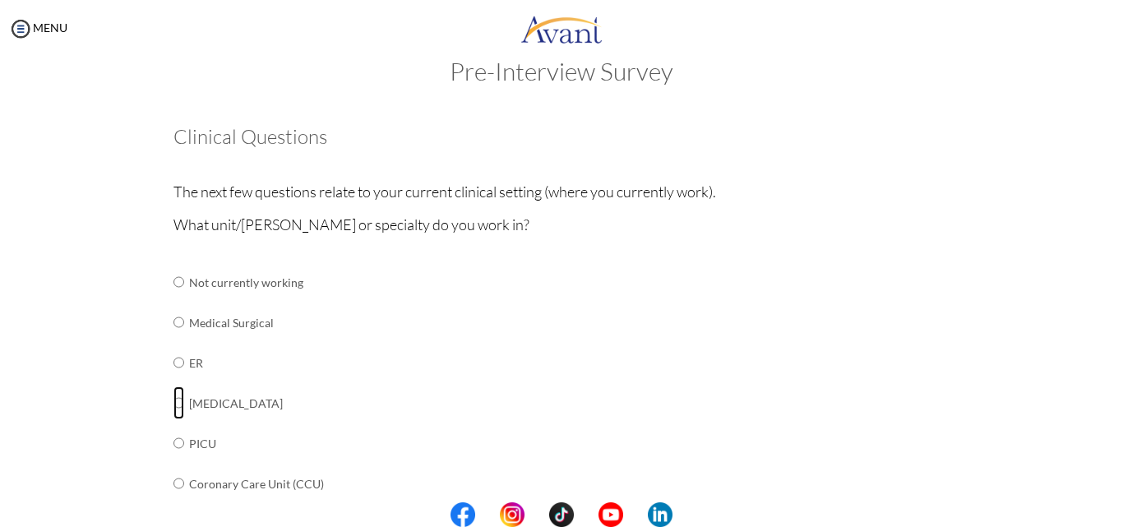
click at [173, 400] on input "radio" at bounding box center [178, 402] width 11 height 33
radio input "true"
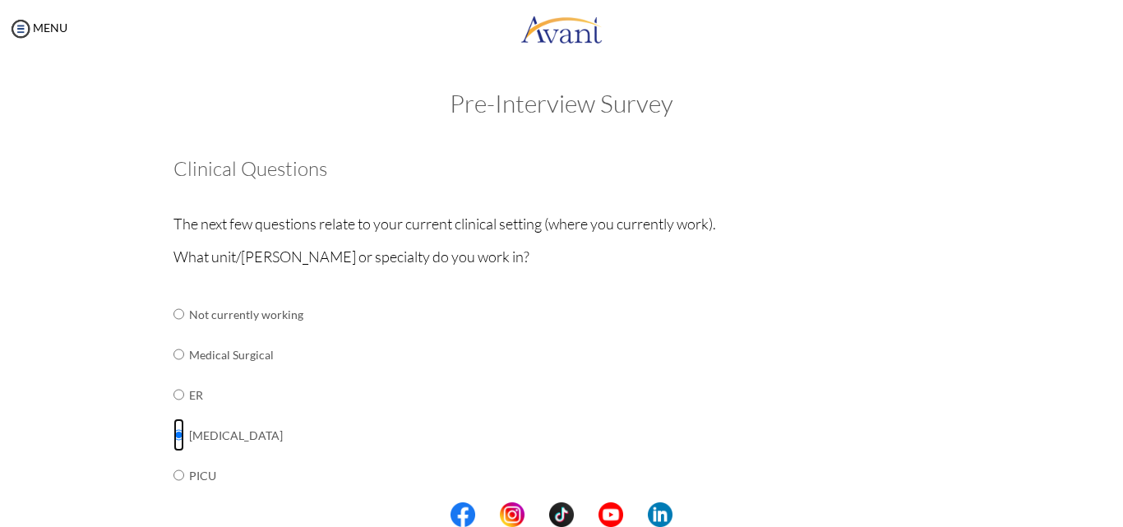
scroll to position [0, 0]
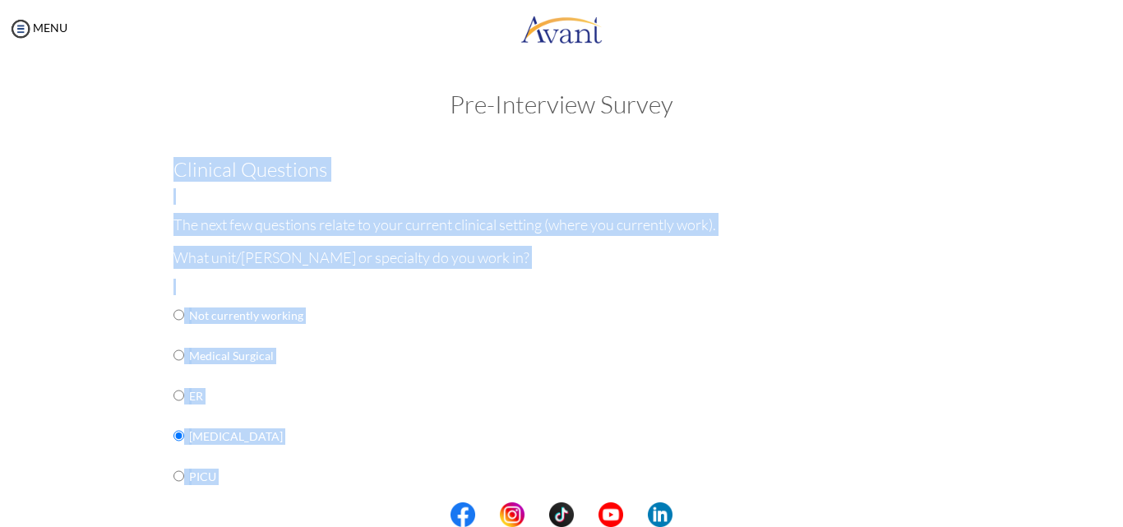
drag, startPoint x: 168, startPoint y: 168, endPoint x: 202, endPoint y: 500, distance: 333.0
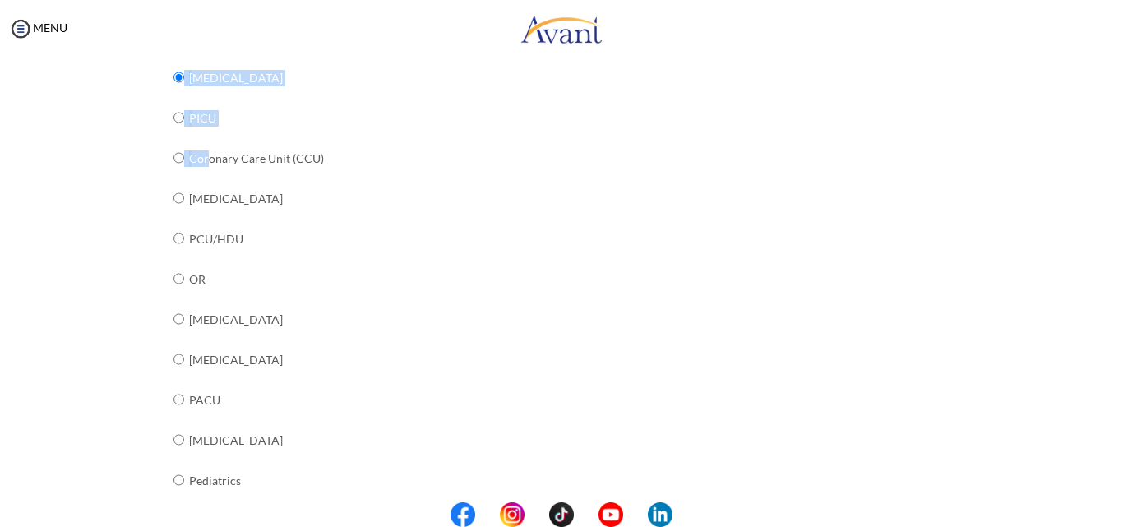
scroll to position [329, 0]
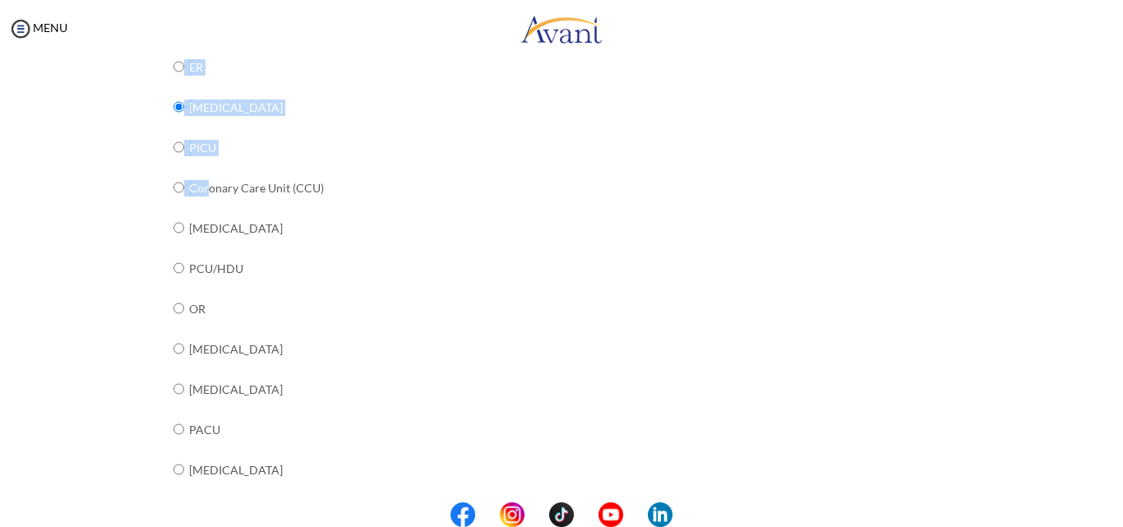
copy div "Clinical Questions The next few questions relate to your current clinical setti…"
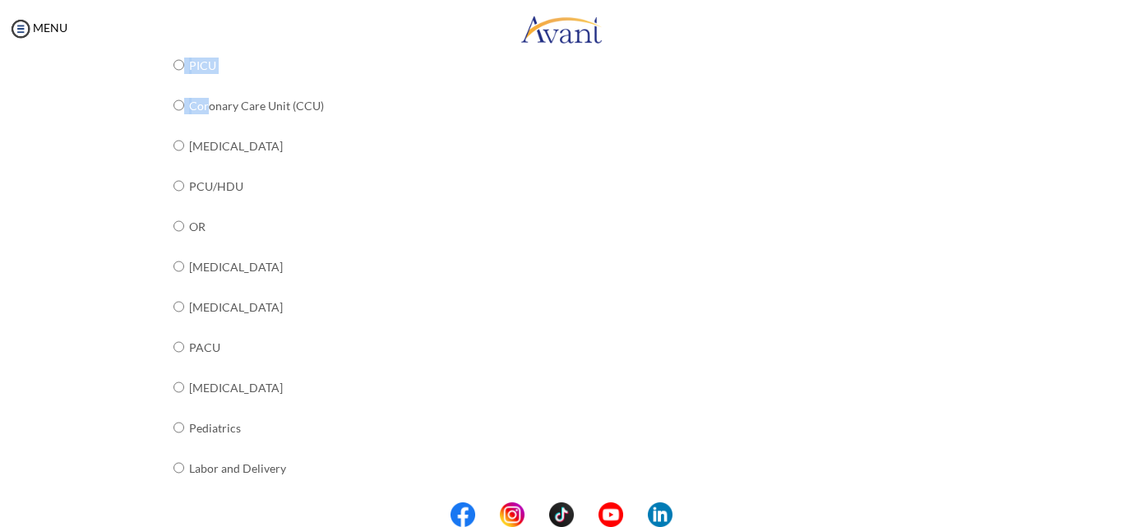
click at [193, 62] on td "PICU" at bounding box center [317, 65] width 257 height 40
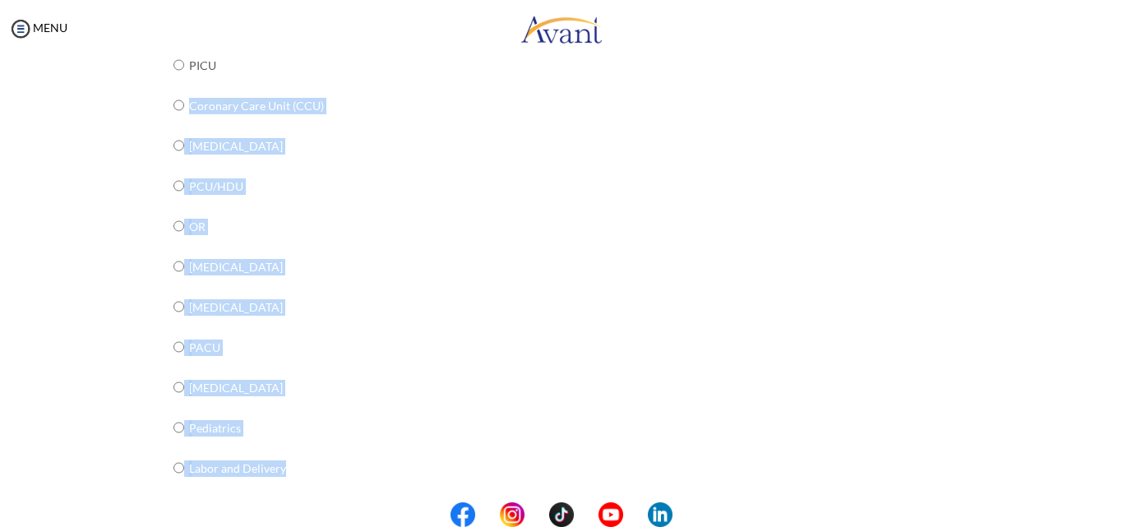
drag, startPoint x: 182, startPoint y: 102, endPoint x: 313, endPoint y: 481, distance: 401.0
click at [313, 481] on tbody "Not currently working Medical Surgical ER ICU PICU Coronary Care Unit (CCU) NIC…" at bounding box center [309, 286] width 273 height 805
copy tbody "Coronary Care Unit (CCU) NICU PCU/HDU OR Endoscopy Cath Lab PACU Dialysis Pedia…"
click at [206, 384] on td "[MEDICAL_DATA]" at bounding box center [317, 387] width 257 height 40
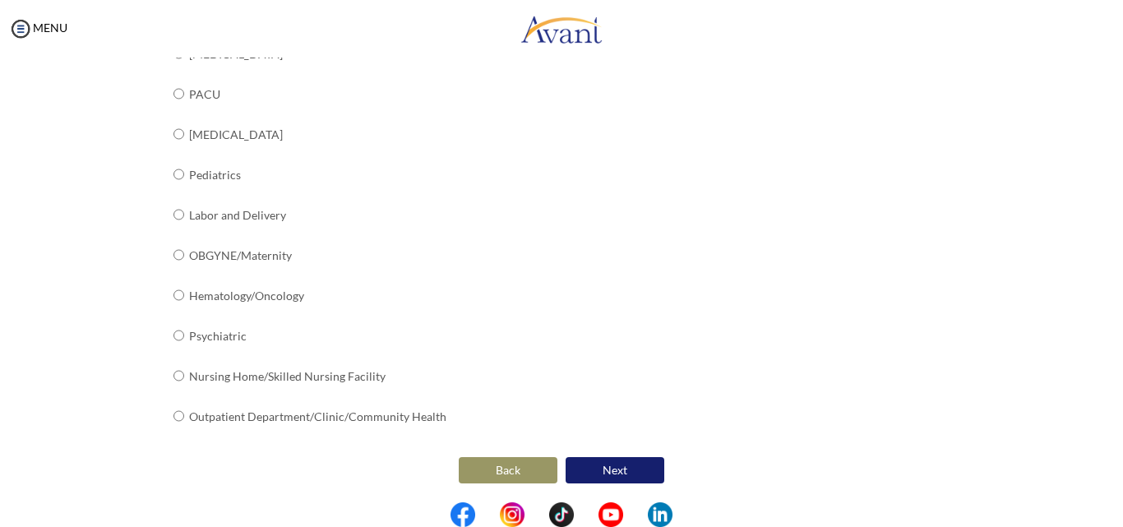
scroll to position [666, 0]
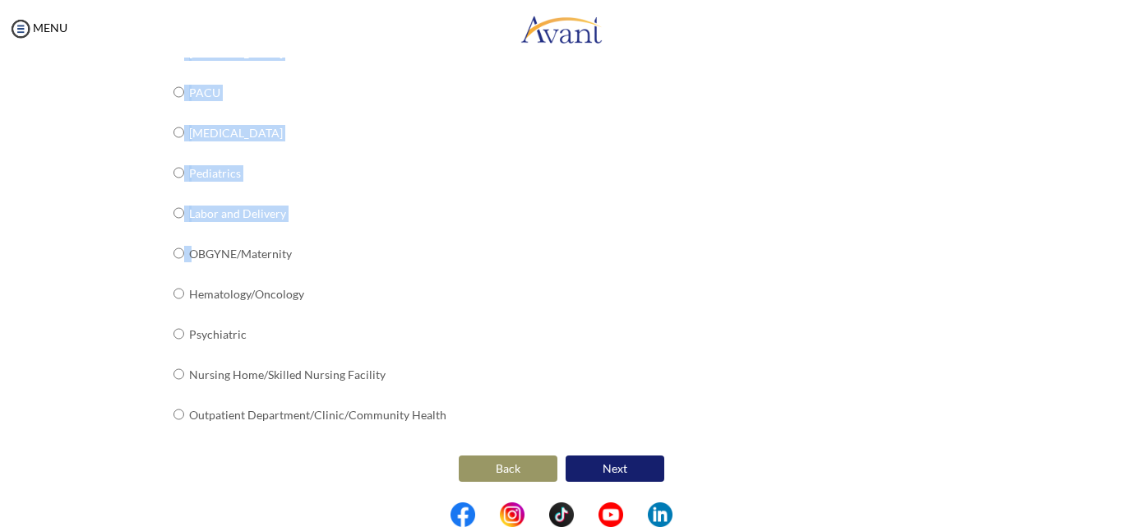
drag, startPoint x: 182, startPoint y: 253, endPoint x: 458, endPoint y: 431, distance: 327.6
click at [458, 431] on div "What unit/ward or specialty do you work in? Not currently working Medical Surgi…" at bounding box center [561, 15] width 777 height 871
copy table "Not currently working Medical Surgical ER ICU PICU Coronary Care Unit (CCU) NIC…"
click at [318, 372] on td "Nursing Home/Skilled Nursing Facility" at bounding box center [317, 374] width 257 height 40
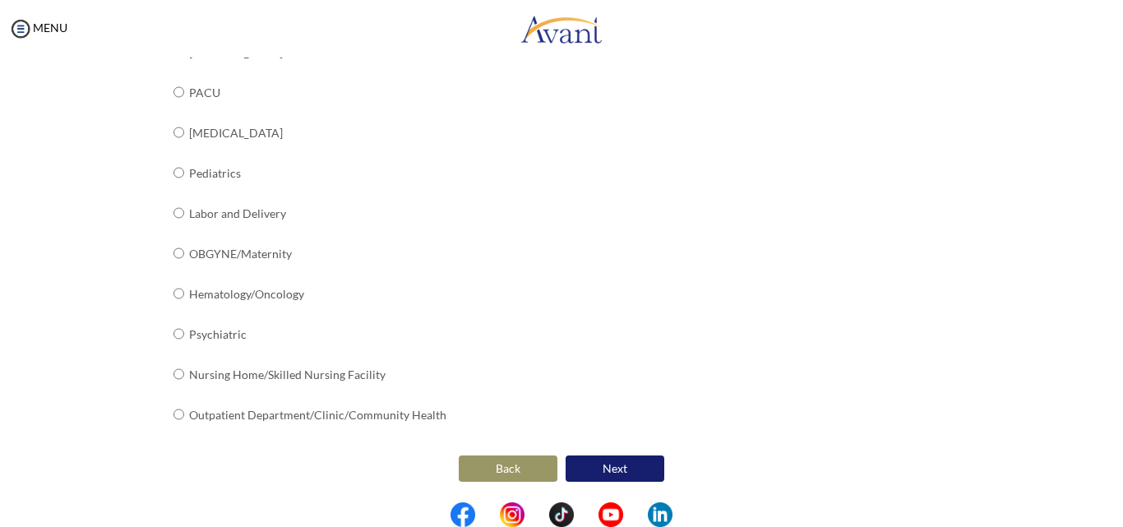
click at [604, 465] on button "Next" at bounding box center [614, 468] width 99 height 26
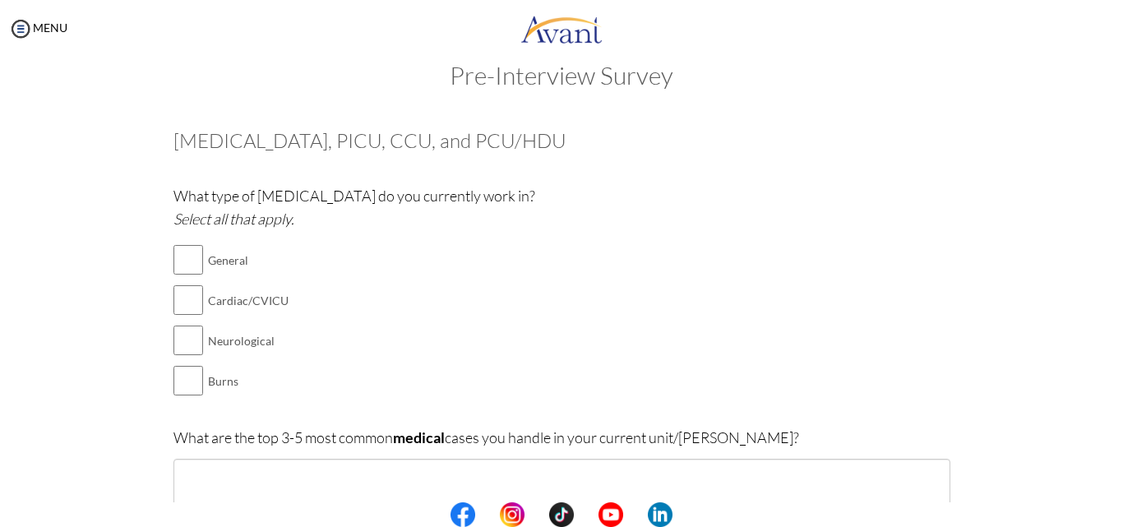
scroll to position [0, 0]
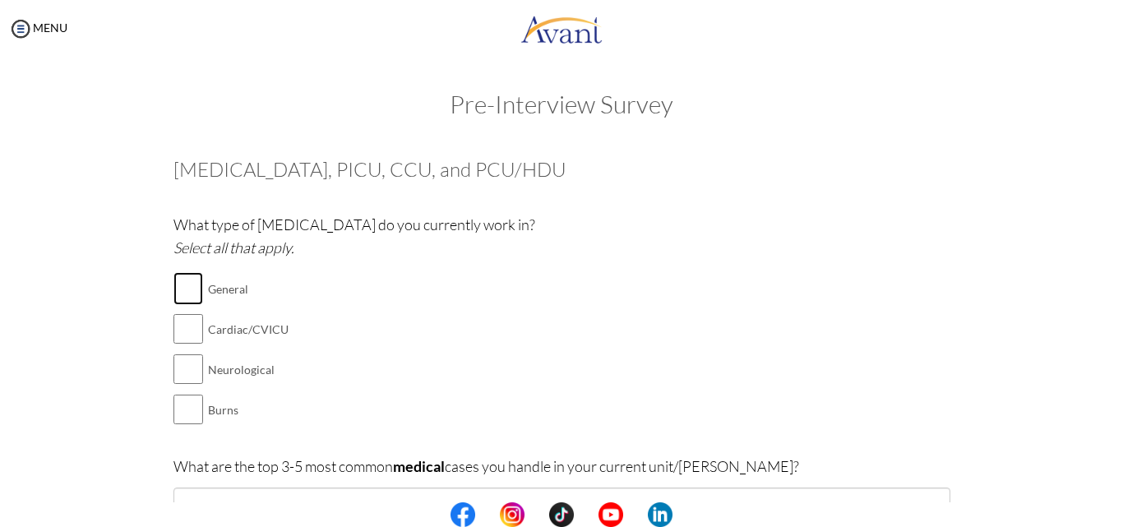
click at [179, 290] on input "checkbox" at bounding box center [188, 288] width 30 height 33
checkbox input "true"
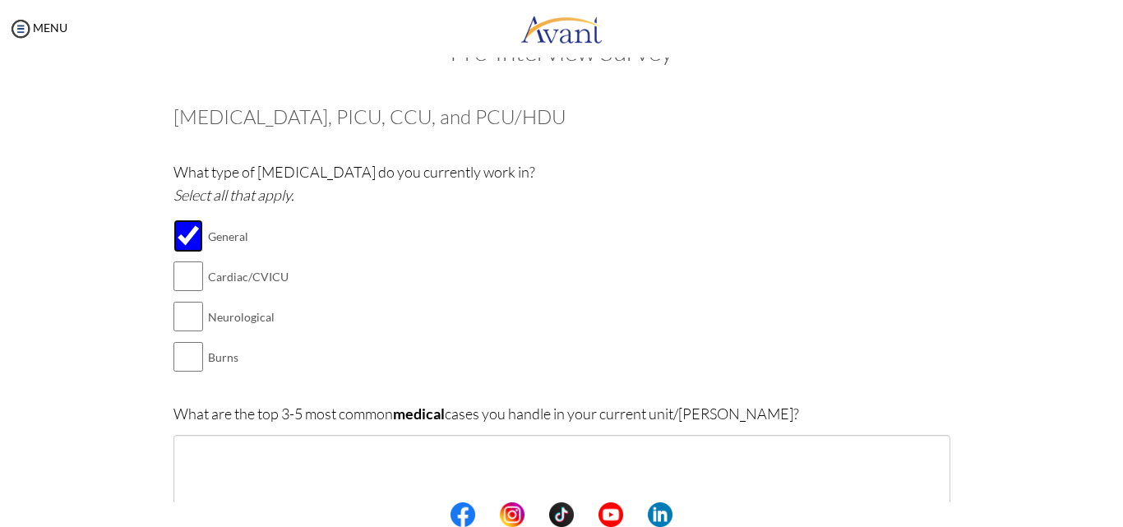
scroll to position [164, 0]
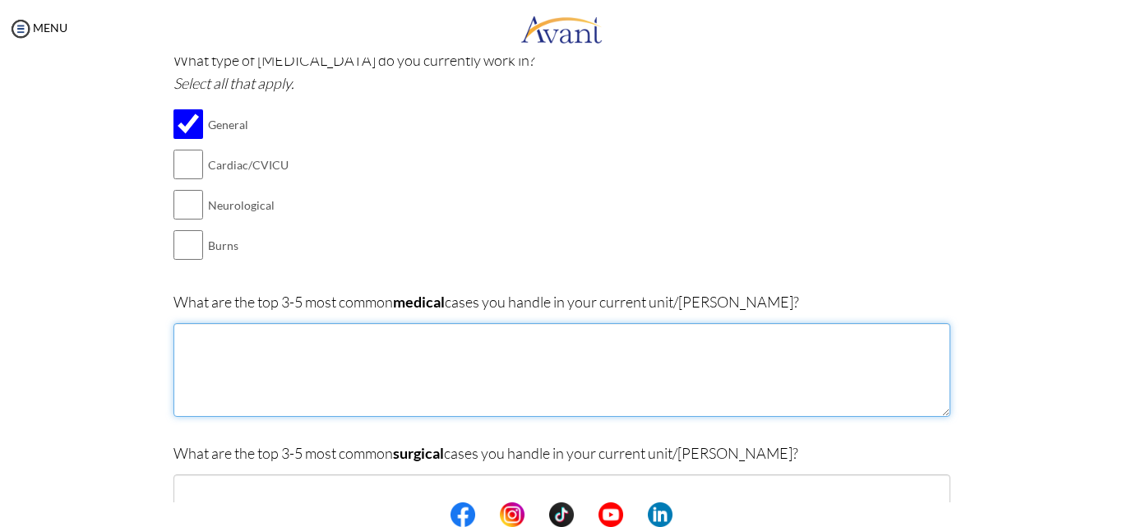
click at [202, 342] on textarea at bounding box center [561, 370] width 777 height 94
click at [177, 334] on textarea "CARDIAC ARREST RESPIRATORY FAILURE" at bounding box center [561, 370] width 777 height 94
click at [335, 394] on textarea "SEPSIS AND SEPTIC SHOCK CARDIAC ARREST RESPIRATORY FAILURE" at bounding box center [561, 370] width 777 height 94
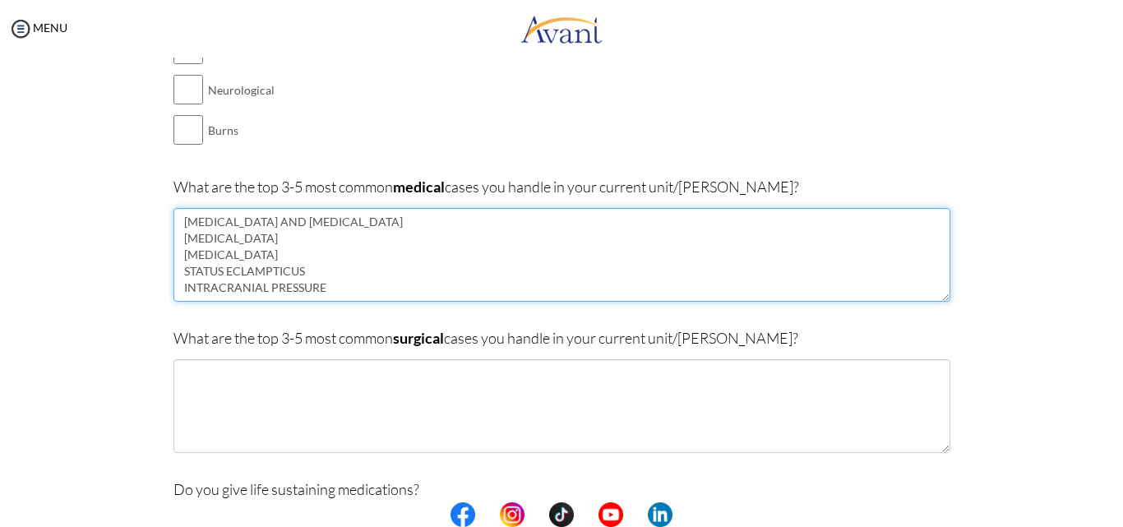
scroll to position [329, 0]
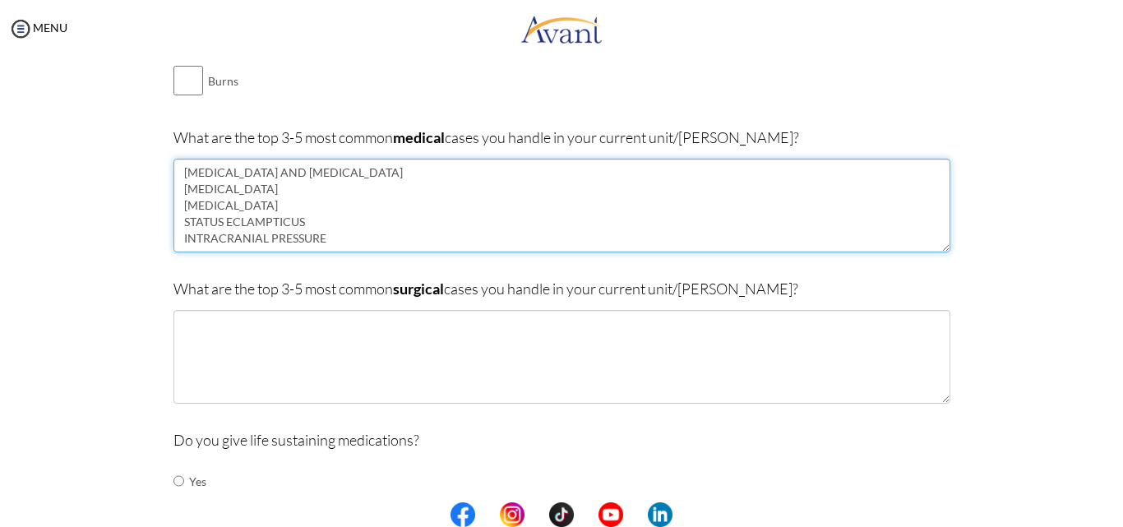
type textarea "SEPSIS AND SEPTIC SHOCK CARDIAC ARREST RESPIRATORY FAILURE STATUS ECLAMPTICUS I…"
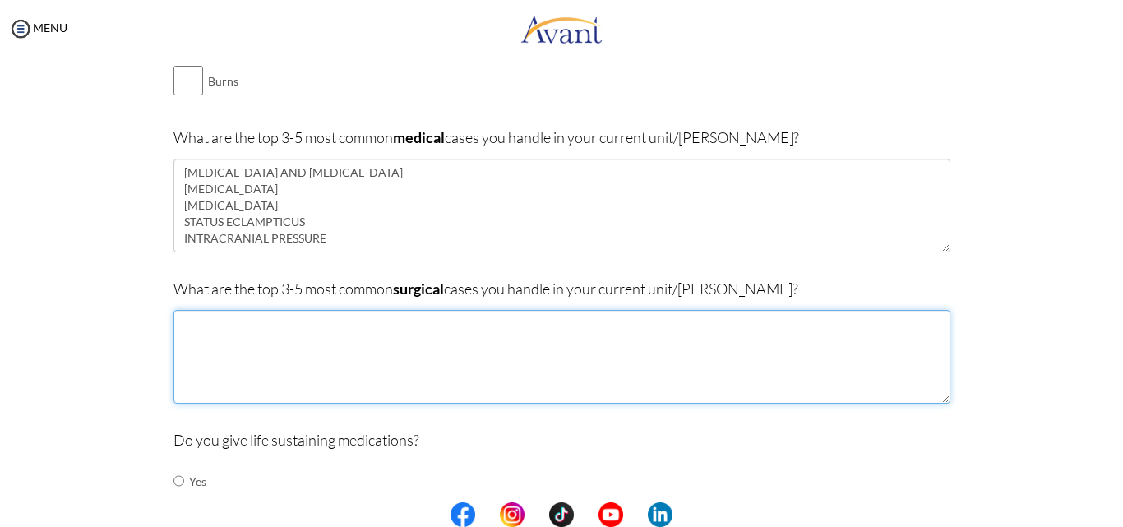
click at [201, 327] on textarea at bounding box center [561, 357] width 777 height 94
click at [332, 319] on textarea "HYPOVOLEMIC SHOCK ORGAN FAILURECARDIOVASCULAR INSTABILITY" at bounding box center [561, 357] width 777 height 94
click at [266, 354] on textarea "HYPOVOLEMIC SHOCK ORGAN FAILURE ORGAN FAILURECARDIOVASCULAR INSTABILITY" at bounding box center [561, 357] width 777 height 94
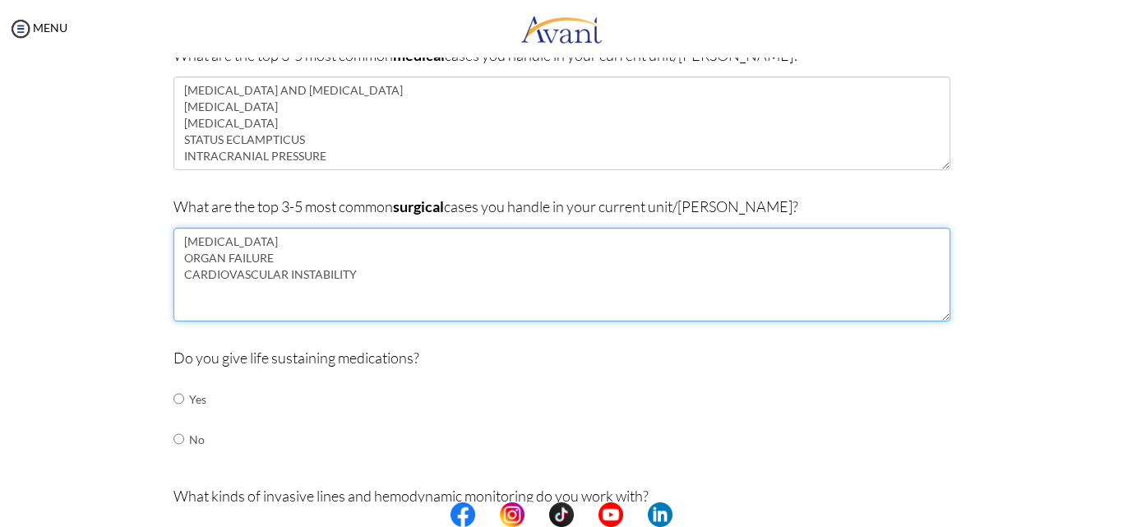
type textarea "HYPOVOLEMIC SHOCK ORGAN FAILURE CARDIOVASCULAR INSTABILITY"
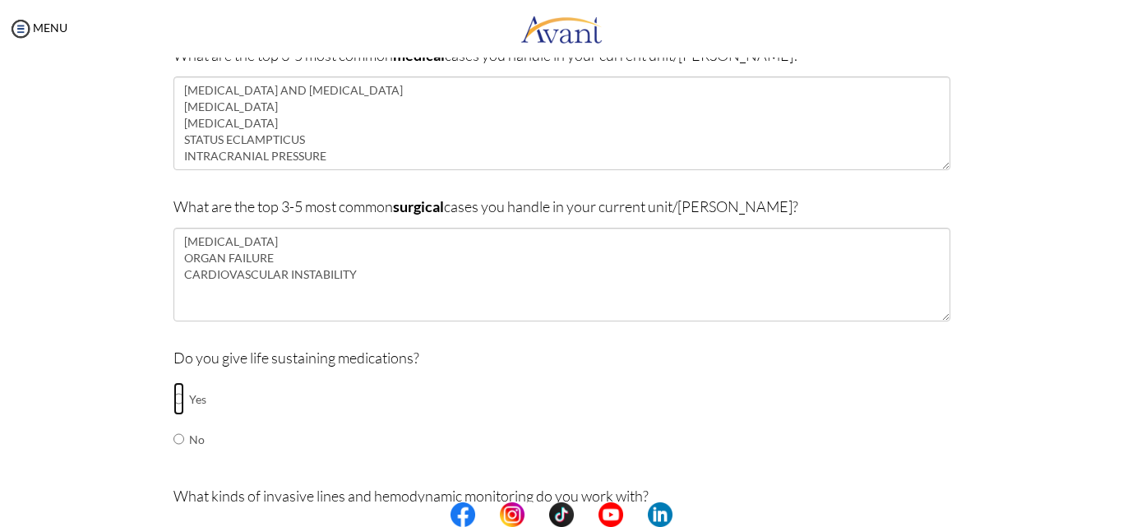
click at [173, 398] on input "radio" at bounding box center [178, 398] width 11 height 33
radio input "true"
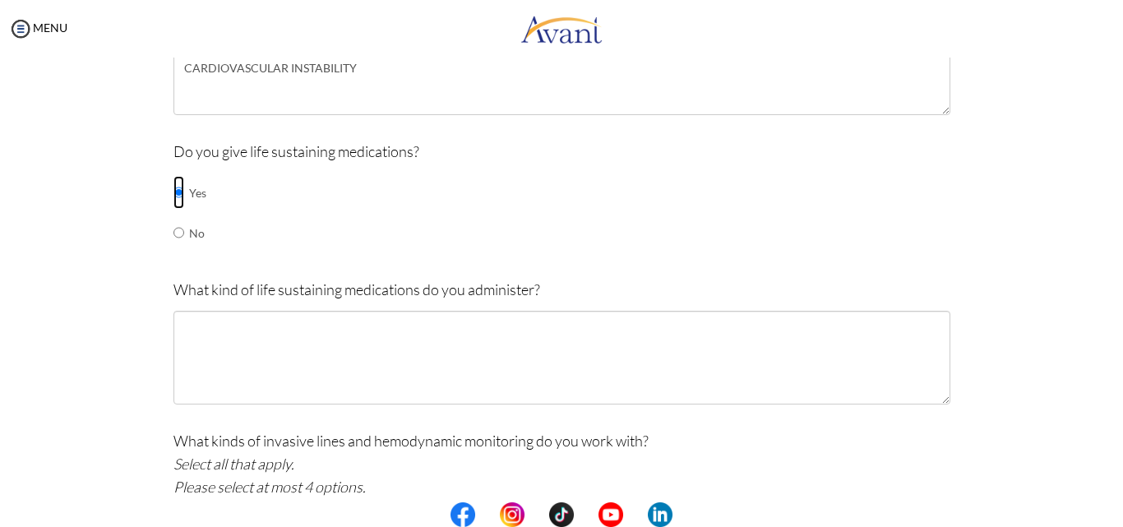
scroll to position [657, 0]
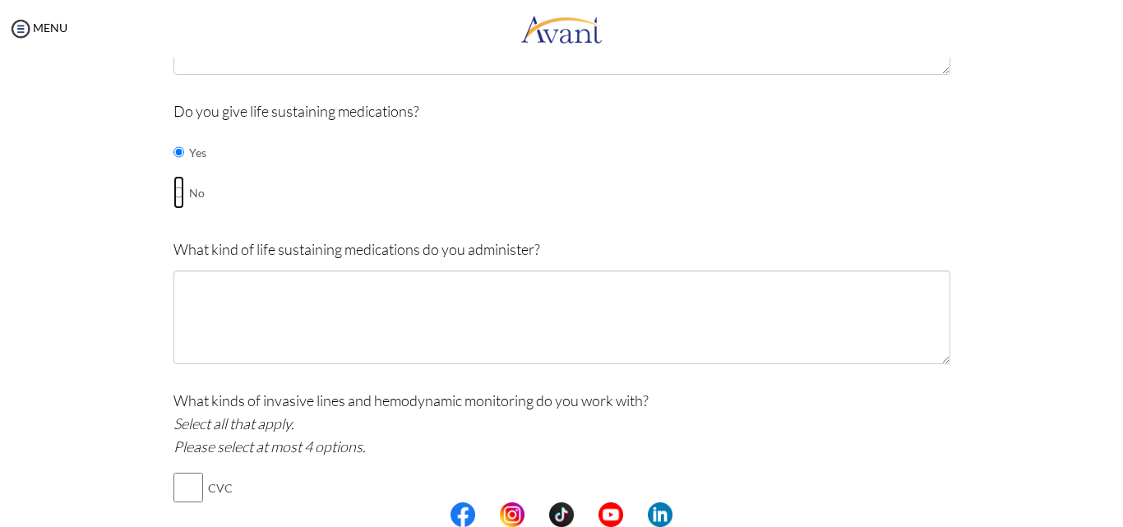
click at [173, 193] on input "radio" at bounding box center [178, 192] width 11 height 33
radio input "true"
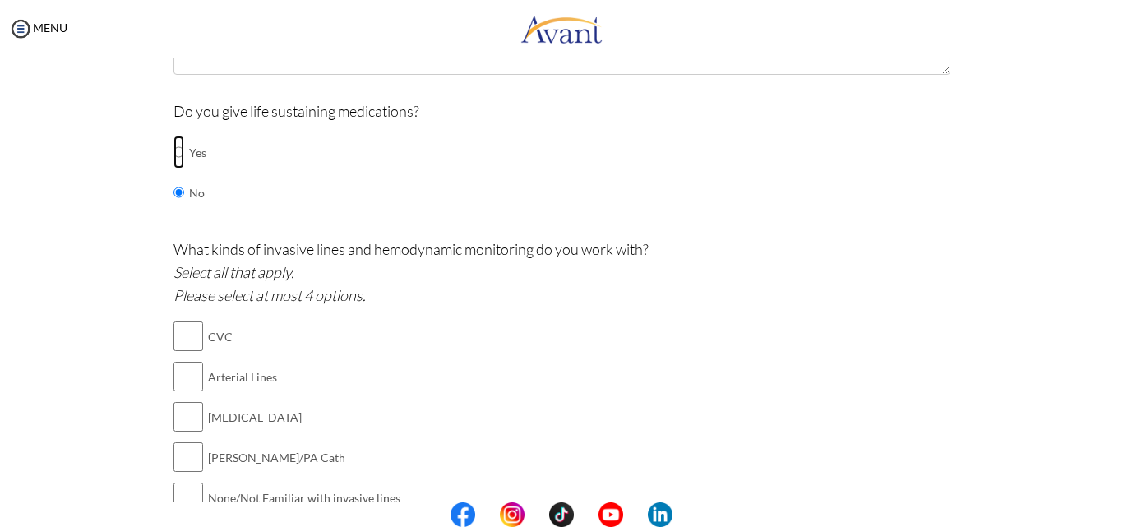
click at [173, 151] on input "radio" at bounding box center [178, 152] width 11 height 33
radio input "true"
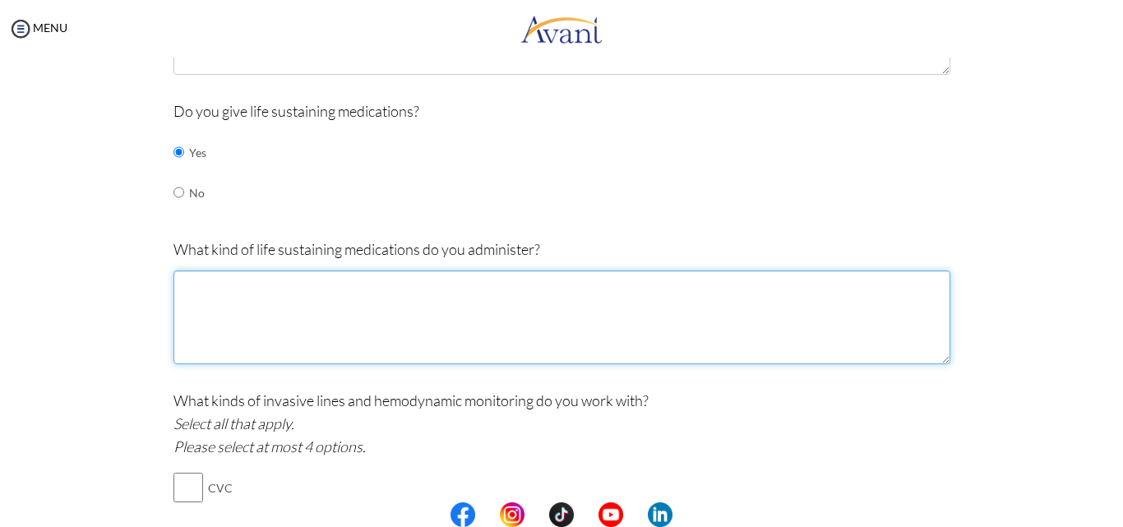
click at [191, 287] on textarea at bounding box center [561, 317] width 777 height 94
click at [210, 289] on textarea "VASSPO" at bounding box center [561, 317] width 777 height 94
click at [202, 284] on textarea "VASSPO" at bounding box center [561, 317] width 777 height 94
click at [211, 282] on textarea "VASOPO" at bounding box center [561, 317] width 777 height 94
click at [276, 291] on textarea "VASOPRESSO" at bounding box center [561, 317] width 777 height 94
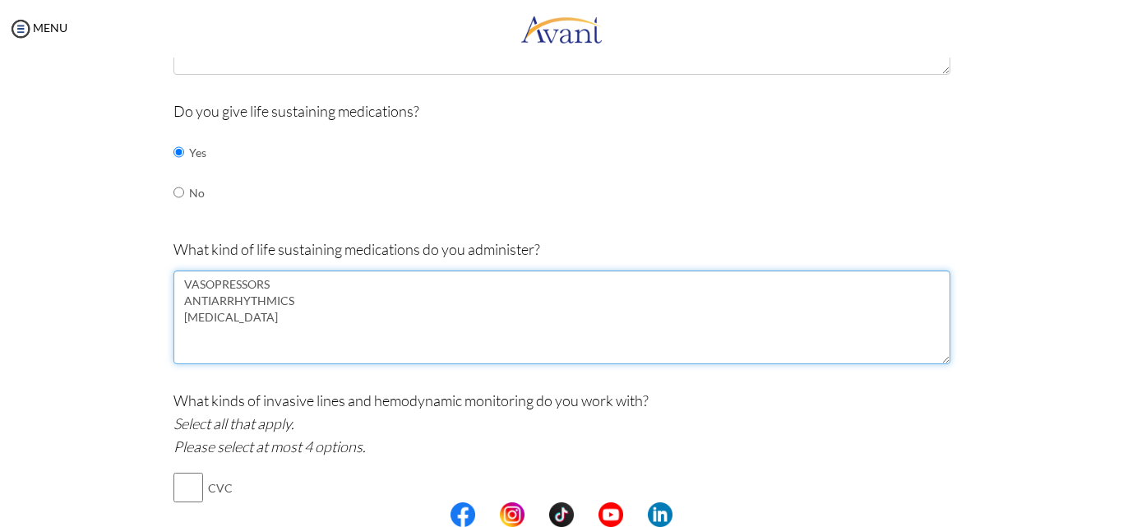
click at [264, 318] on textarea "VASOPRESSORS ANTIARRHYTHMICS INSULIN" at bounding box center [561, 317] width 777 height 94
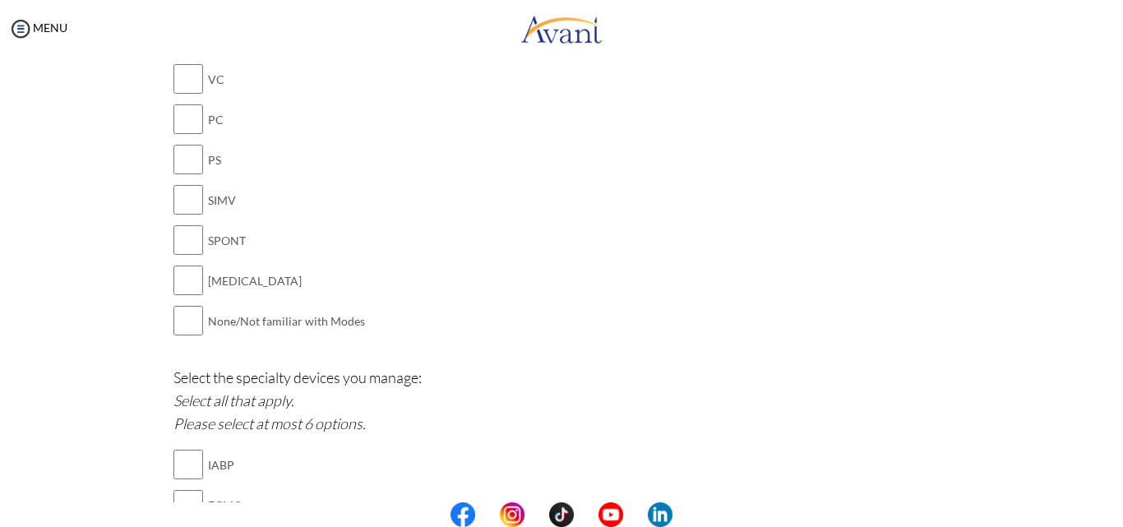
scroll to position [1479, 0]
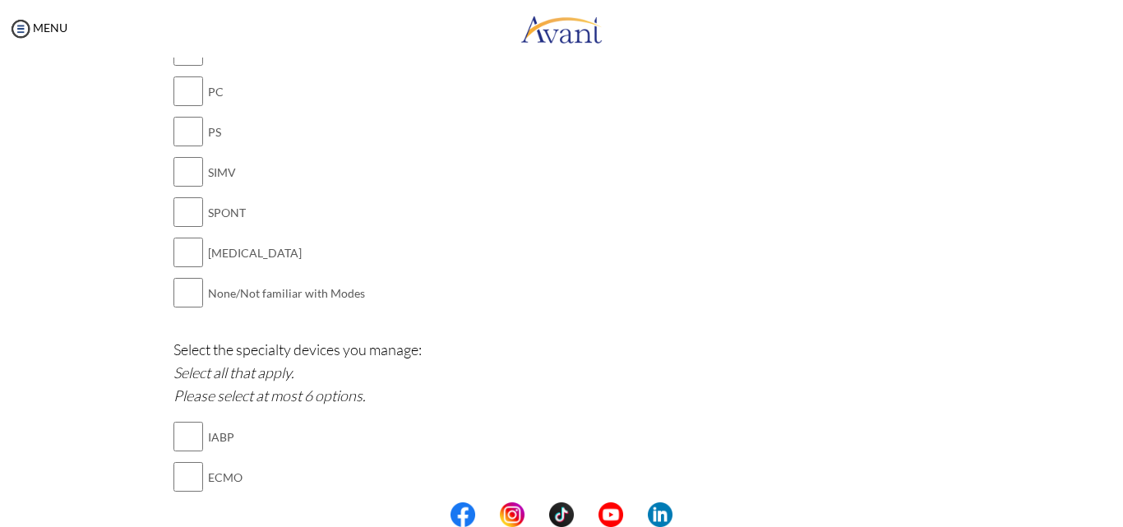
type textarea "VASOPRESSORS ANTIARRHYTHMICS INSULIN ELECROLYTES ANTIBIOTICS"
click at [187, 170] on input "checkbox" at bounding box center [188, 171] width 30 height 33
checkbox input "true"
click at [178, 255] on input "checkbox" at bounding box center [188, 252] width 30 height 33
checkbox input "true"
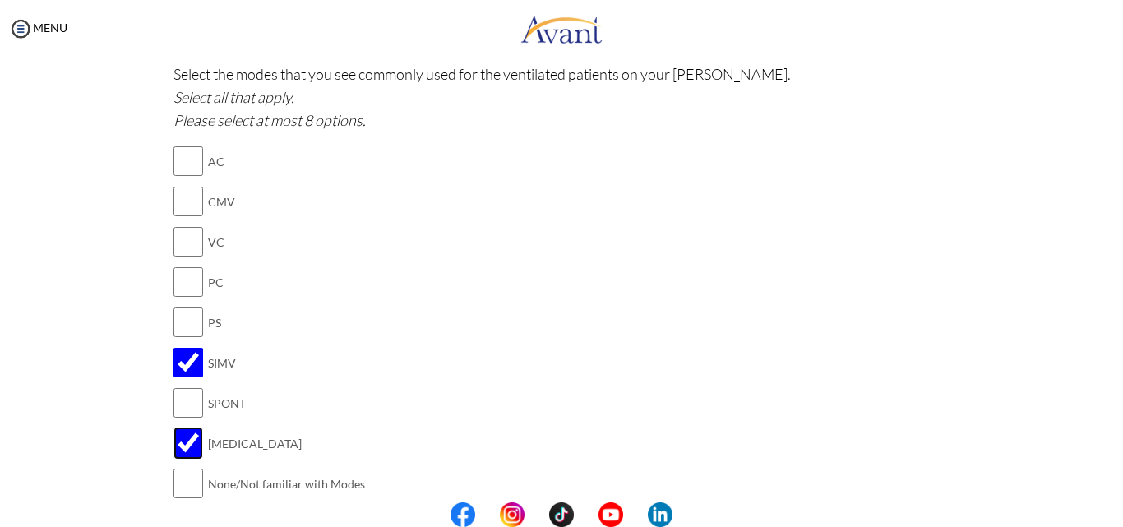
scroll to position [1265, 0]
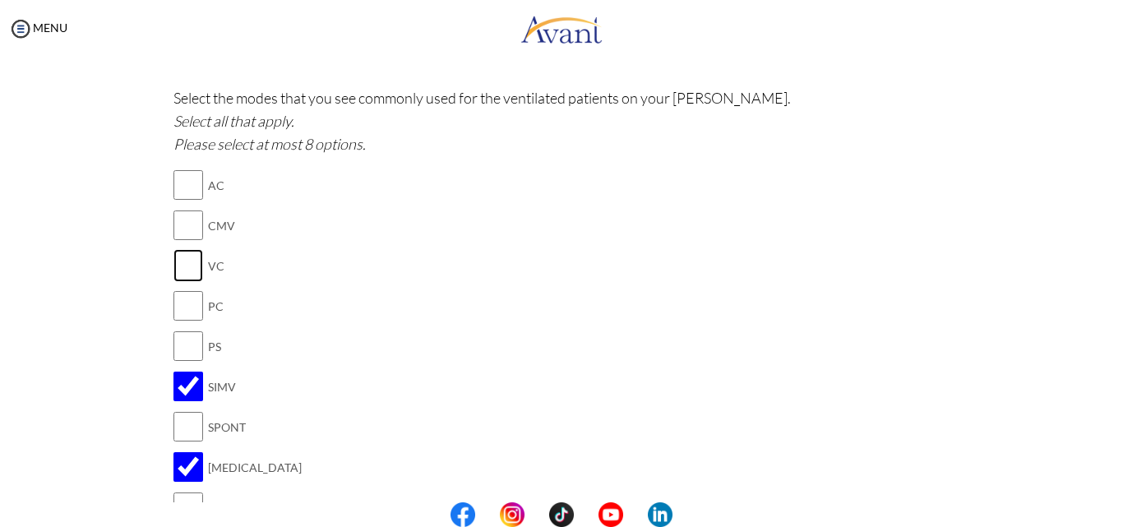
click at [178, 270] on input "checkbox" at bounding box center [188, 265] width 30 height 33
checkbox input "true"
click at [173, 307] on input "checkbox" at bounding box center [188, 305] width 30 height 33
checkbox input "true"
click at [177, 191] on input "checkbox" at bounding box center [188, 184] width 30 height 33
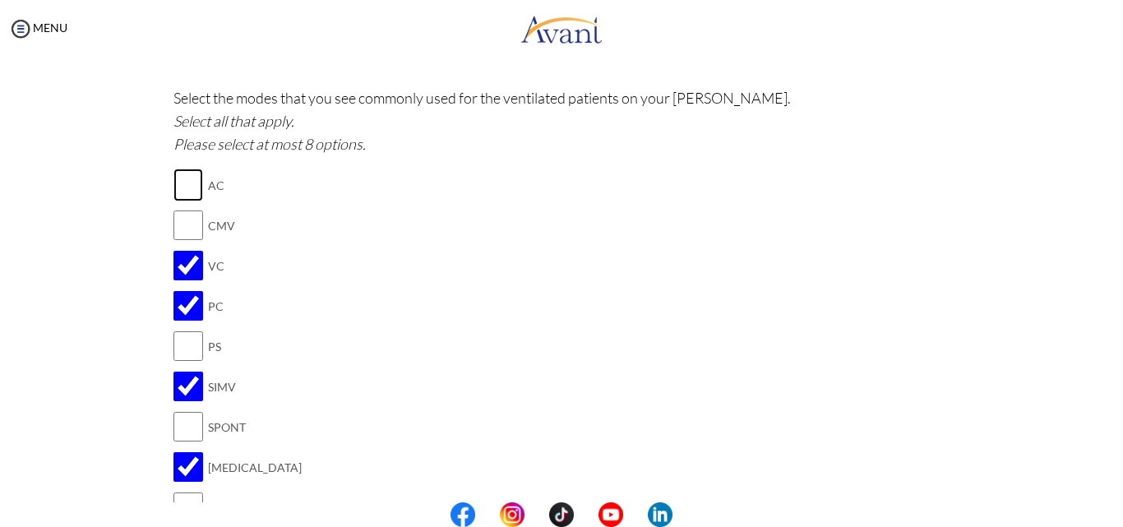
checkbox input "true"
click at [181, 350] on input "checkbox" at bounding box center [188, 346] width 30 height 33
checkbox input "true"
click at [184, 221] on input "checkbox" at bounding box center [188, 225] width 30 height 33
checkbox input "true"
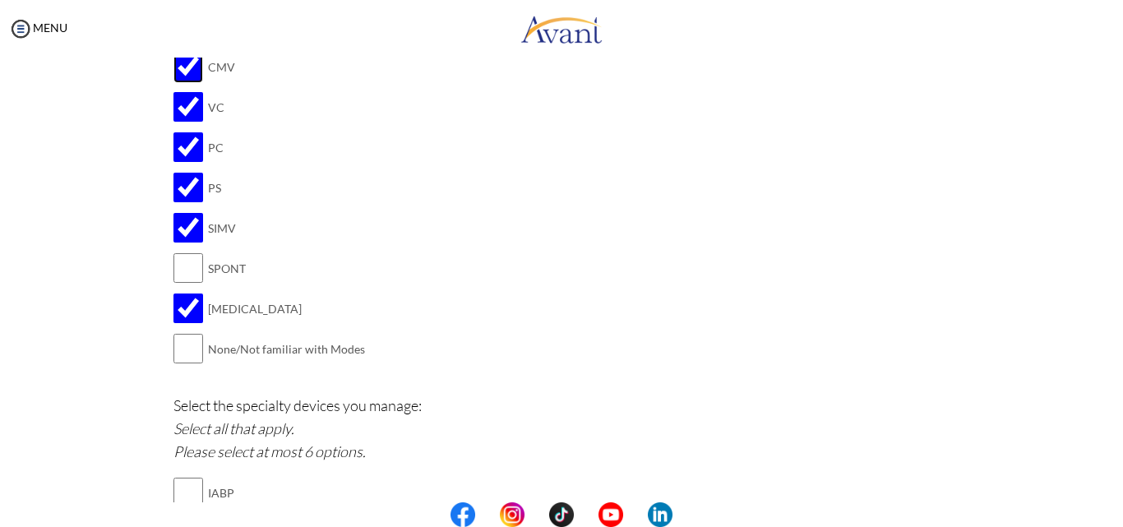
scroll to position [1429, 0]
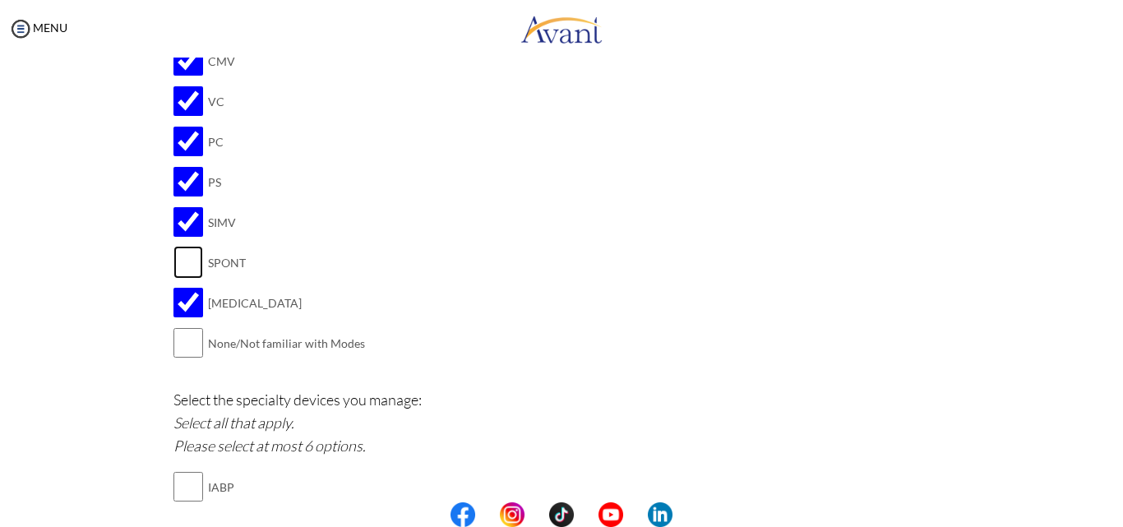
click at [184, 262] on input "checkbox" at bounding box center [188, 262] width 30 height 33
checkbox input "true"
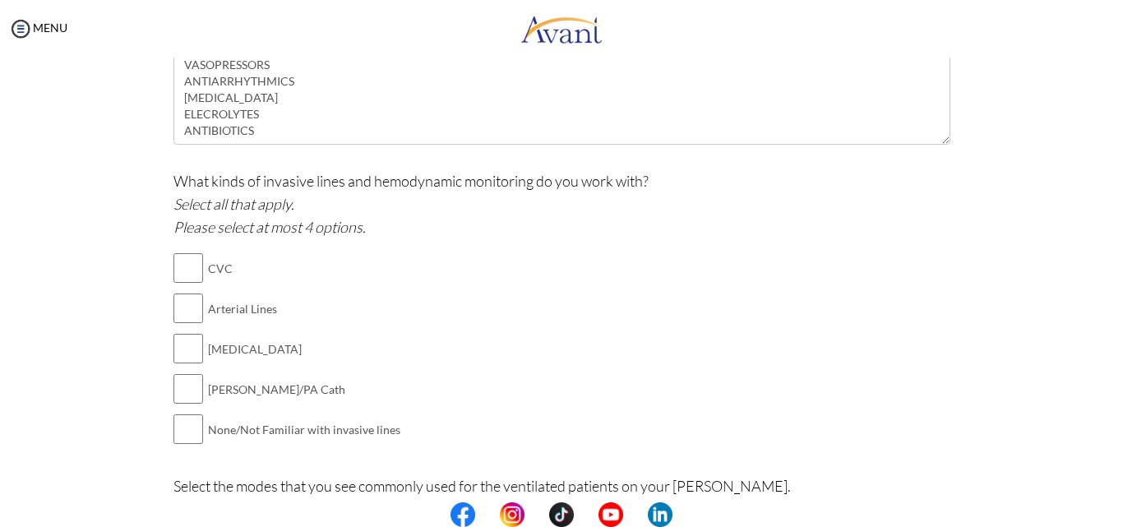
scroll to position [854, 0]
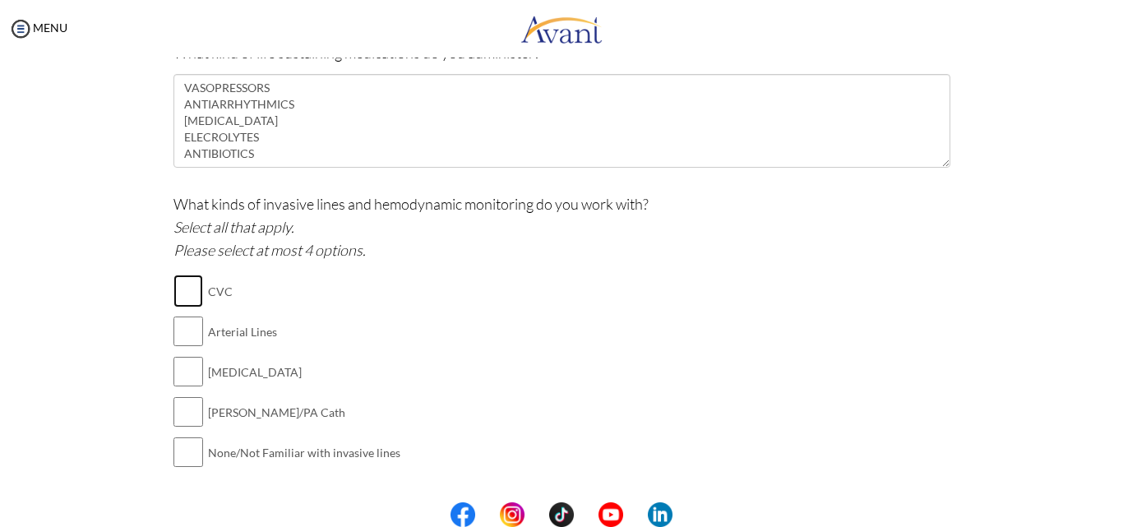
click at [185, 289] on input "checkbox" at bounding box center [188, 290] width 30 height 33
checkbox input "true"
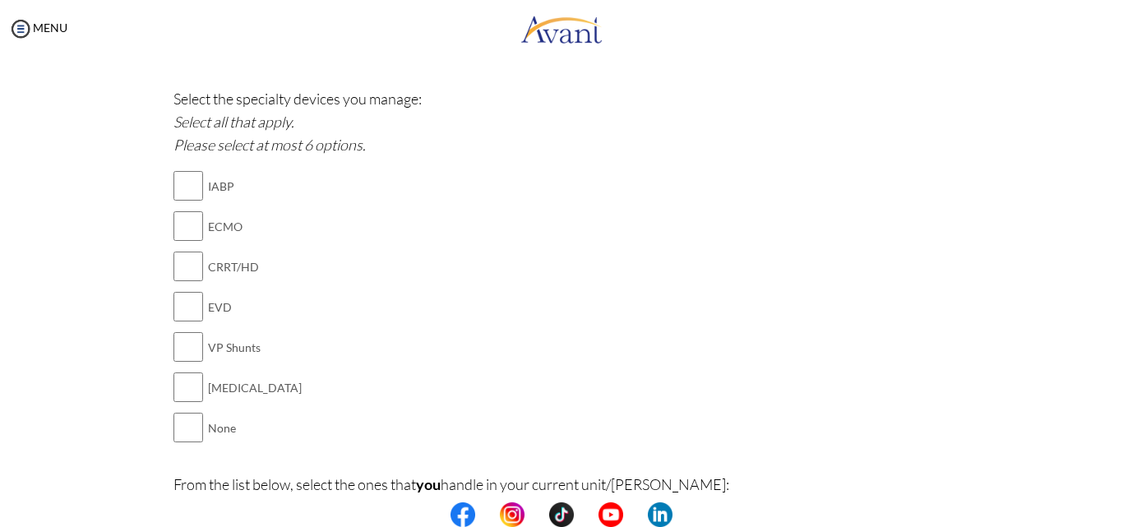
scroll to position [1758, 0]
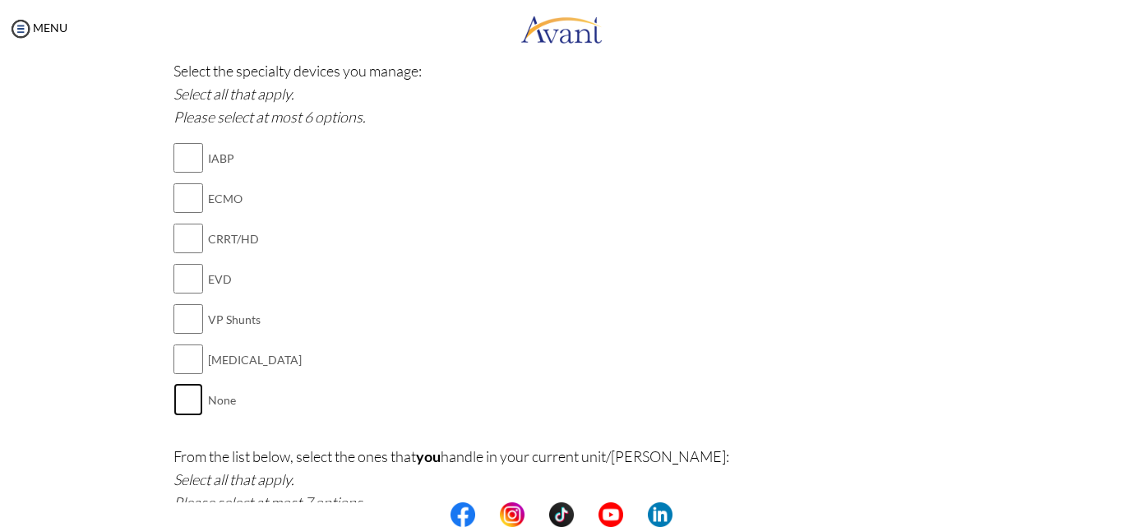
click at [191, 402] on input "checkbox" at bounding box center [188, 399] width 30 height 33
checkbox input "true"
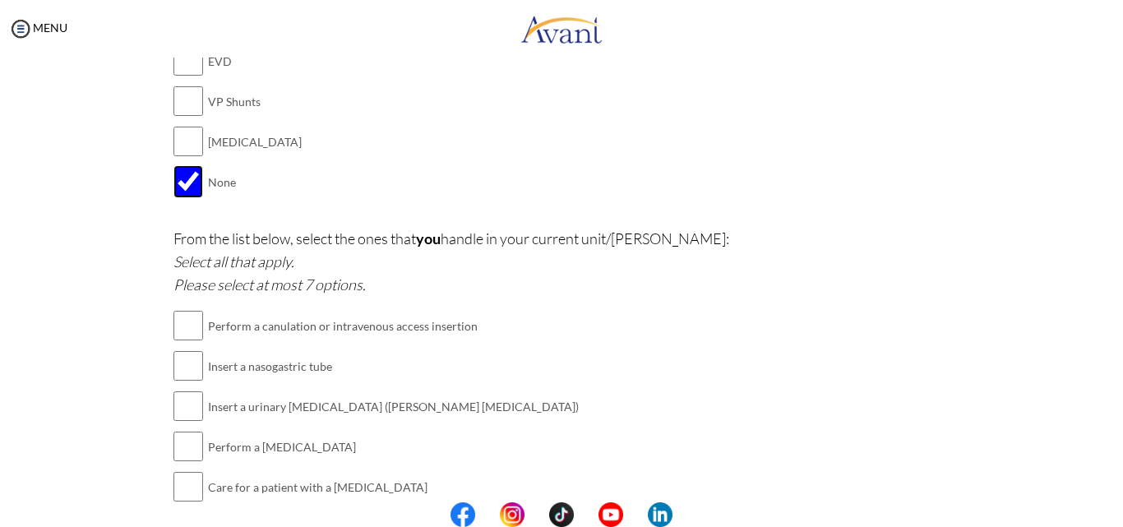
scroll to position [2087, 0]
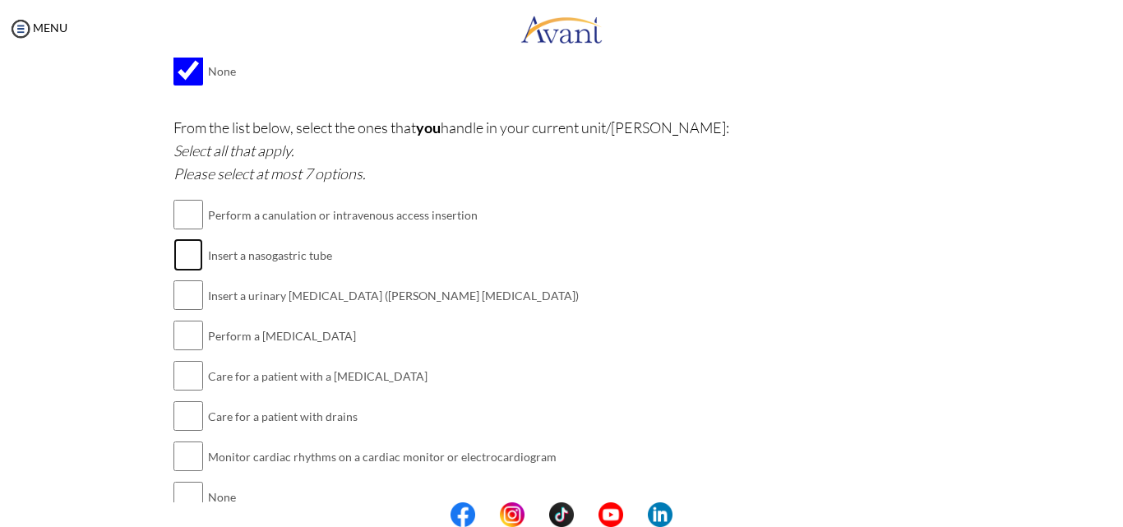
click at [178, 258] on input "checkbox" at bounding box center [188, 254] width 30 height 33
checkbox input "true"
click at [178, 295] on input "checkbox" at bounding box center [188, 295] width 30 height 33
checkbox input "true"
click at [180, 339] on input "checkbox" at bounding box center [188, 335] width 30 height 33
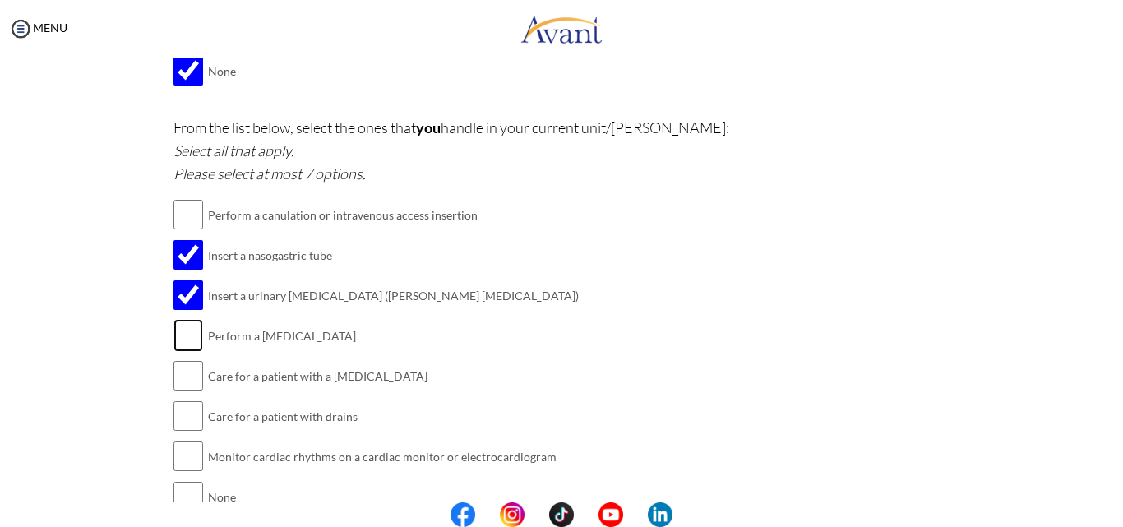
checkbox input "true"
click at [178, 456] on input "checkbox" at bounding box center [188, 456] width 30 height 33
checkbox input "true"
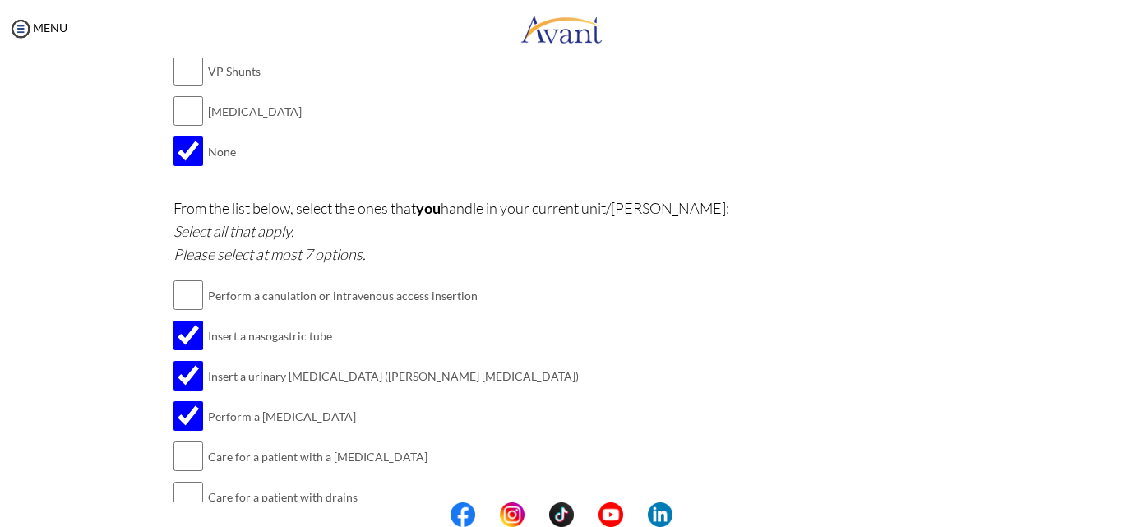
scroll to position [2004, 0]
click at [189, 301] on input "checkbox" at bounding box center [188, 296] width 30 height 33
checkbox input "true"
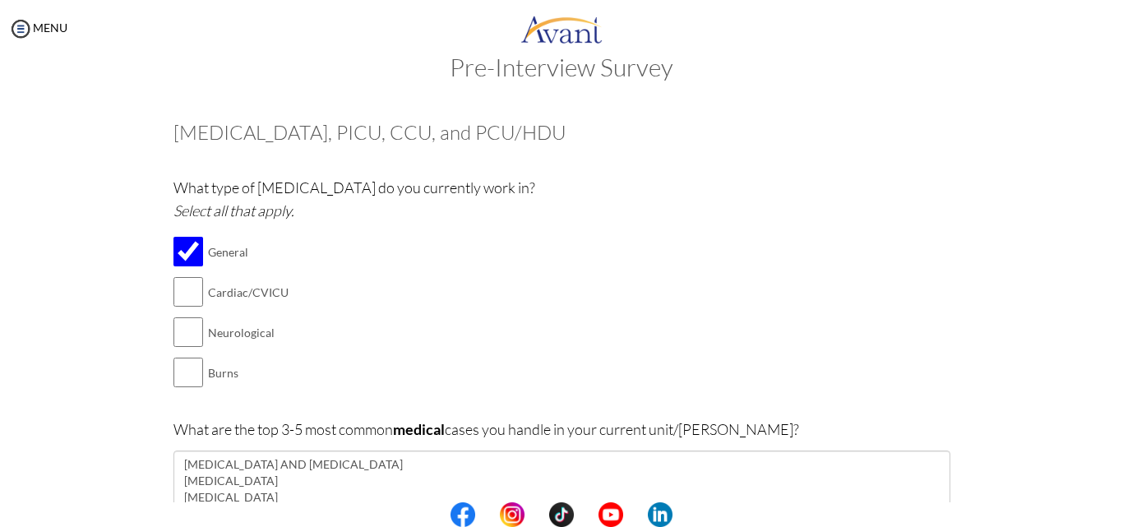
scroll to position [0, 0]
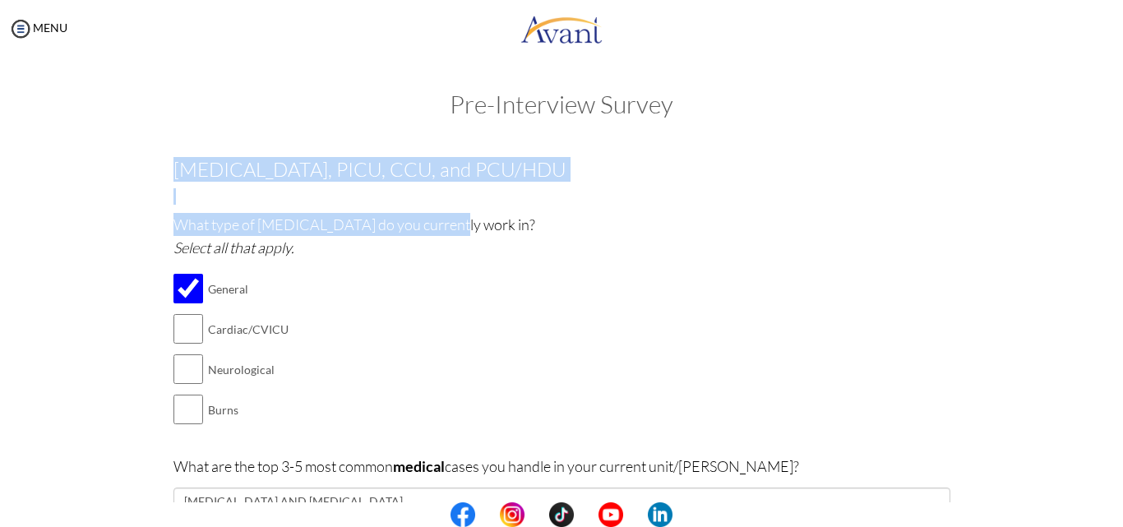
drag, startPoint x: 167, startPoint y: 168, endPoint x: 381, endPoint y: 250, distance: 228.6
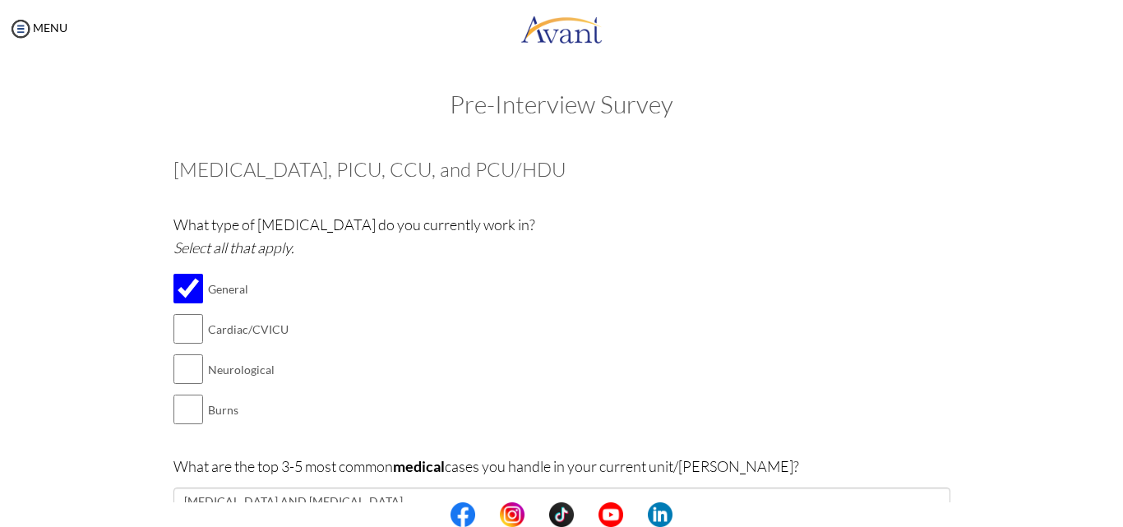
drag, startPoint x: 681, startPoint y: 273, endPoint x: 554, endPoint y: 271, distance: 127.4
click at [660, 279] on div "What type of ICU do you currently work in? Select all that apply. General Cardi…" at bounding box center [561, 329] width 777 height 233
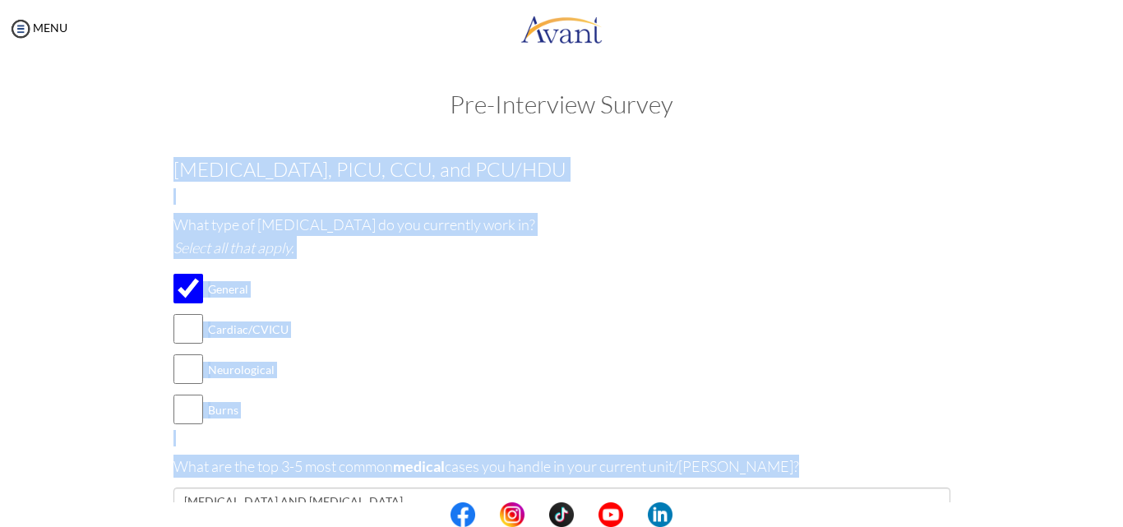
drag, startPoint x: 162, startPoint y: 164, endPoint x: 562, endPoint y: 478, distance: 508.7
click at [582, 459] on p "What are the top 3-5 most common medical cases you handle in your current unit/…" at bounding box center [561, 465] width 777 height 23
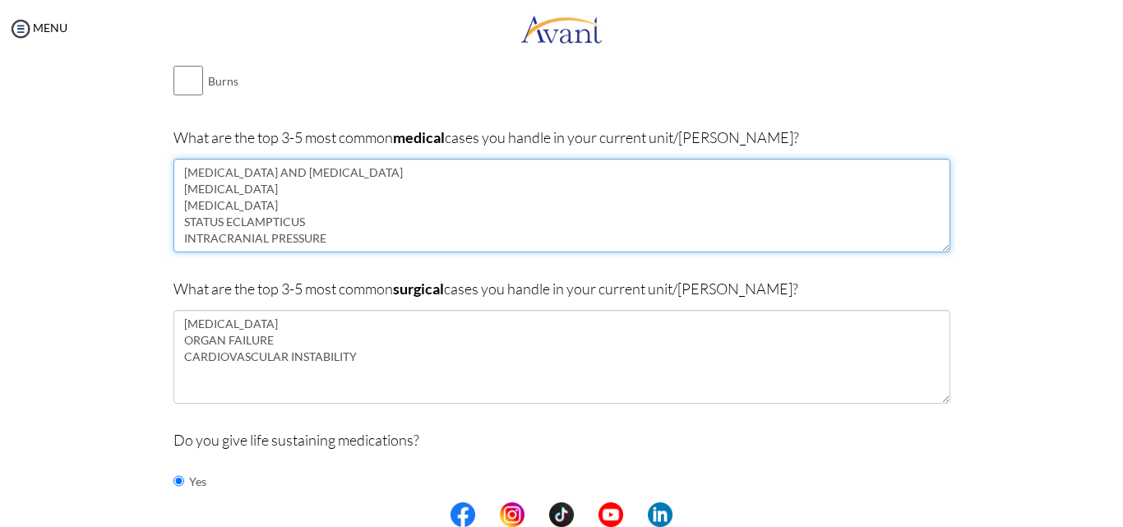
scroll to position [33, 0]
drag, startPoint x: 175, startPoint y: 176, endPoint x: 307, endPoint y: 390, distance: 252.0
click at [272, 200] on textarea "SEPSIS AND SEPTIC SHOCK CARDIAC ARREST RESPIRATORY FAILURE STATUS ECLAMPTICUS I…" at bounding box center [561, 206] width 777 height 94
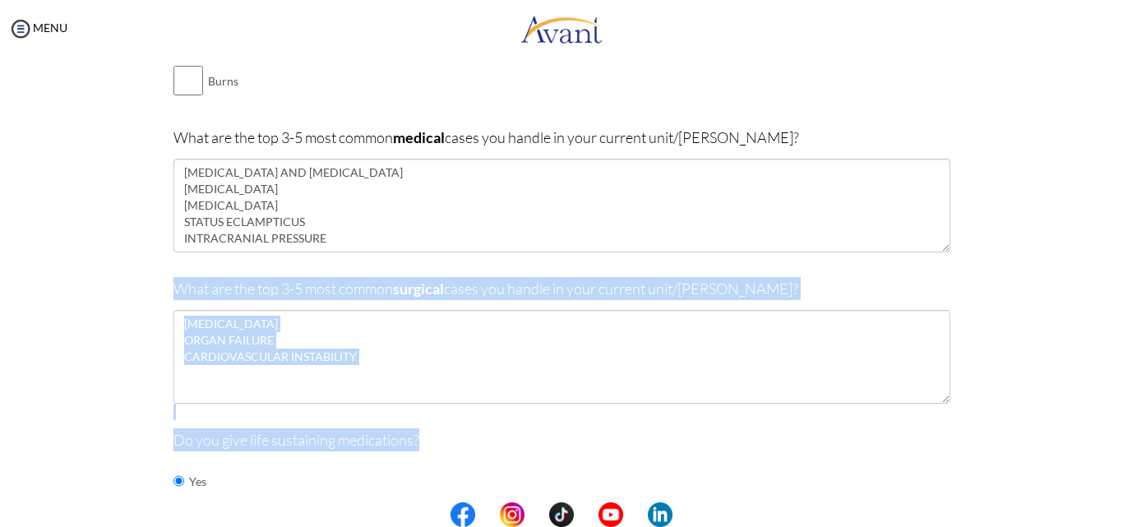
drag, startPoint x: 170, startPoint y: 281, endPoint x: 385, endPoint y: 492, distance: 301.0
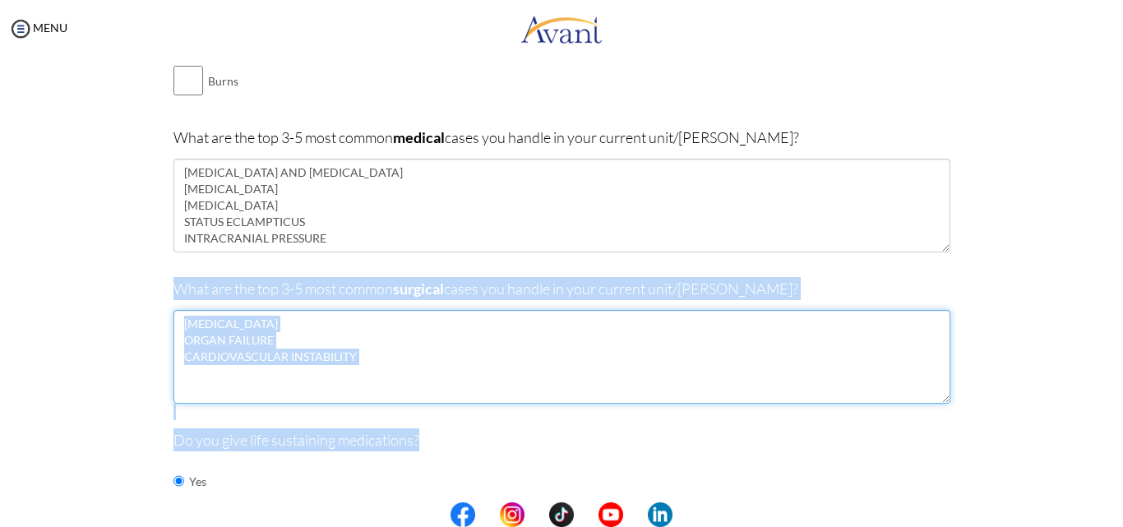
click at [247, 343] on textarea "HYPOVOLEMIC SHOCK ORGAN FAILURE CARDIOVASCULAR INSTABILITY" at bounding box center [561, 357] width 777 height 94
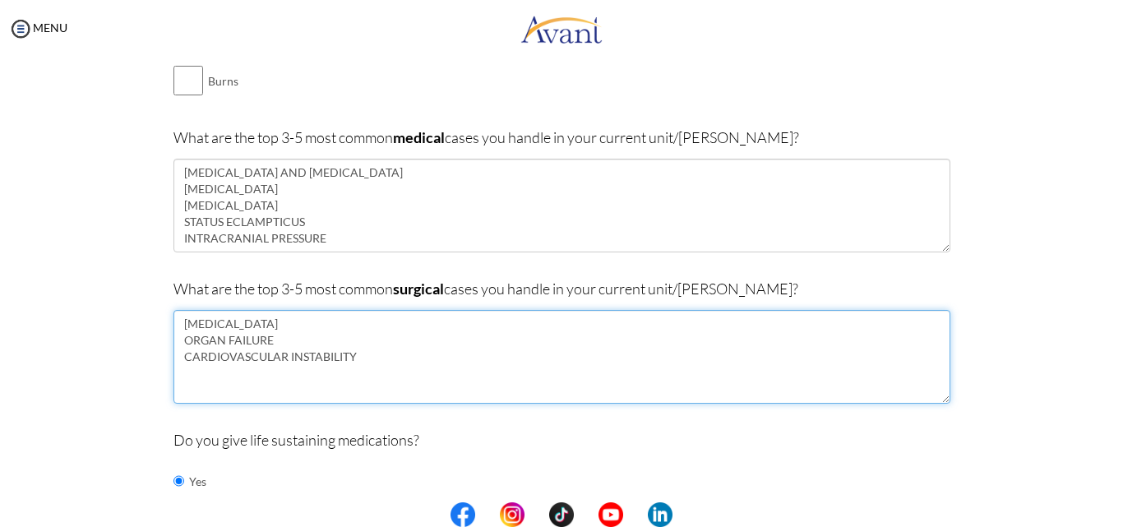
drag, startPoint x: 177, startPoint y: 325, endPoint x: 363, endPoint y: 381, distance: 194.5
click at [363, 381] on textarea "HYPOVOLEMIC SHOCK ORGAN FAILURE CARDIOVASCULAR INSTABILITY" at bounding box center [561, 357] width 777 height 94
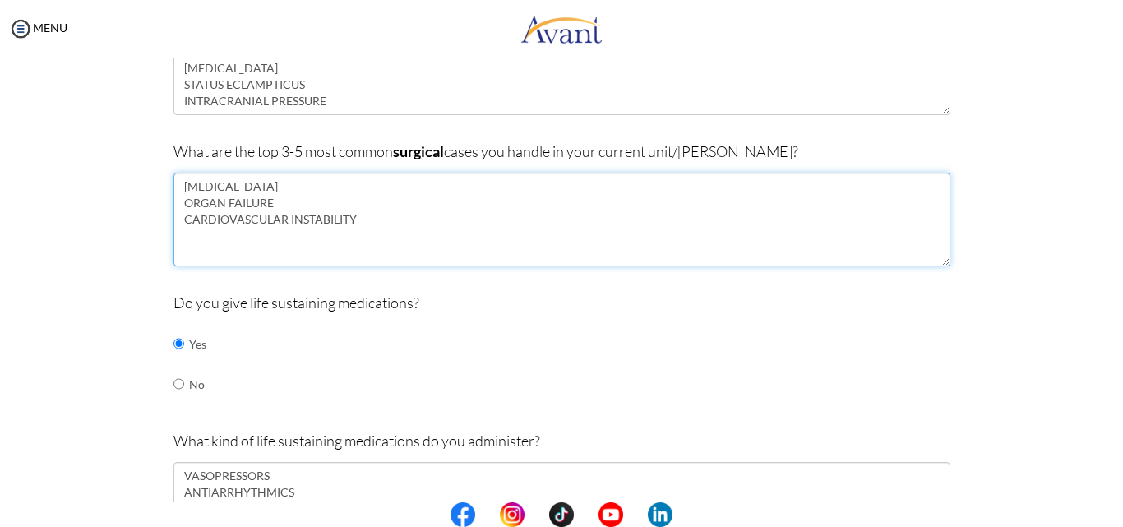
scroll to position [493, 0]
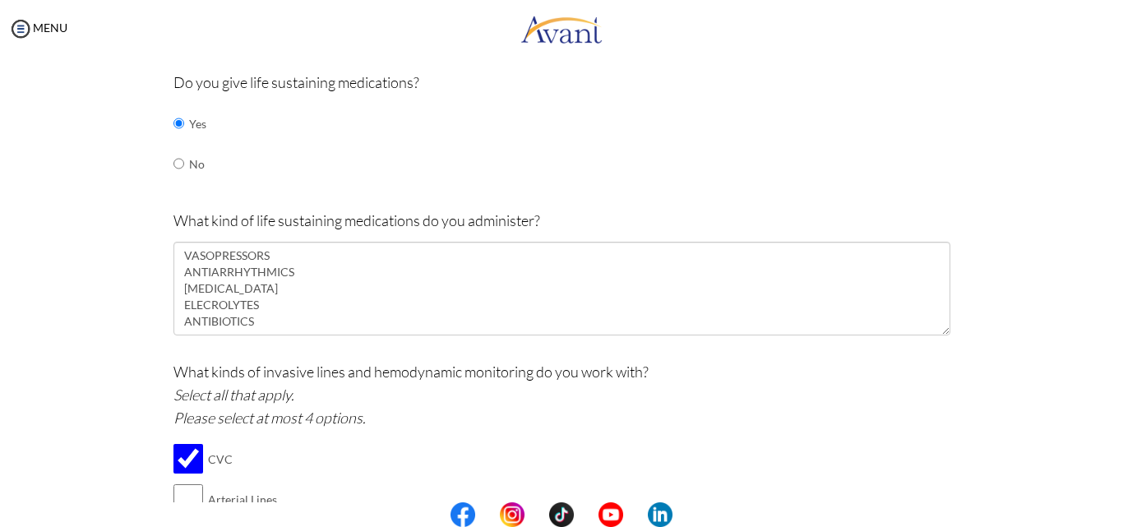
scroll to position [740, 0]
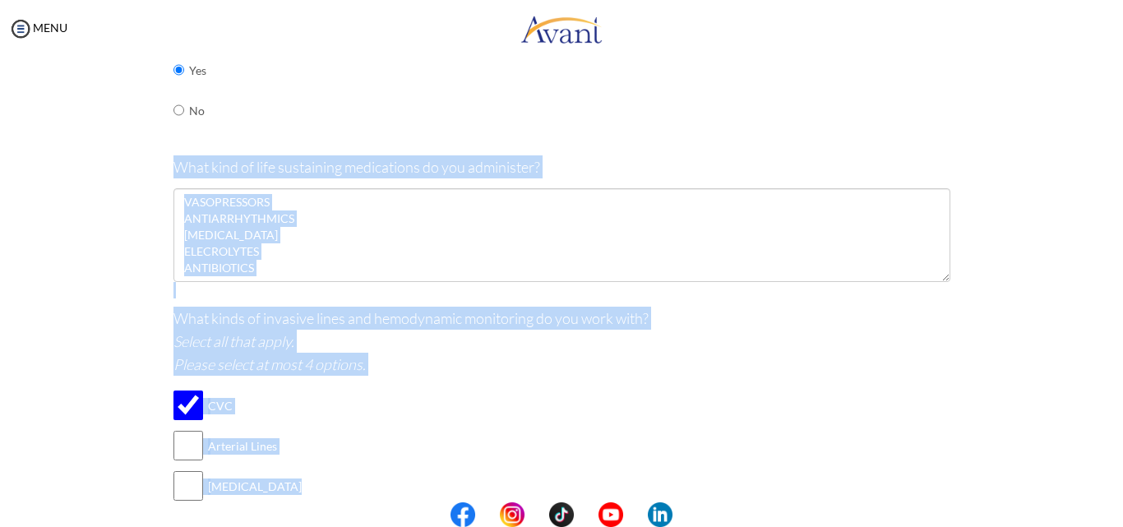
drag, startPoint x: 165, startPoint y: 161, endPoint x: 324, endPoint y: 487, distance: 362.0
click at [279, 336] on icon "Select all that apply. Please select at most 4 options." at bounding box center [269, 352] width 192 height 41
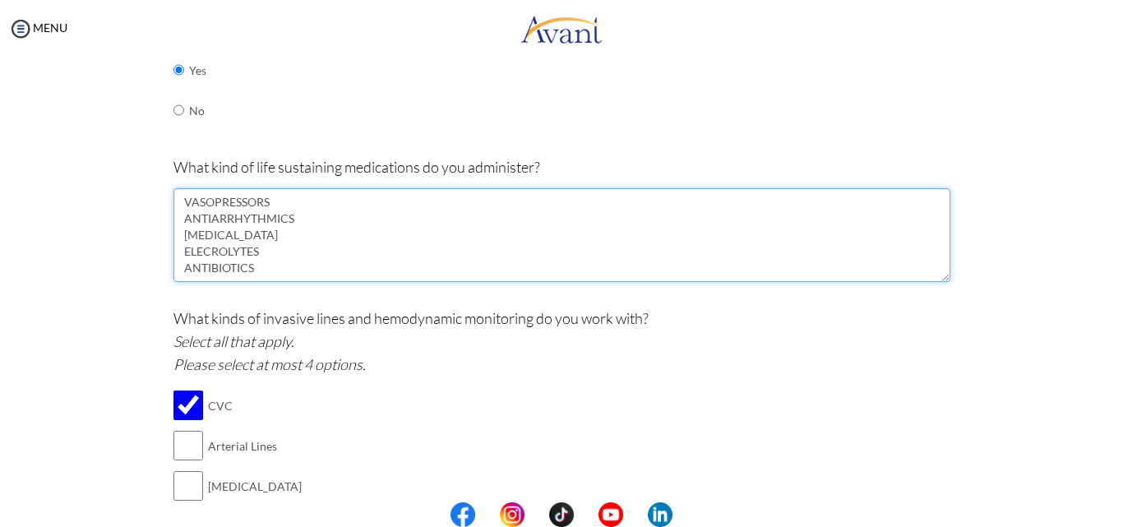
drag, startPoint x: 179, startPoint y: 198, endPoint x: 288, endPoint y: 271, distance: 130.8
click at [288, 271] on textarea "VASOPRESSORS ANTIARRHYTHMICS INSULIN ELECROLYTES ANTIBIOTICS" at bounding box center [561, 235] width 777 height 94
drag, startPoint x: 199, startPoint y: 212, endPoint x: 206, endPoint y: 236, distance: 25.0
click at [199, 215] on textarea "VASOPRESSORS ANTIARRHYTHMICS INSULIN ELECROLYTES ANTIBIOTICS" at bounding box center [561, 235] width 777 height 94
click at [202, 242] on textarea "VASOPRESSORS ANTIARRHYTHMICS INSULIN ELECROLYTES ANTIBIOTICS" at bounding box center [561, 235] width 777 height 94
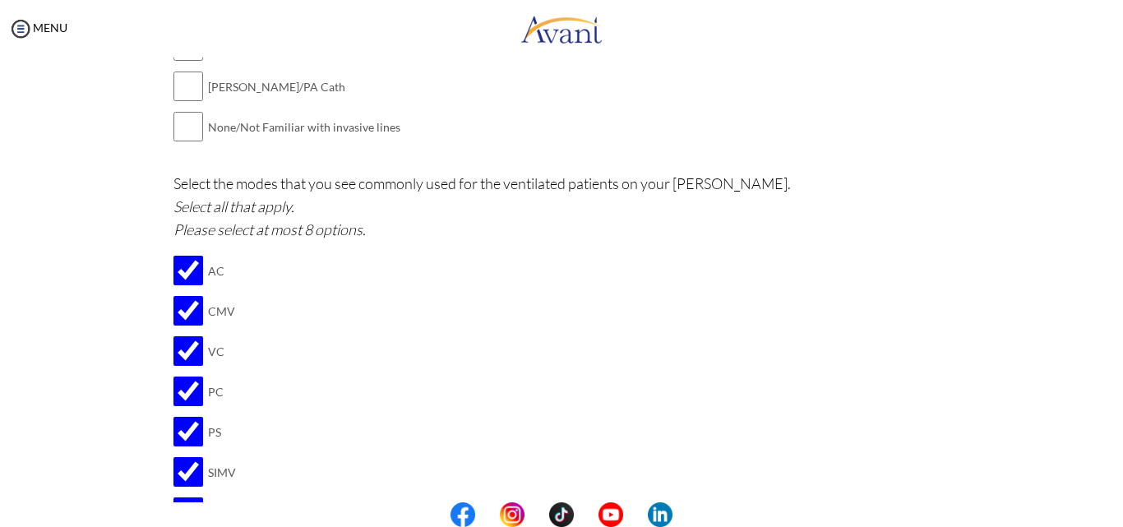
scroll to position [1151, 0]
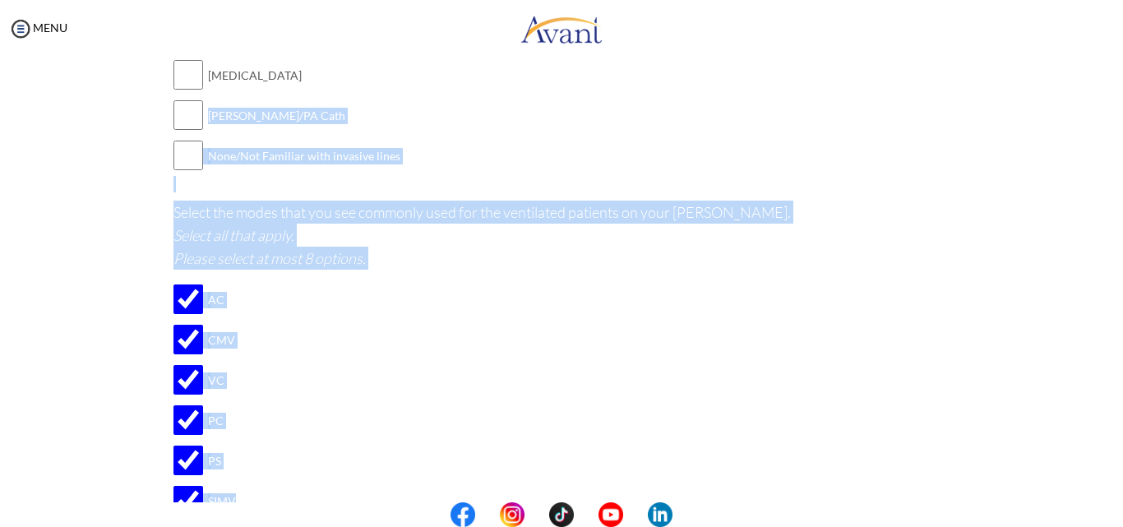
drag, startPoint x: 201, startPoint y: 113, endPoint x: 312, endPoint y: 482, distance: 385.6
click at [312, 482] on div "ICU, PICU, CCU, and PCU/HDU What type of ICU do you currently work in? Select a…" at bounding box center [561, 256] width 777 height 2496
click at [346, 418] on td "PC" at bounding box center [286, 420] width 157 height 40
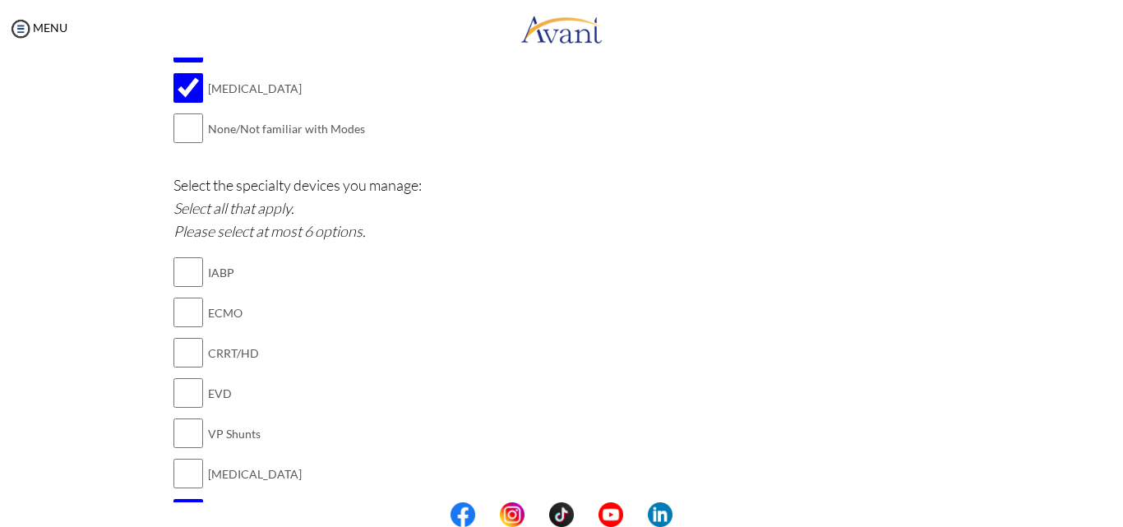
scroll to position [1562, 0]
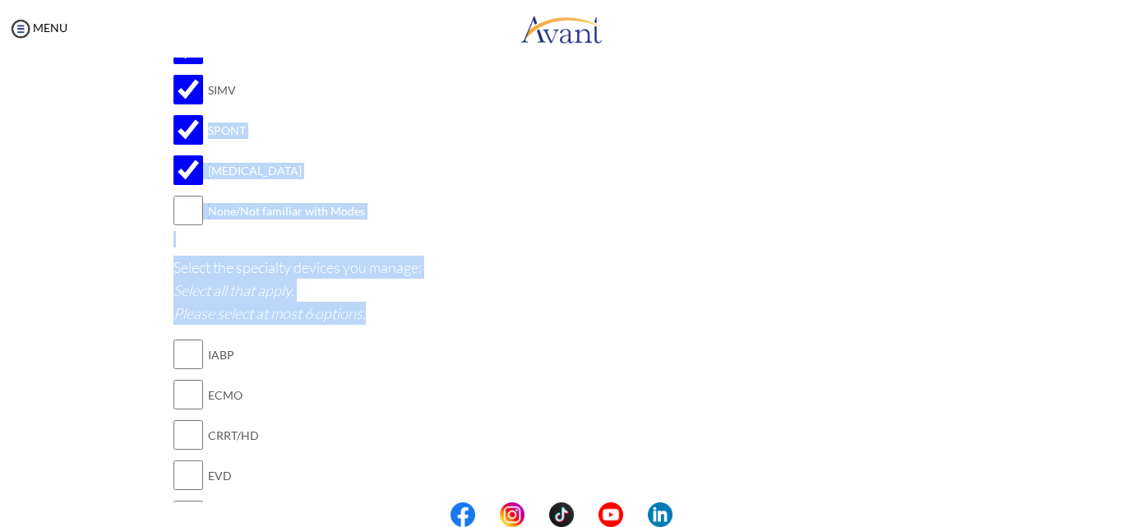
drag, startPoint x: 200, startPoint y: 129, endPoint x: 314, endPoint y: 399, distance: 293.5
click at [285, 295] on icon "Select all that apply. Please select at most 6 options." at bounding box center [269, 301] width 192 height 41
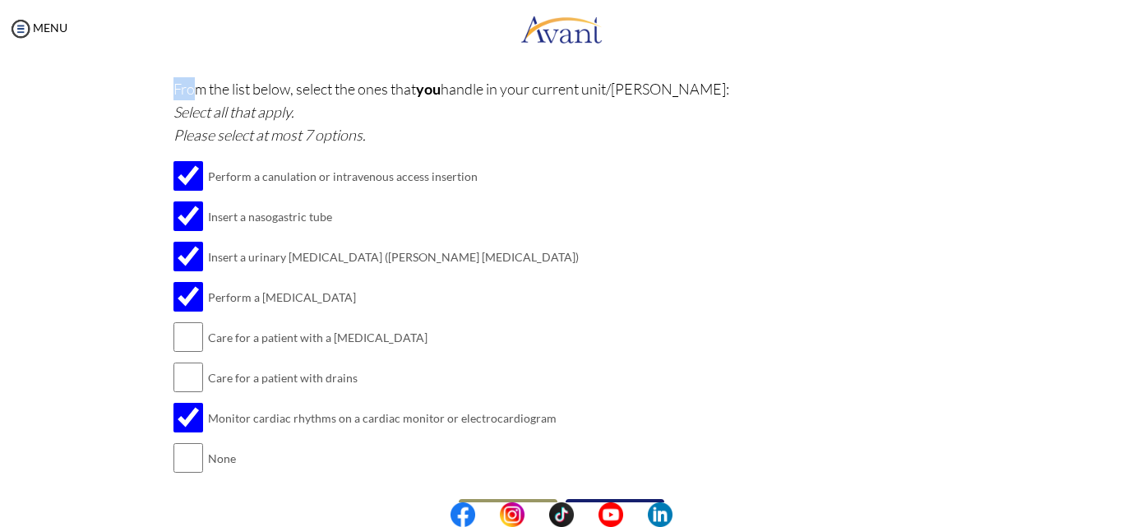
scroll to position [2119, 0]
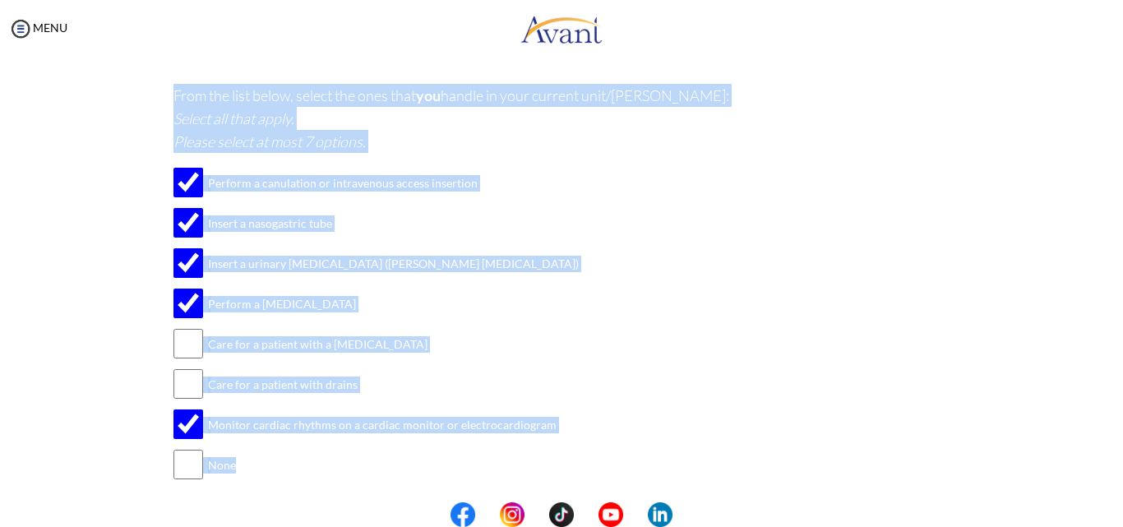
drag, startPoint x: 168, startPoint y: 73, endPoint x: 435, endPoint y: 480, distance: 486.2
click at [435, 480] on div "From the list below, select the ones that you handle in your current unit/ward:…" at bounding box center [561, 293] width 777 height 418
click at [277, 223] on td "Insert a nasogastric tube" at bounding box center [393, 223] width 371 height 40
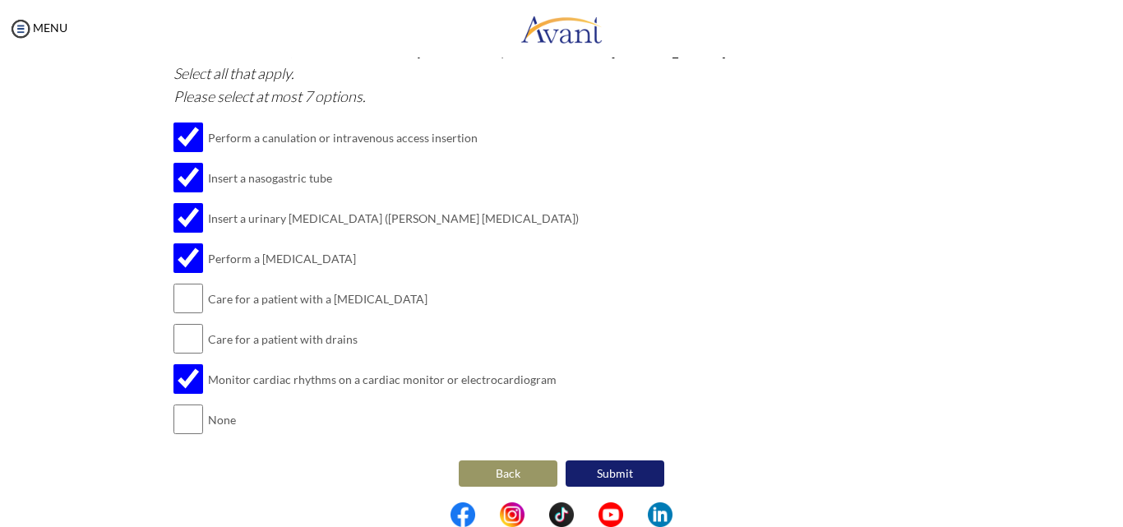
scroll to position [2169, 0]
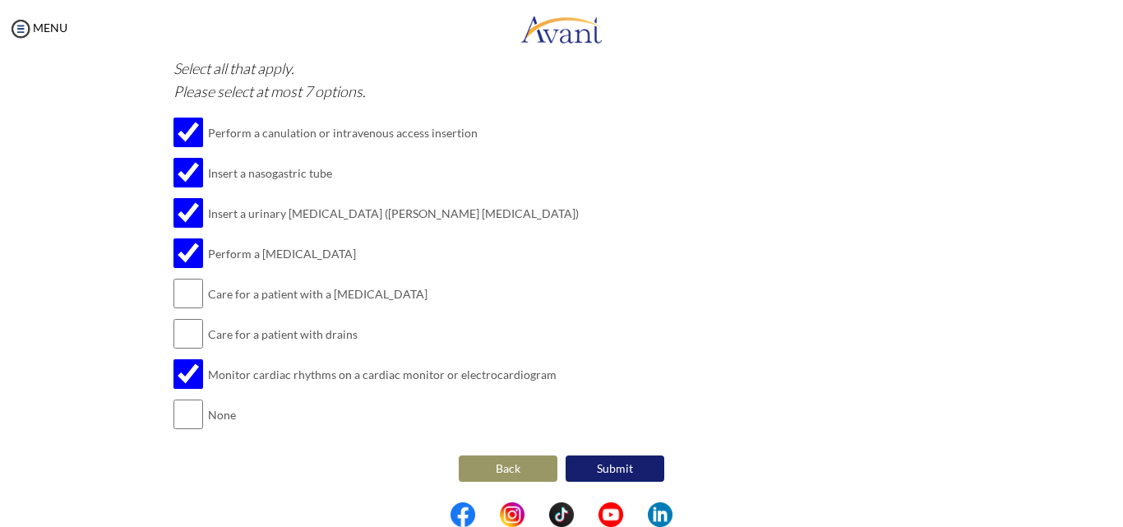
click at [616, 467] on button "Submit" at bounding box center [614, 468] width 99 height 26
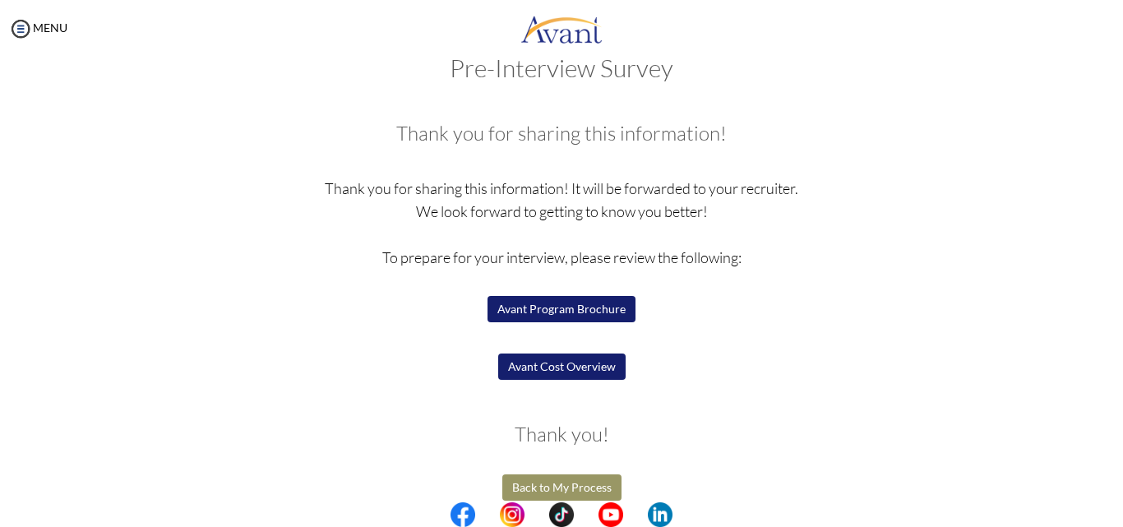
scroll to position [55, 0]
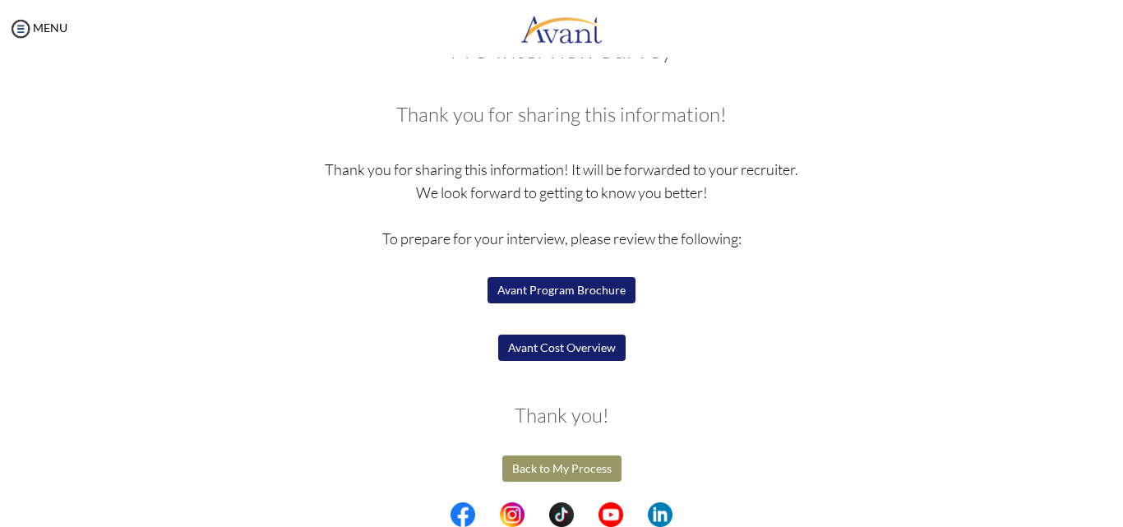
click at [552, 291] on button "Avant Program Brochure" at bounding box center [561, 290] width 148 height 26
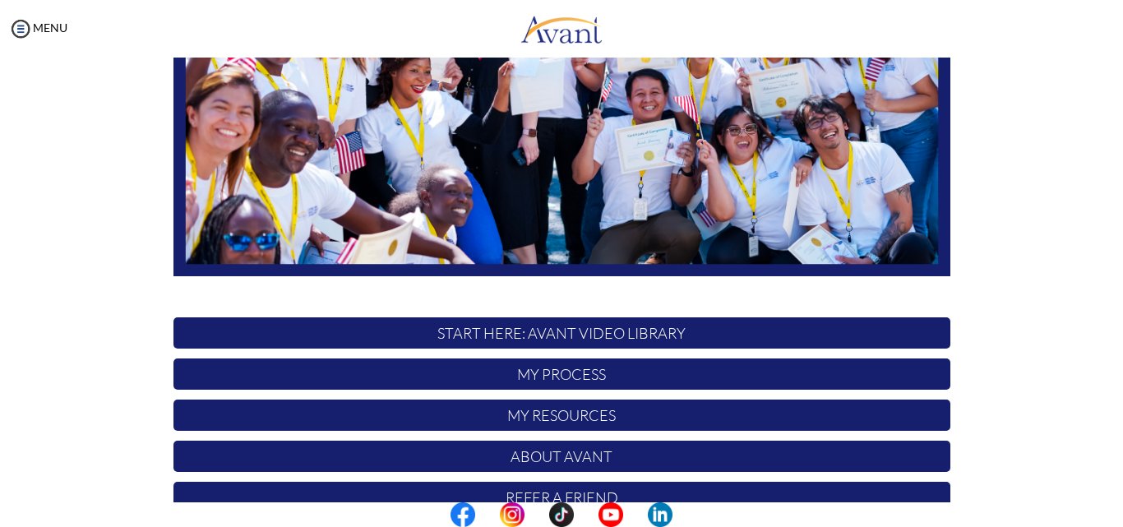
scroll to position [386, 0]
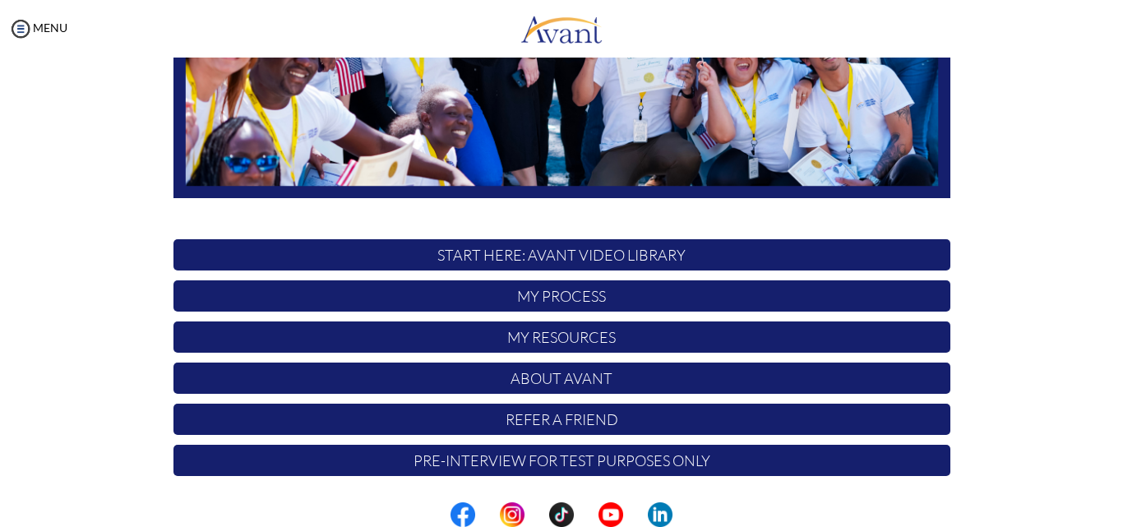
click at [589, 300] on p "My Process" at bounding box center [561, 295] width 777 height 31
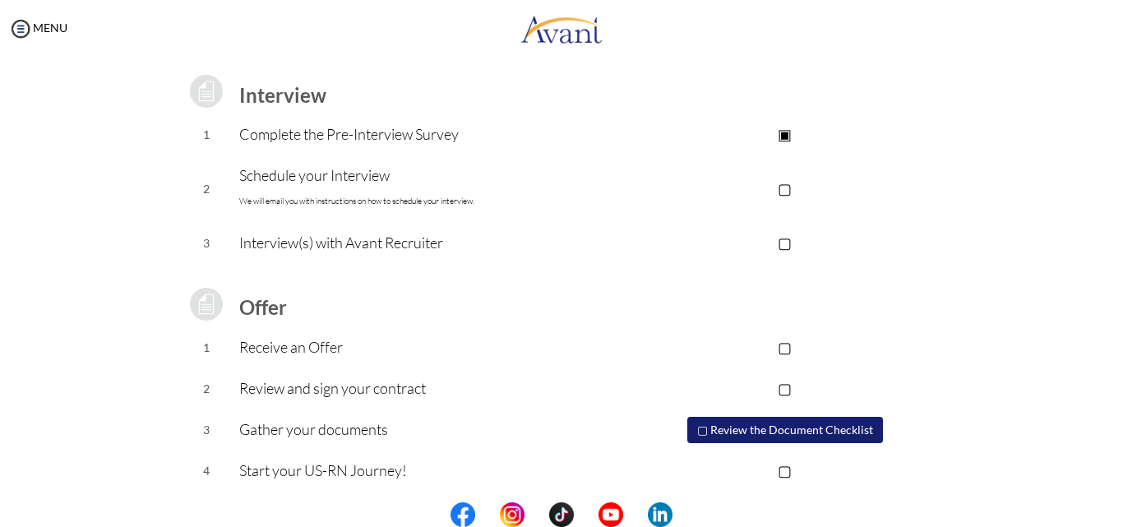
scroll to position [221, 0]
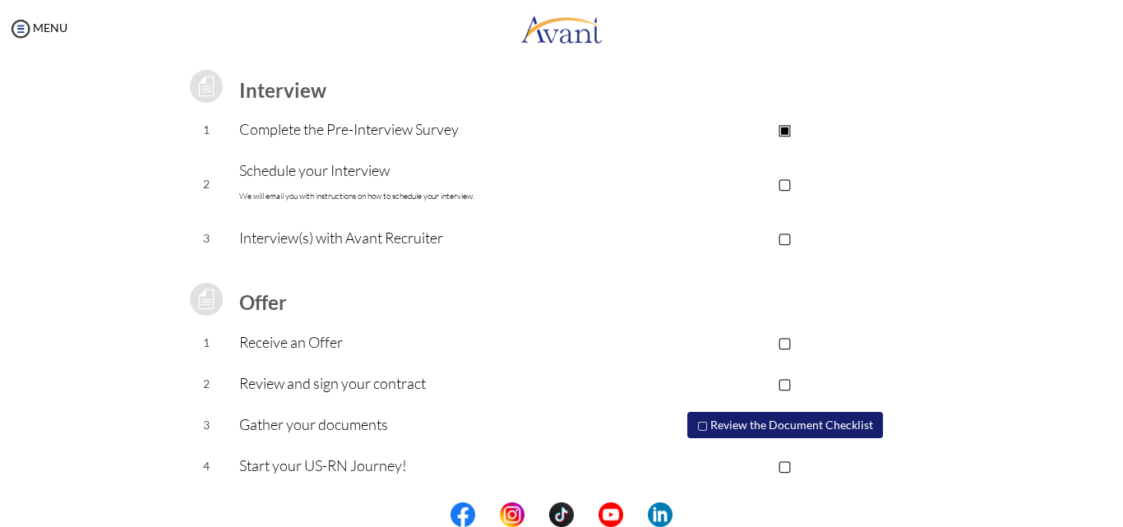
click at [782, 129] on p "▣" at bounding box center [785, 129] width 330 height 23
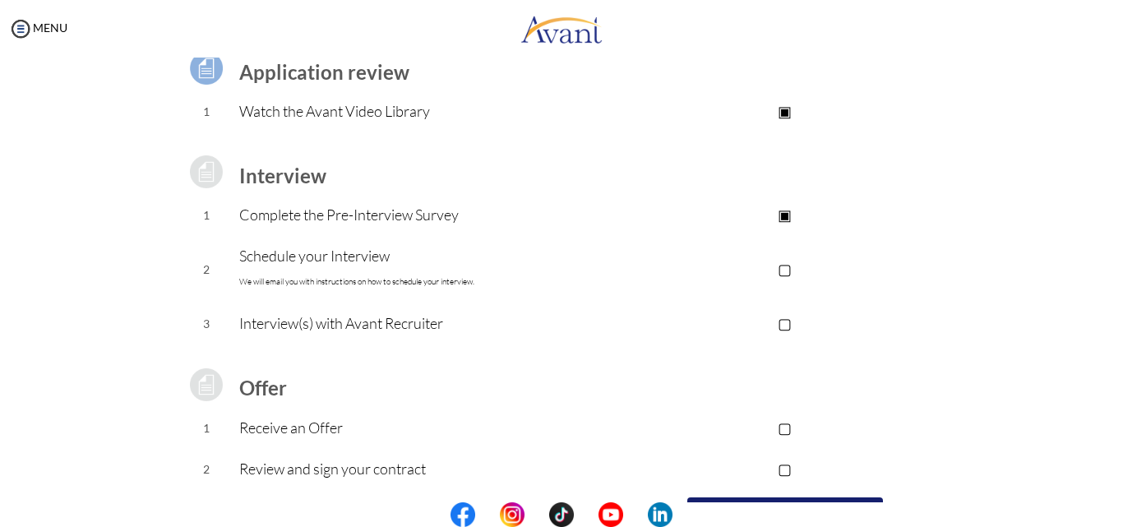
scroll to position [0, 0]
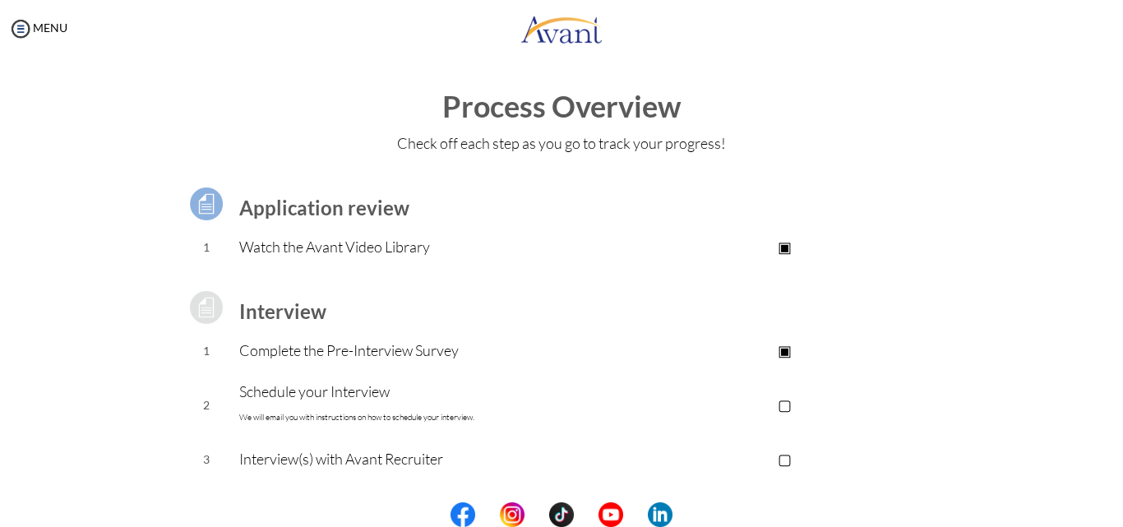
click at [782, 403] on p "▢" at bounding box center [785, 404] width 330 height 23
click at [782, 403] on p "▣" at bounding box center [785, 404] width 330 height 23
click at [782, 402] on p "▢" at bounding box center [785, 404] width 330 height 23
click at [782, 402] on p "▣" at bounding box center [785, 404] width 330 height 23
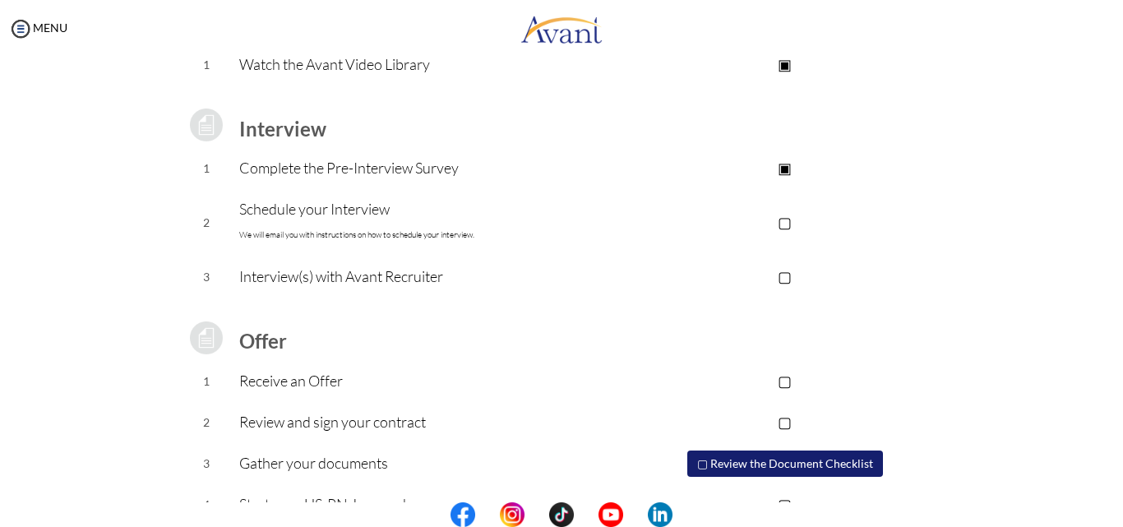
scroll to position [221, 0]
